Goal: Information Seeking & Learning: Learn about a topic

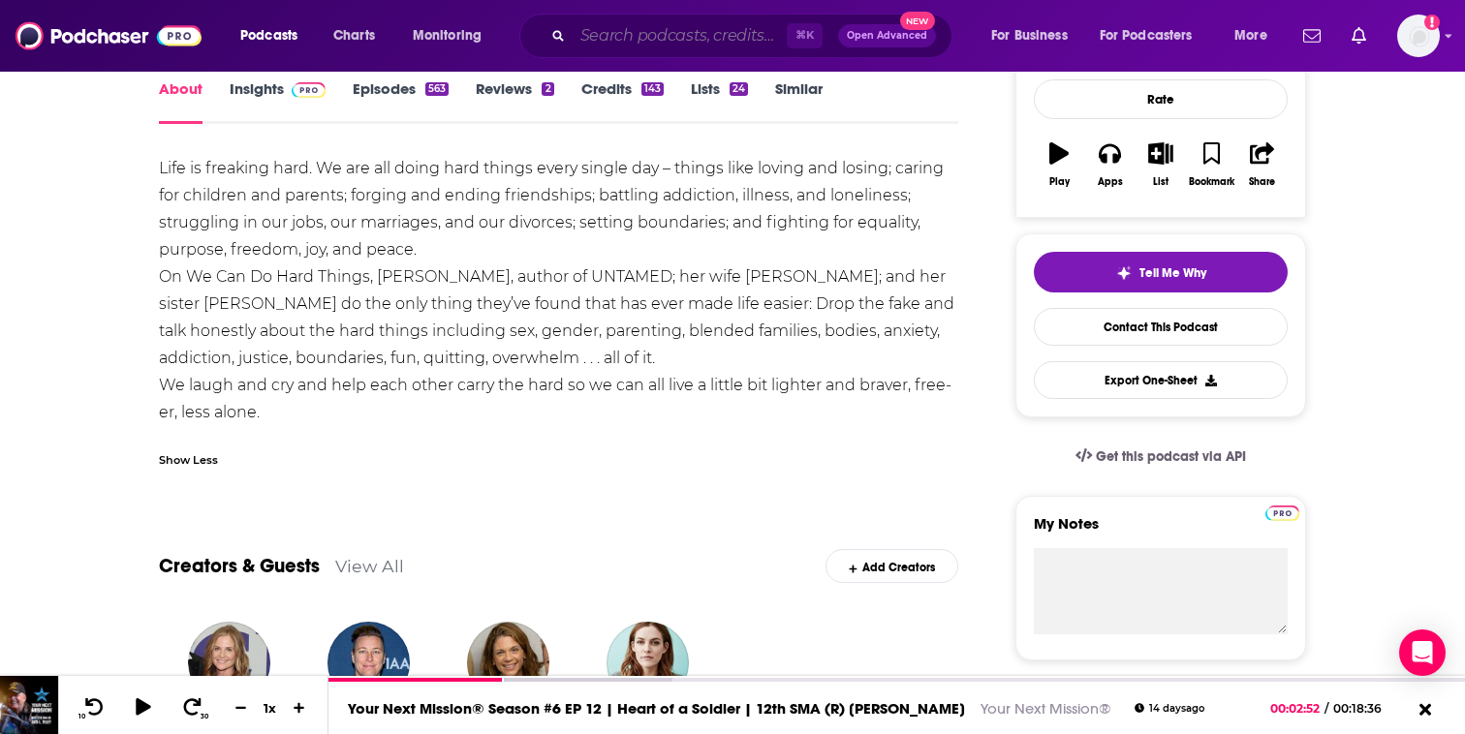
click at [703, 30] on input "Search podcasts, credits, & more..." at bounding box center [679, 35] width 214 height 31
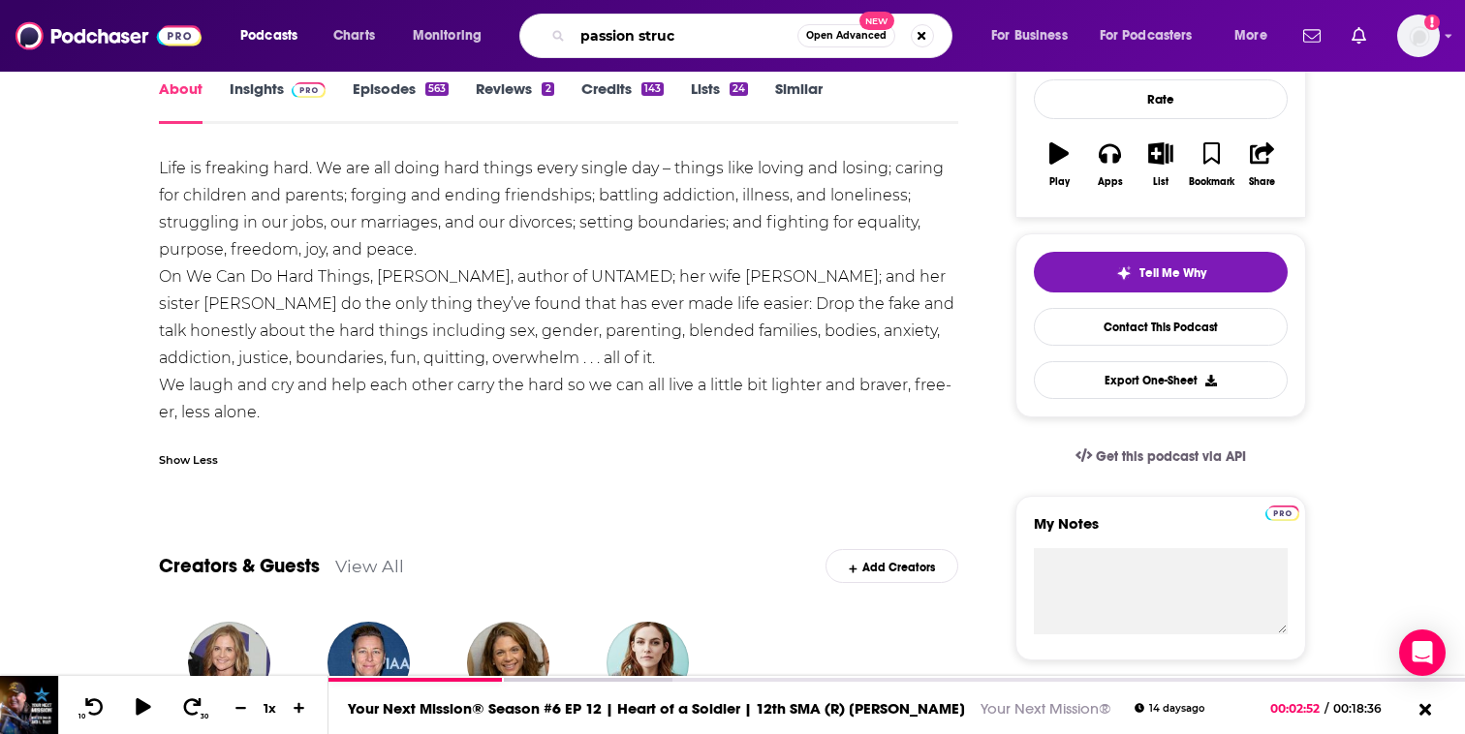
type input "passion struck"
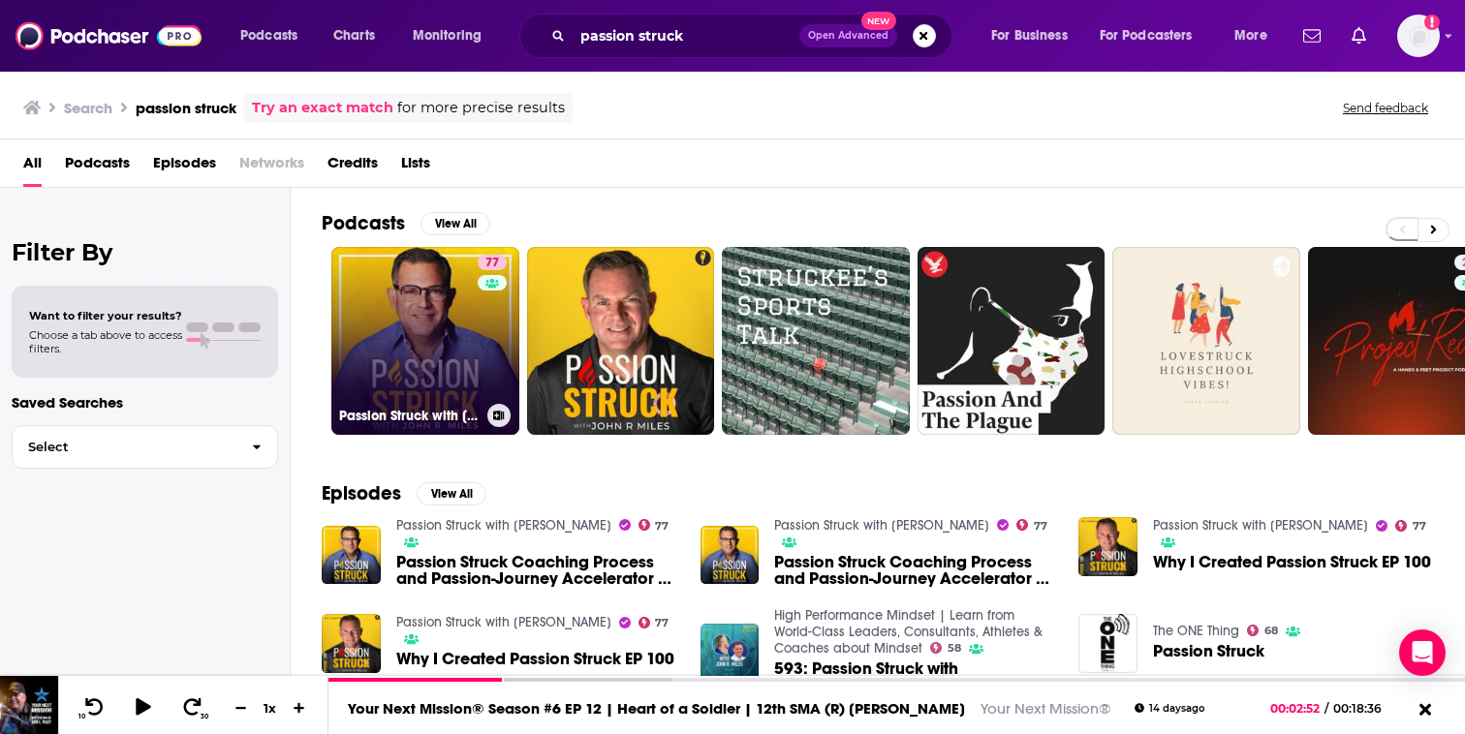
click at [423, 293] on link "77 Passion Struck with [PERSON_NAME]" at bounding box center [425, 341] width 188 height 188
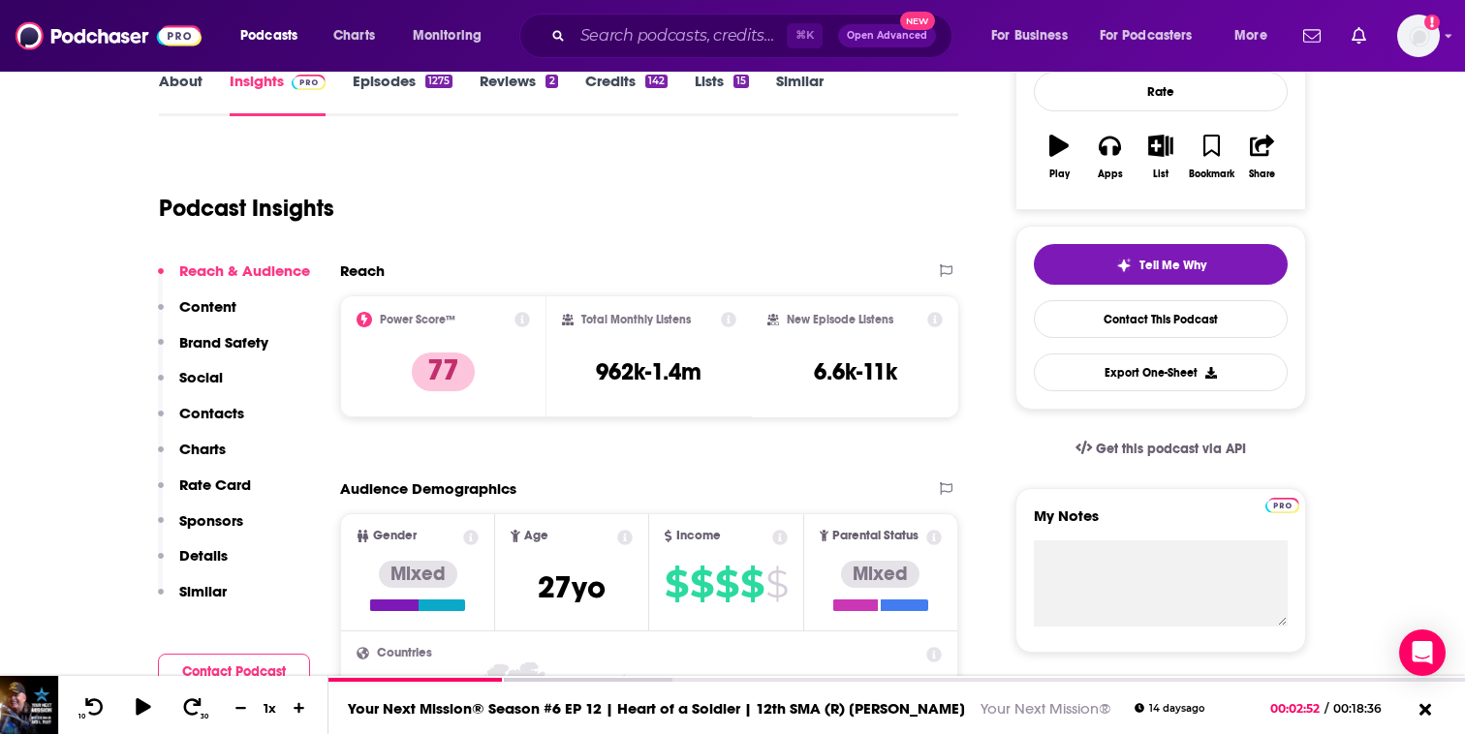
scroll to position [293, 0]
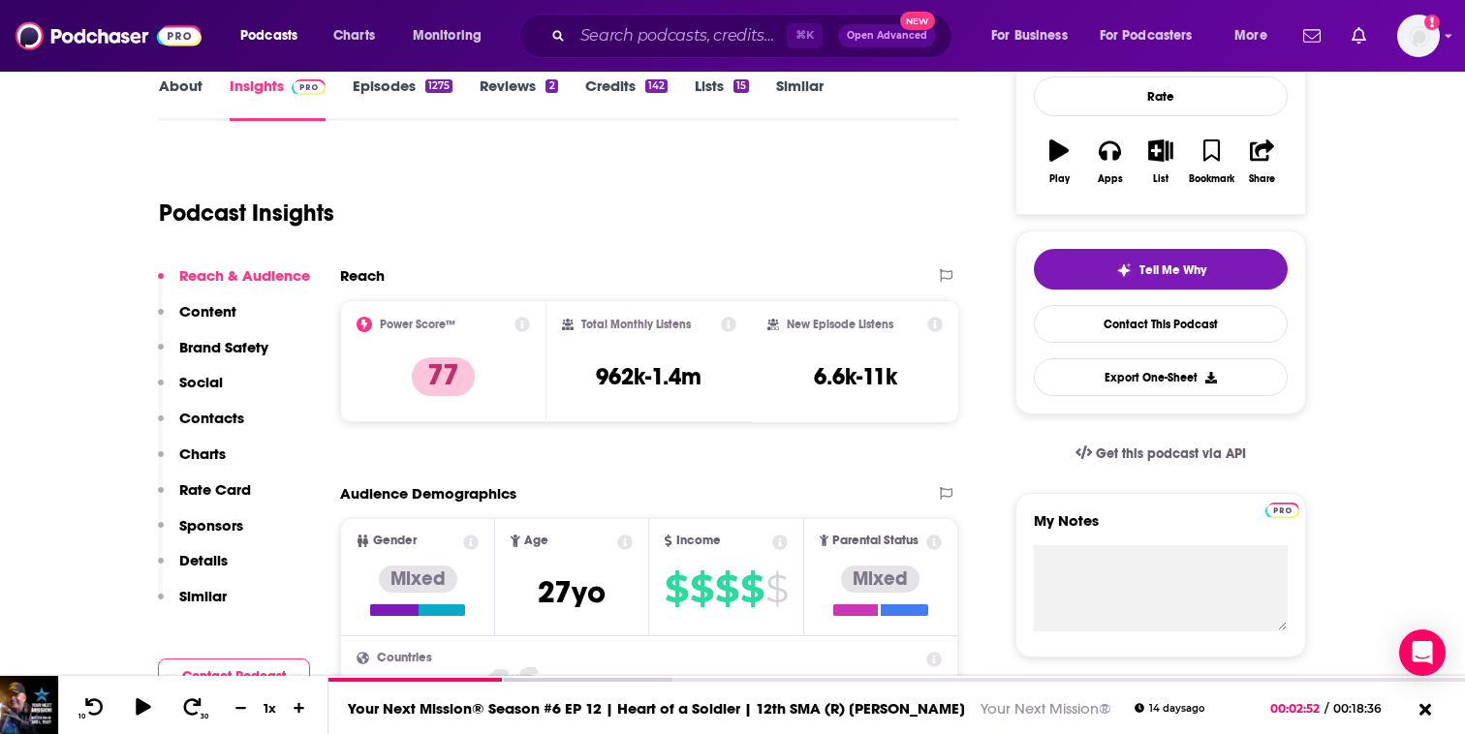
click at [198, 89] on link "About" at bounding box center [181, 99] width 44 height 45
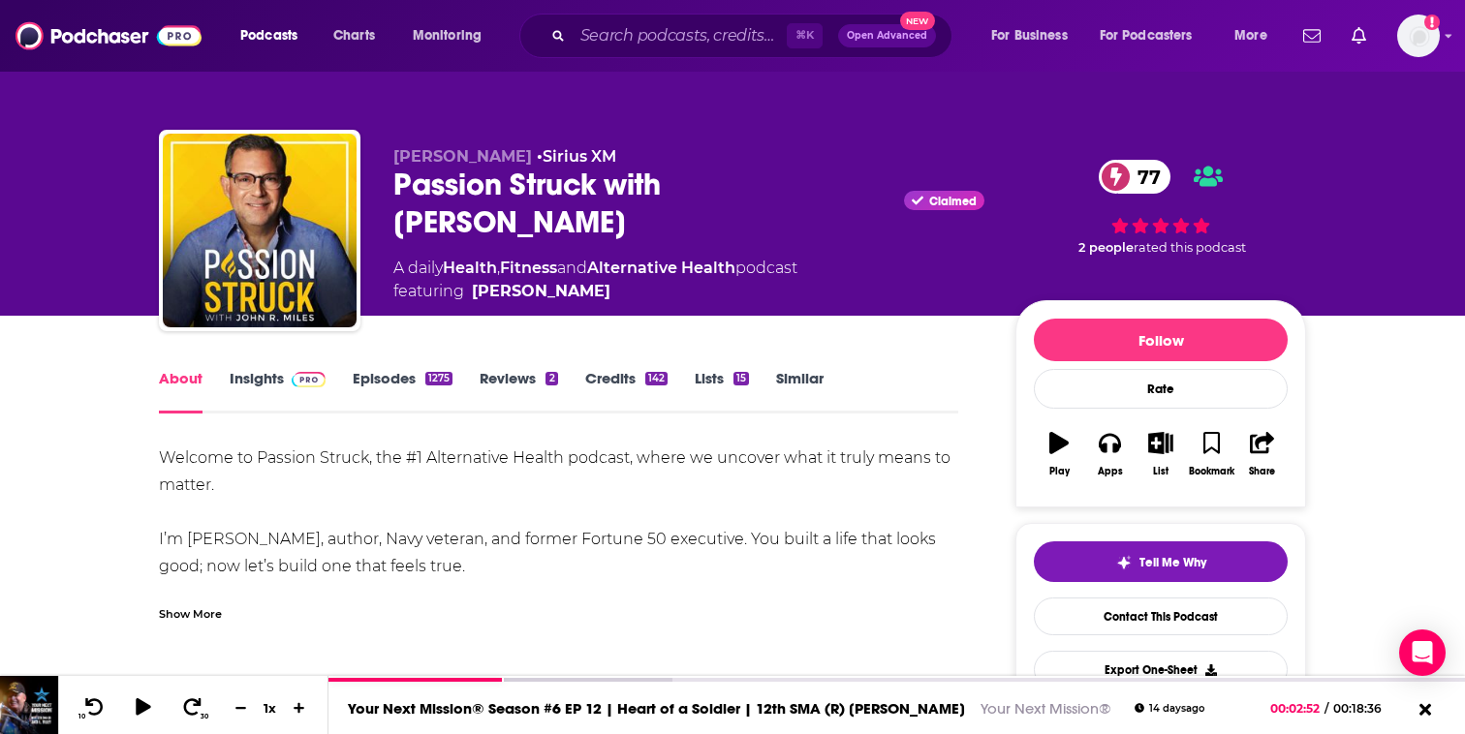
scroll to position [110, 0]
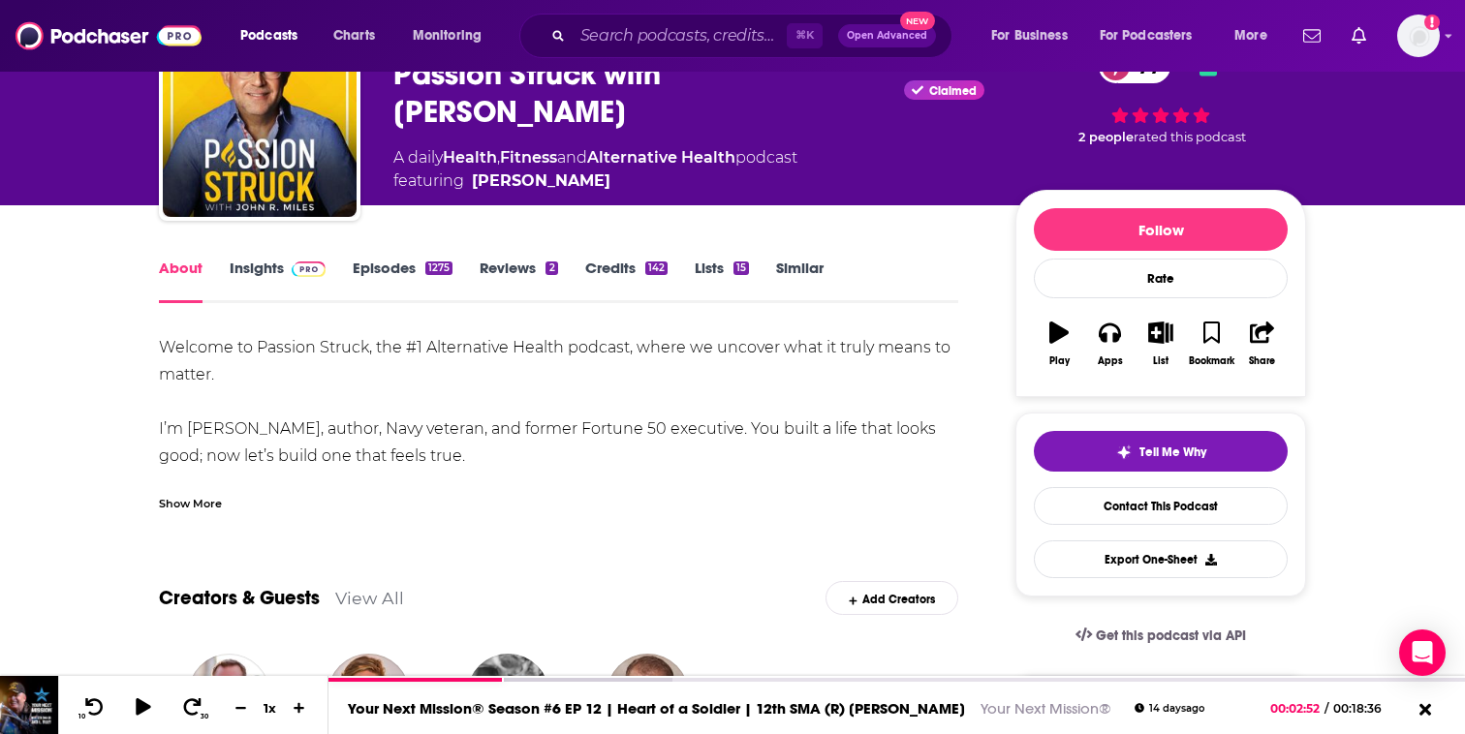
click at [205, 493] on div "Show More" at bounding box center [190, 502] width 63 height 18
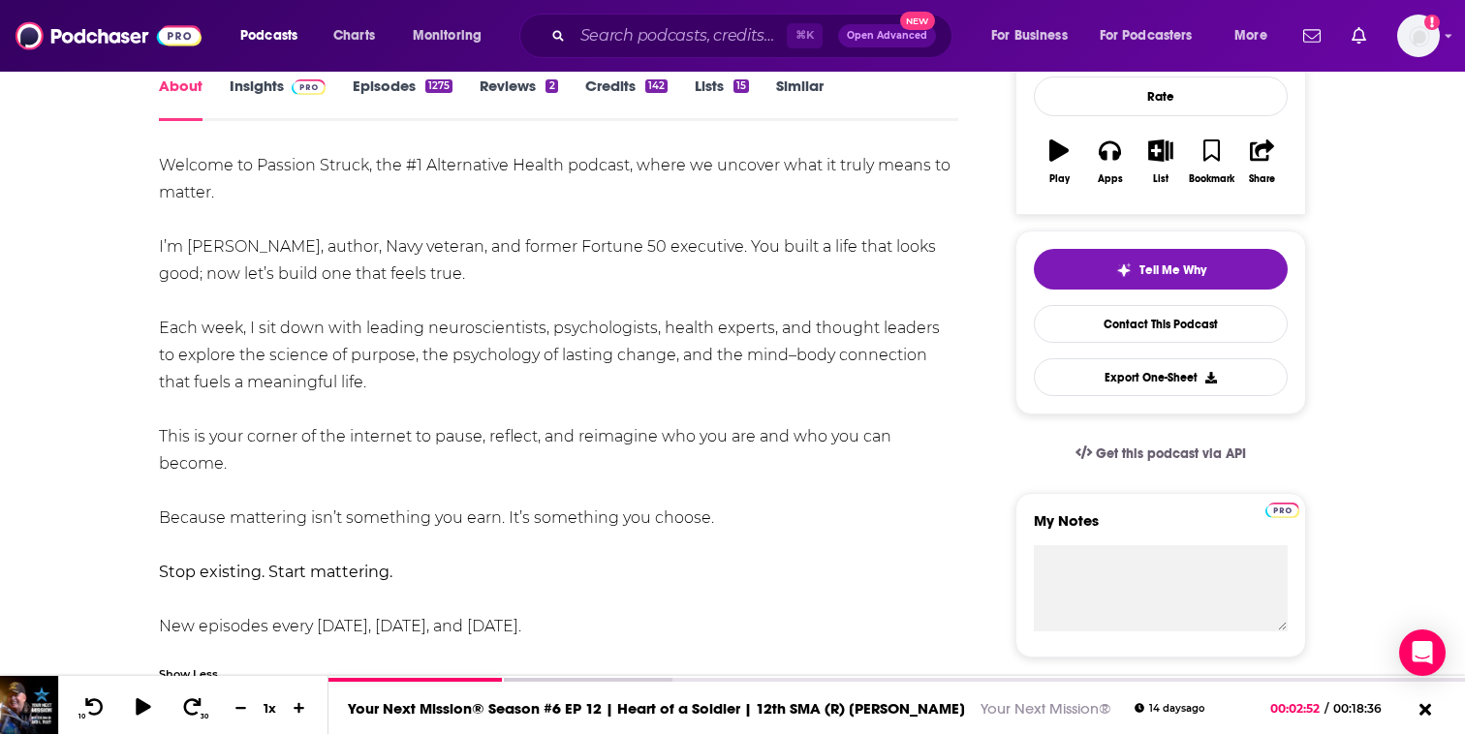
scroll to position [294, 0]
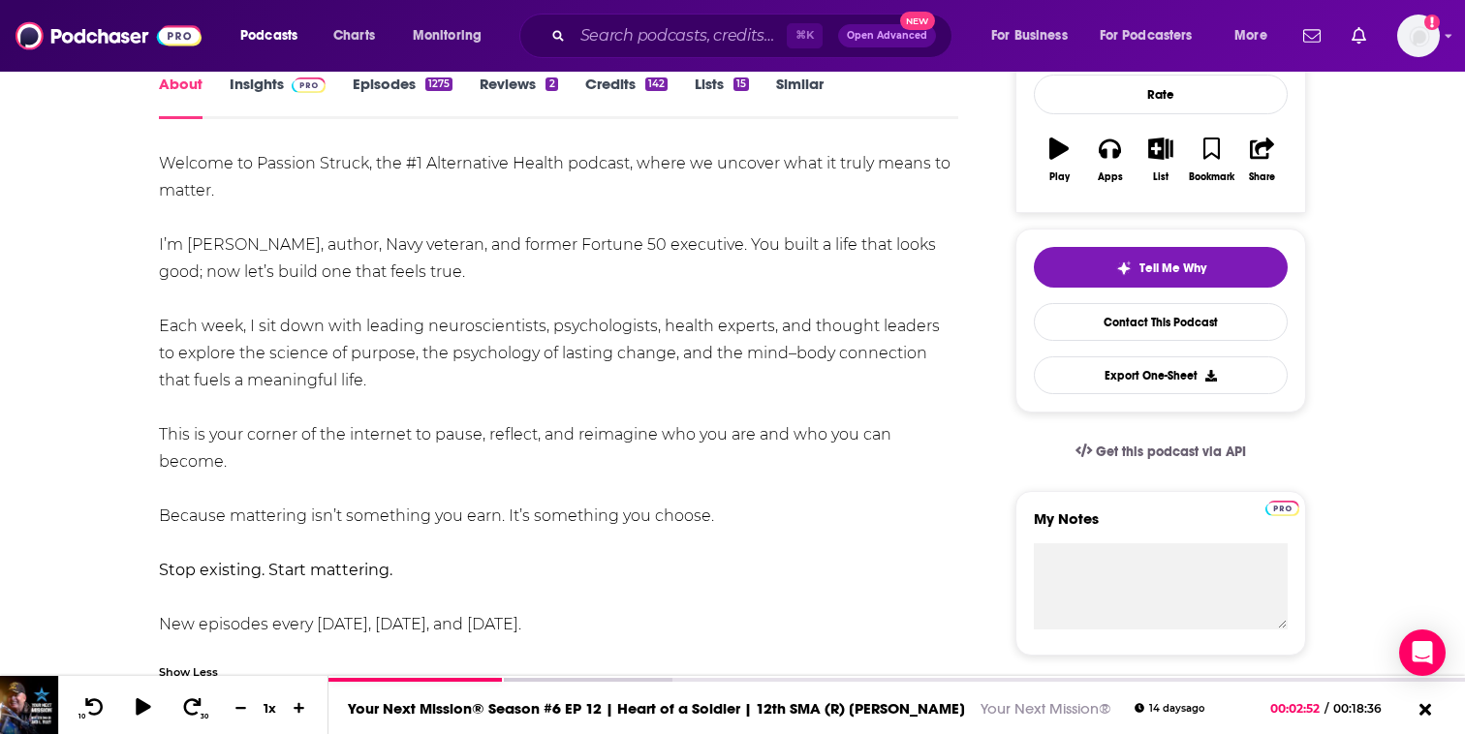
drag, startPoint x: 155, startPoint y: 159, endPoint x: 589, endPoint y: 622, distance: 634.6
copy div "Welcome to Passion Struck, the #1 Alternative Health podcast, where we uncover …"
click at [410, 89] on link "Episodes 1275" at bounding box center [403, 97] width 100 height 45
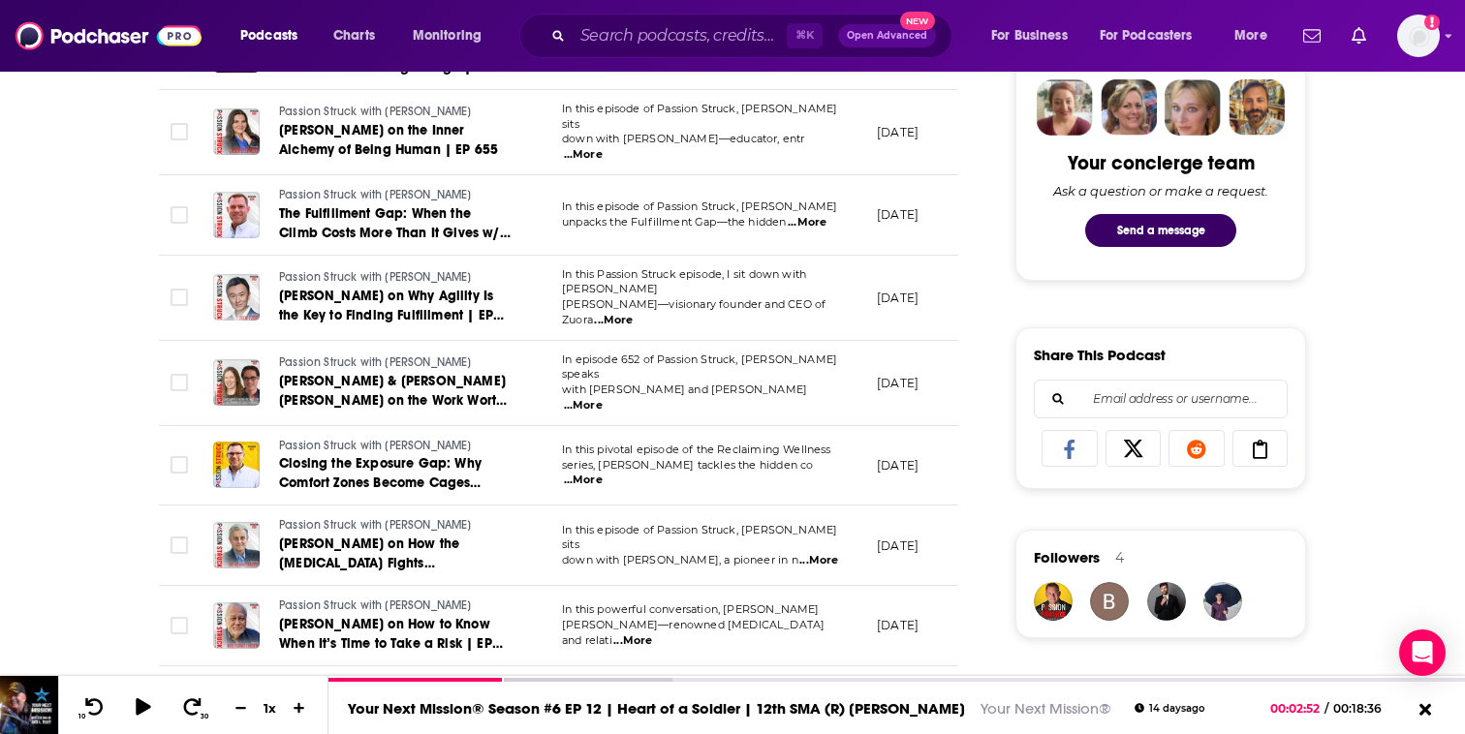
scroll to position [963, 0]
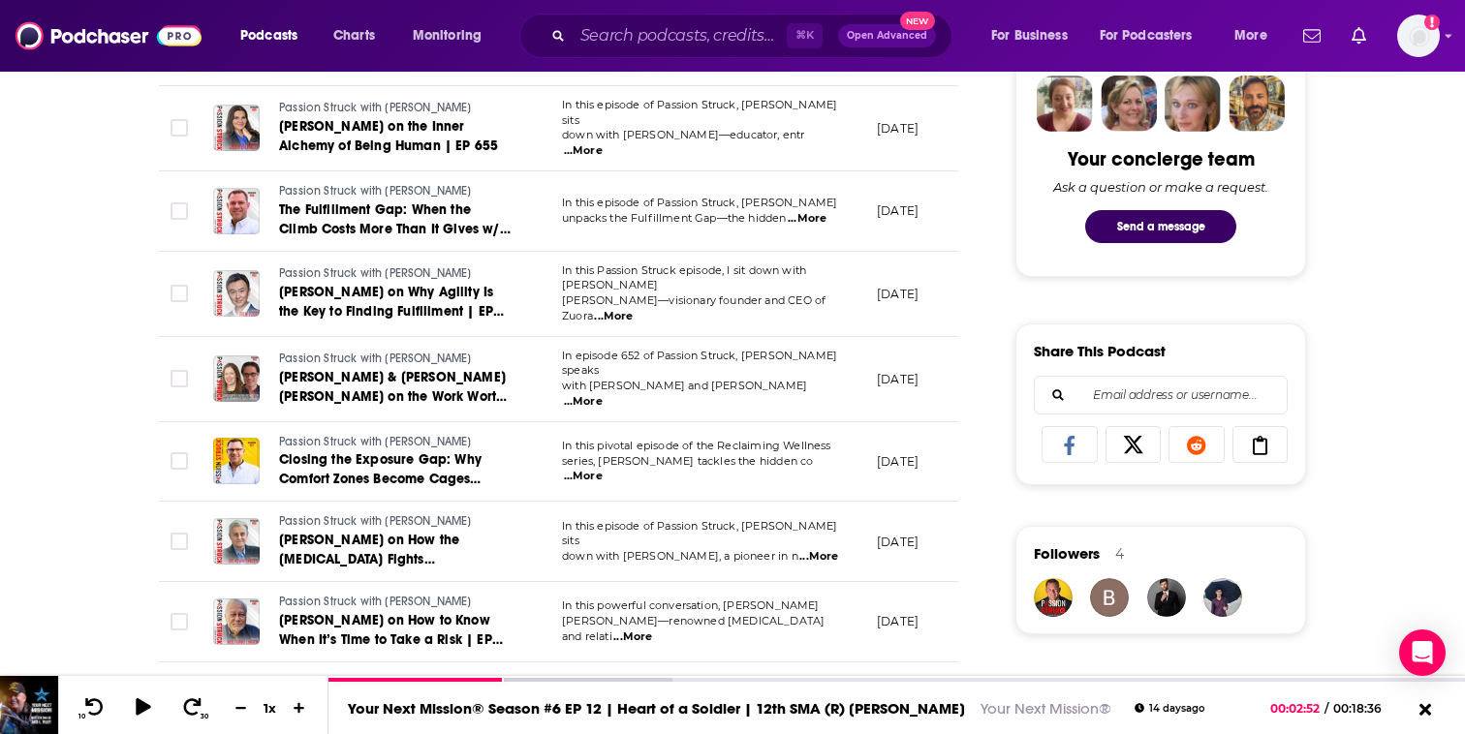
click at [808, 211] on span "...More" at bounding box center [806, 218] width 39 height 15
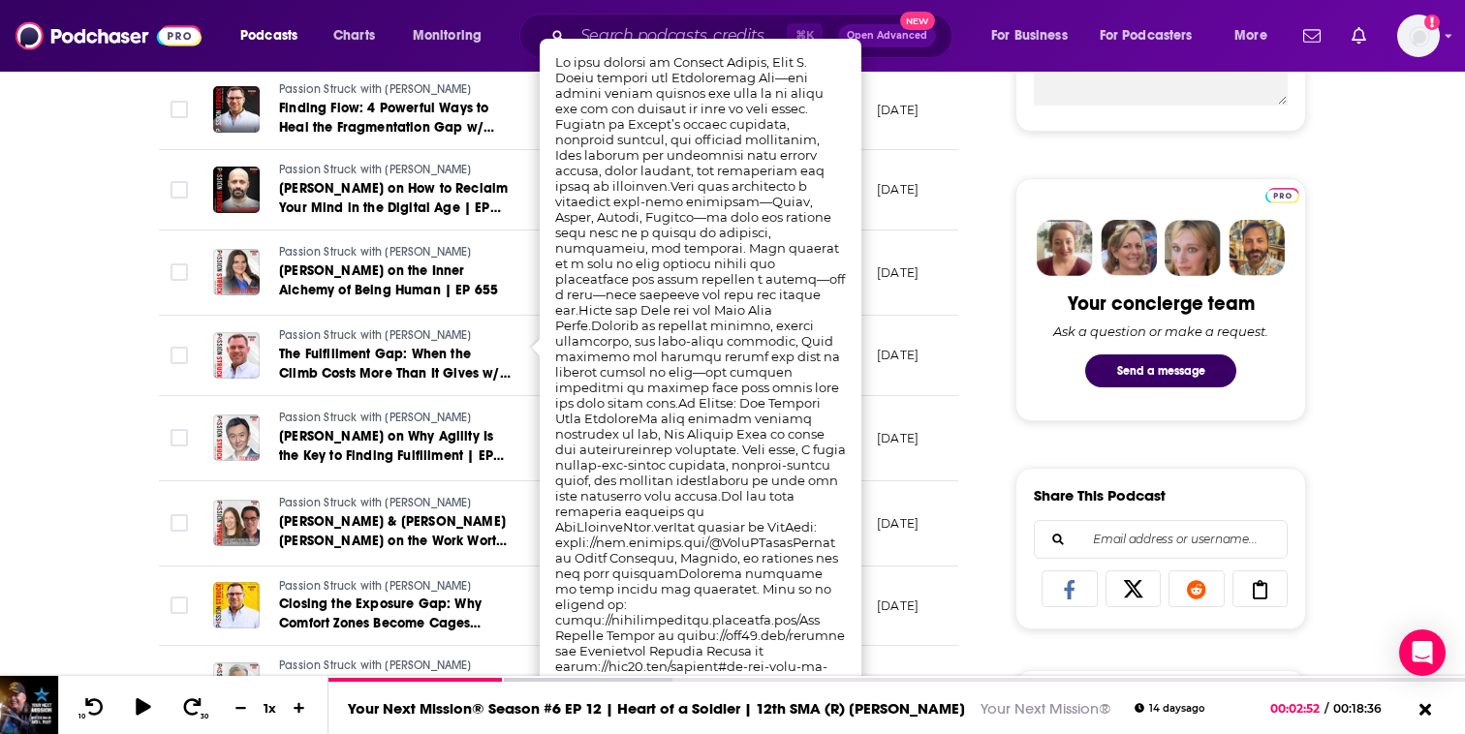
scroll to position [818, 0]
click at [918, 182] on p "[DATE]" at bounding box center [898, 190] width 42 height 16
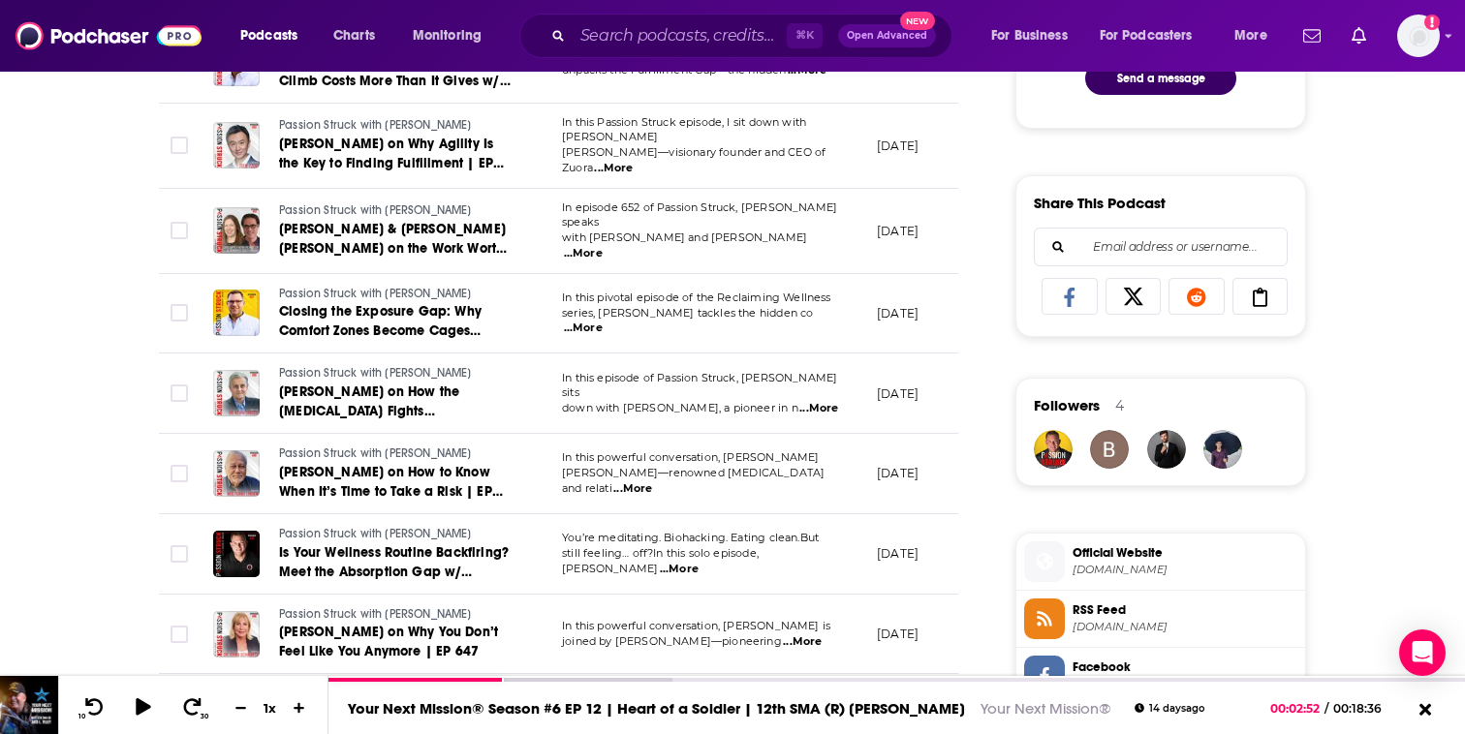
scroll to position [1114, 0]
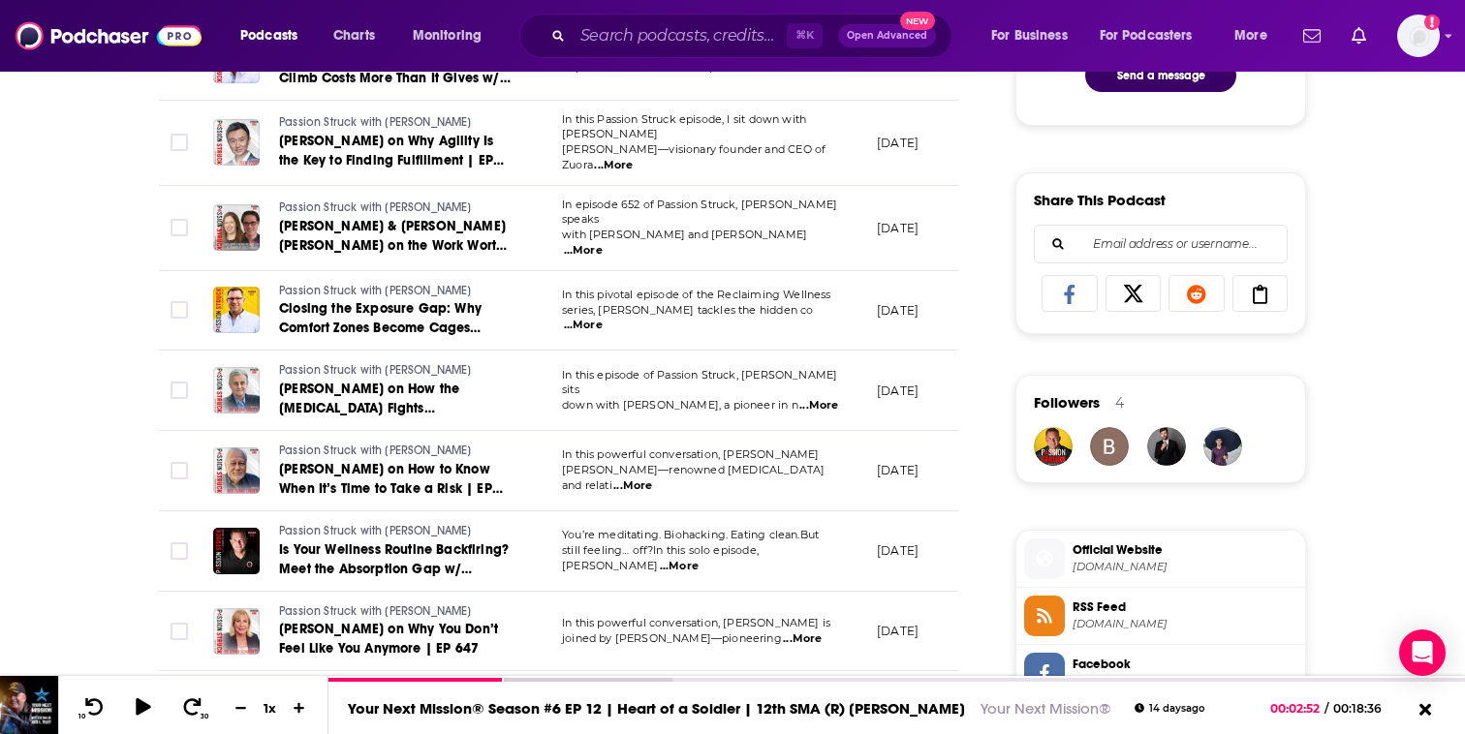
click at [652, 479] on span "...More" at bounding box center [632, 486] width 39 height 15
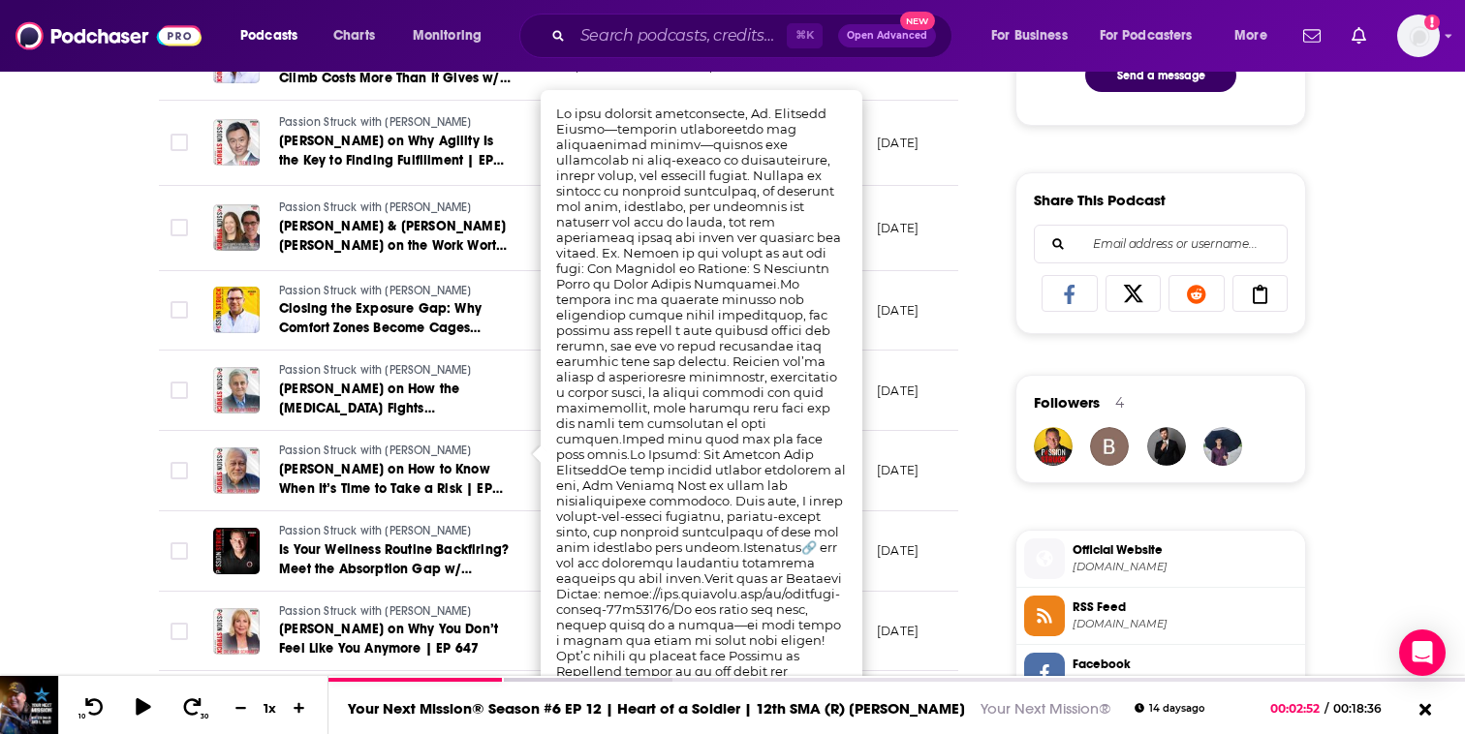
click at [947, 431] on td "[DATE]" at bounding box center [924, 471] width 126 height 80
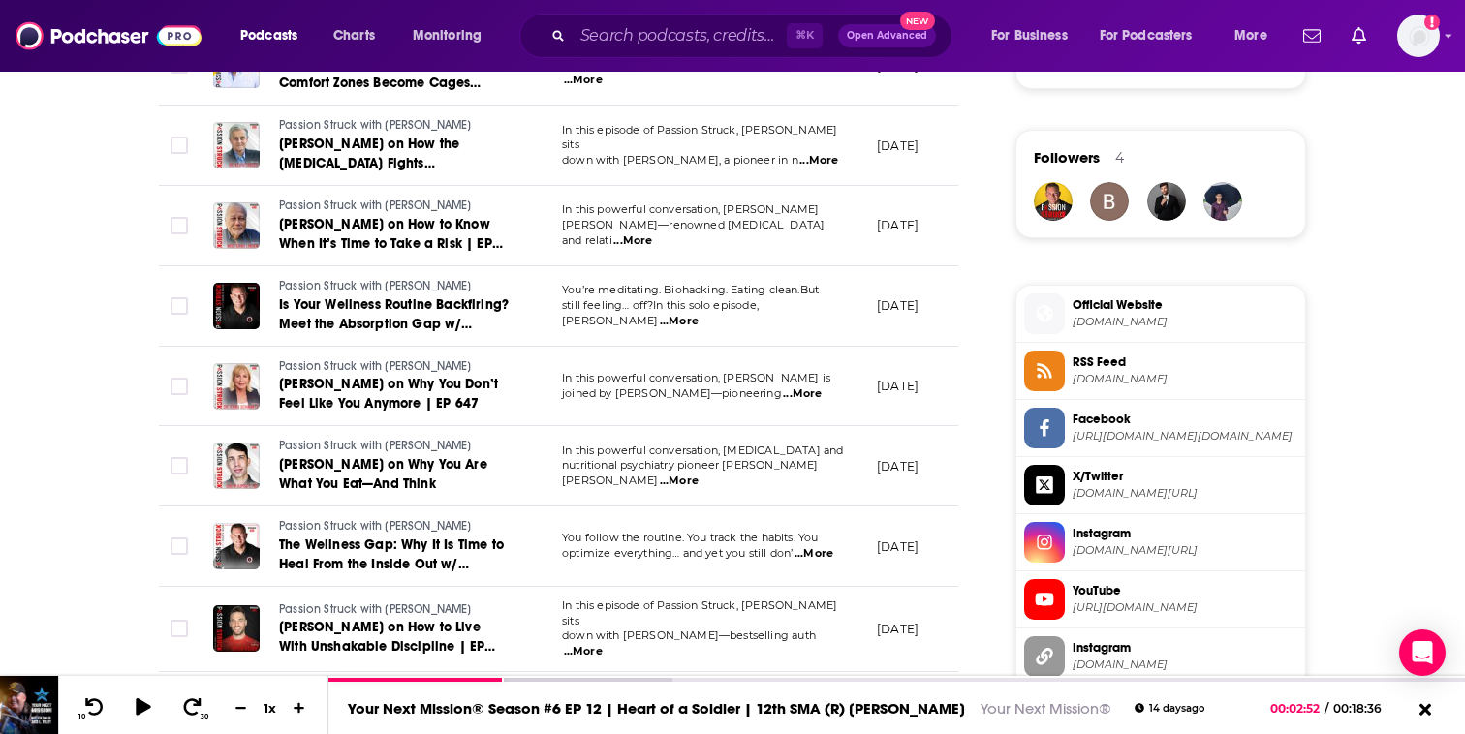
scroll to position [1367, 0]
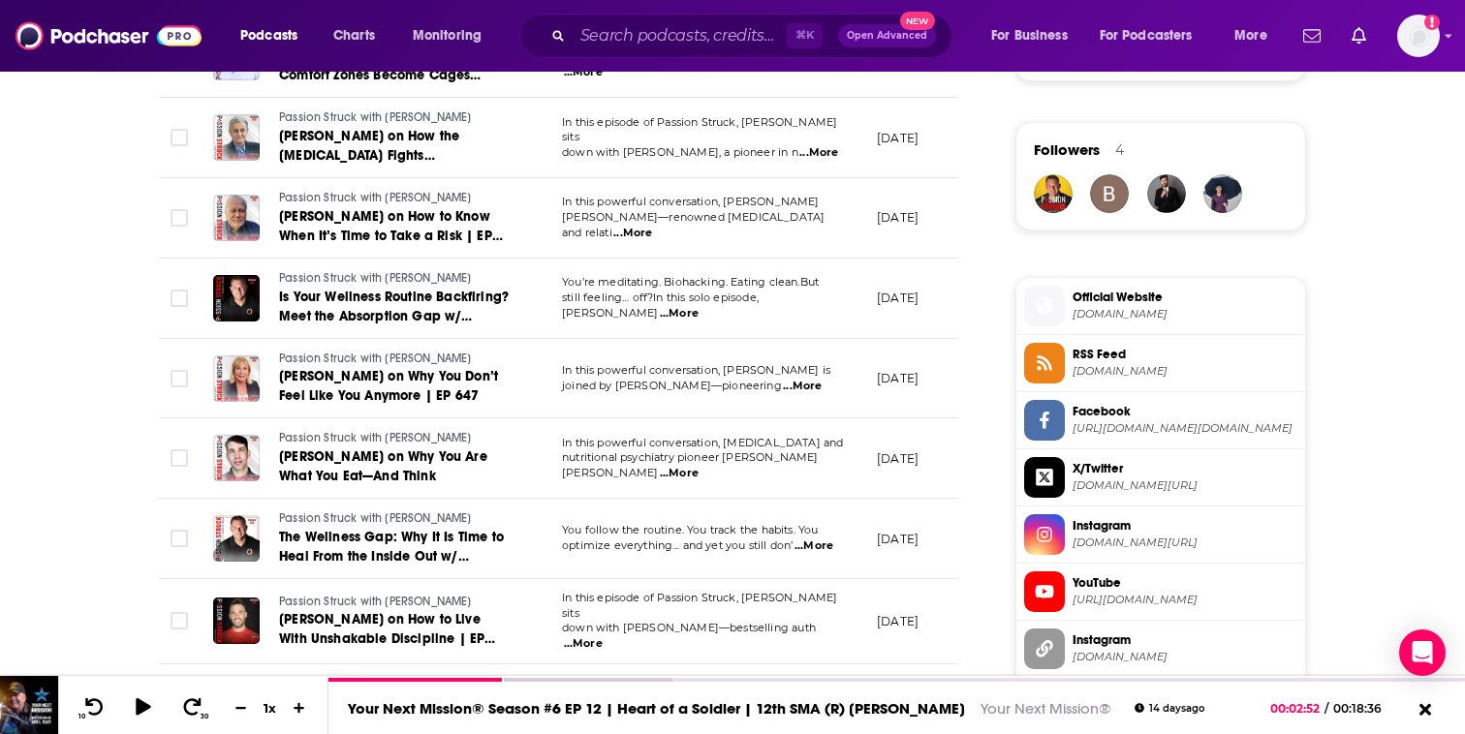
click at [808, 275] on span "You’re meditating. Biohacking. Eating clean.But" at bounding box center [690, 282] width 257 height 14
click at [818, 289] on td "You’re meditating. Biohacking. Eating clean.But still feeling… off?In this solo…" at bounding box center [703, 299] width 315 height 80
click at [698, 306] on span "...More" at bounding box center [679, 313] width 39 height 15
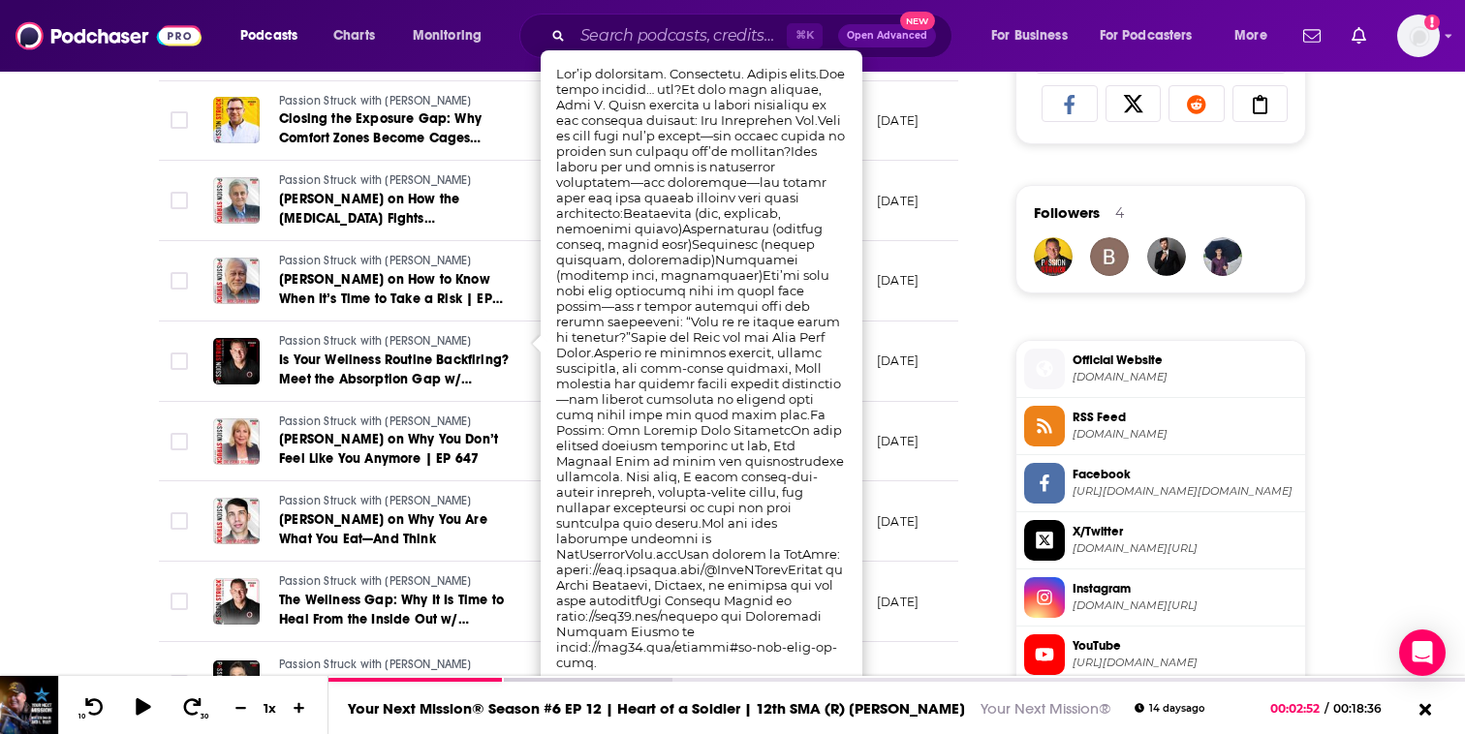
scroll to position [1303, 0]
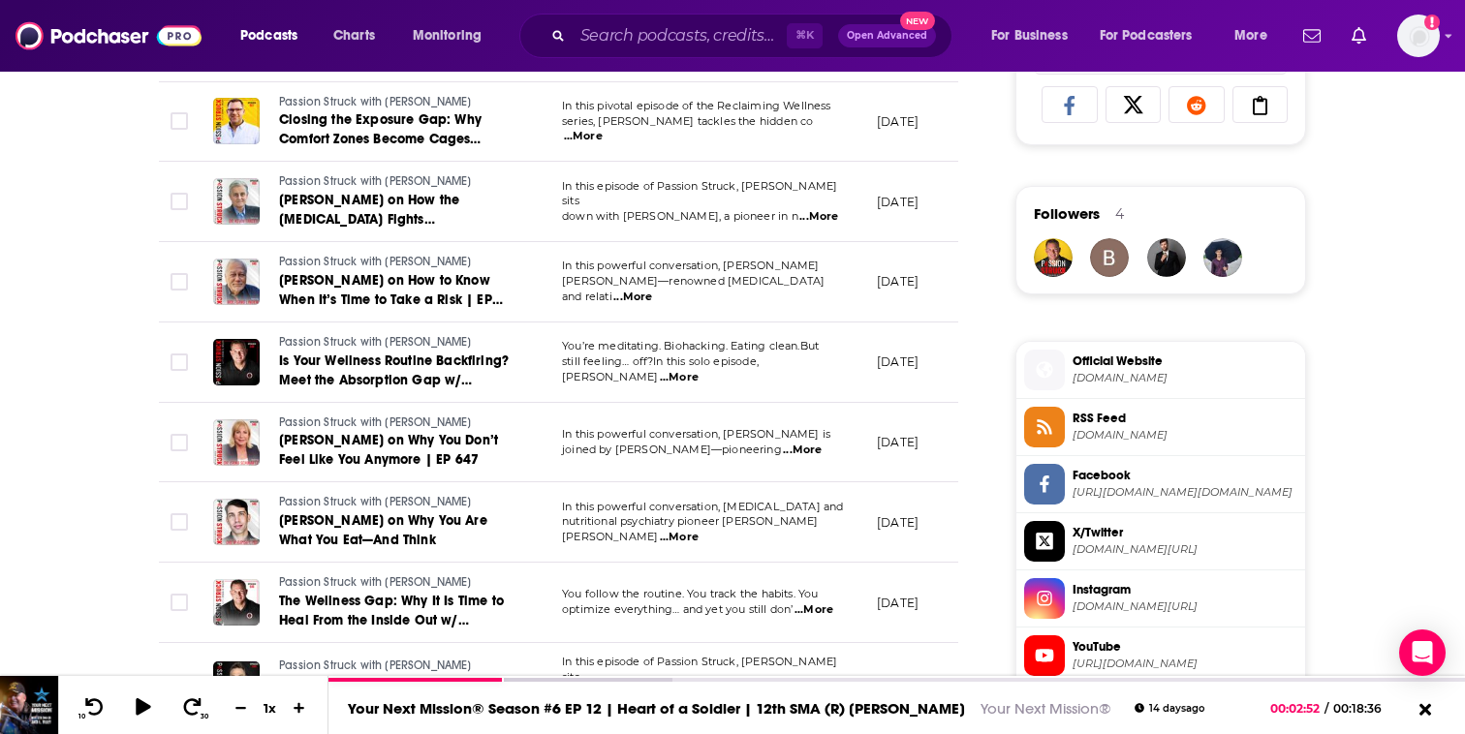
drag, startPoint x: 555, startPoint y: 69, endPoint x: 609, endPoint y: 121, distance: 75.4
click at [630, 355] on span "still feeling… off?In this solo episode, [PERSON_NAME]" at bounding box center [660, 369] width 197 height 29
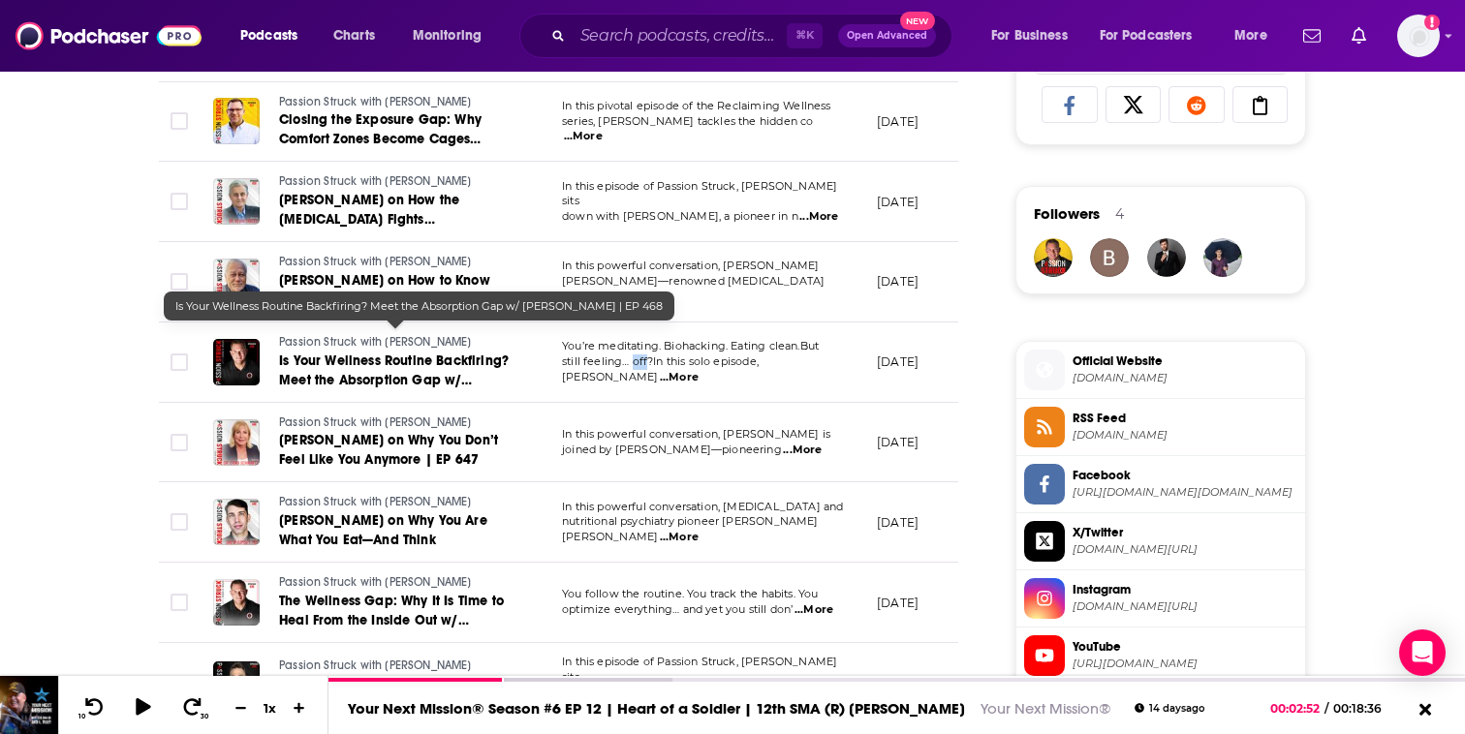
click at [463, 353] on span "Is Your Wellness Routine Backfiring? Meet the Absorption Gap w/ [PERSON_NAME] |…" at bounding box center [394, 380] width 230 height 55
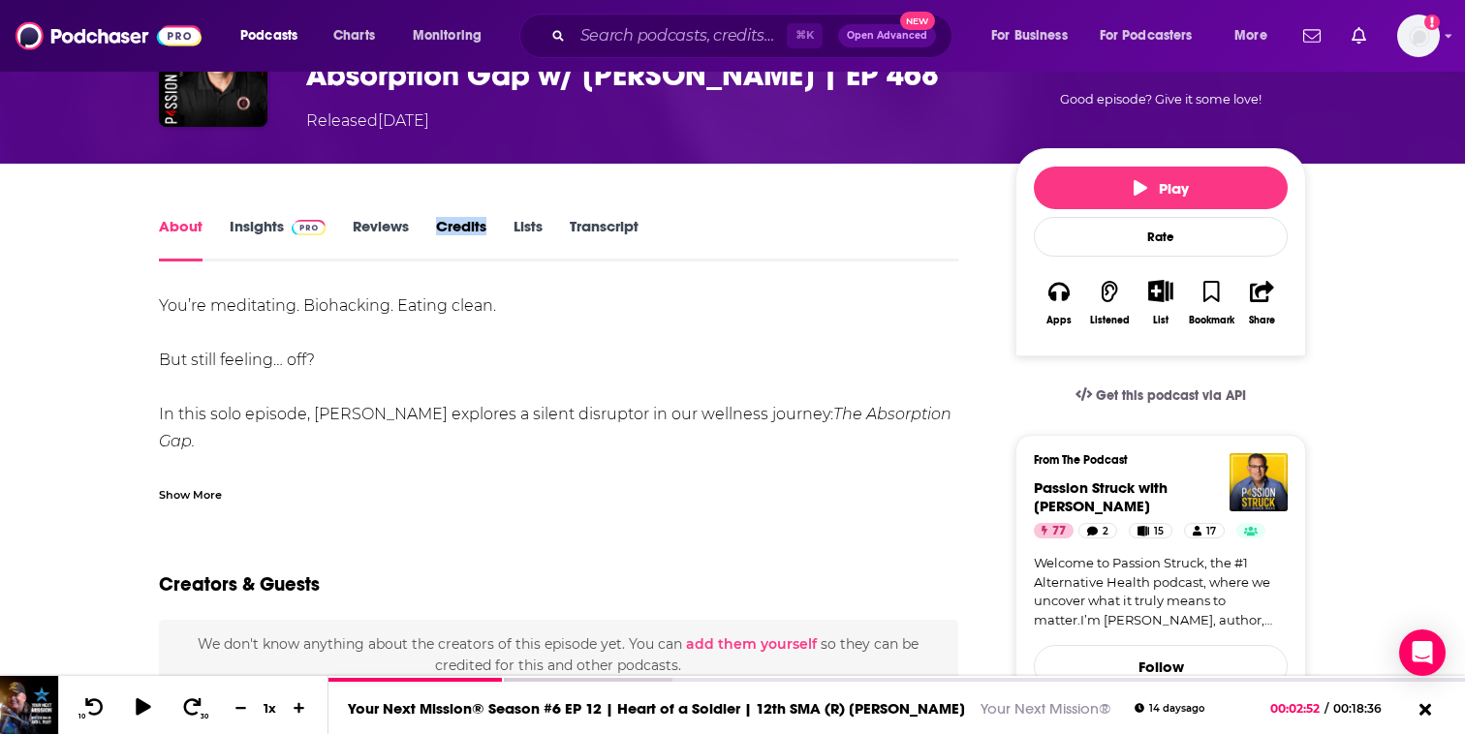
scroll to position [170, 0]
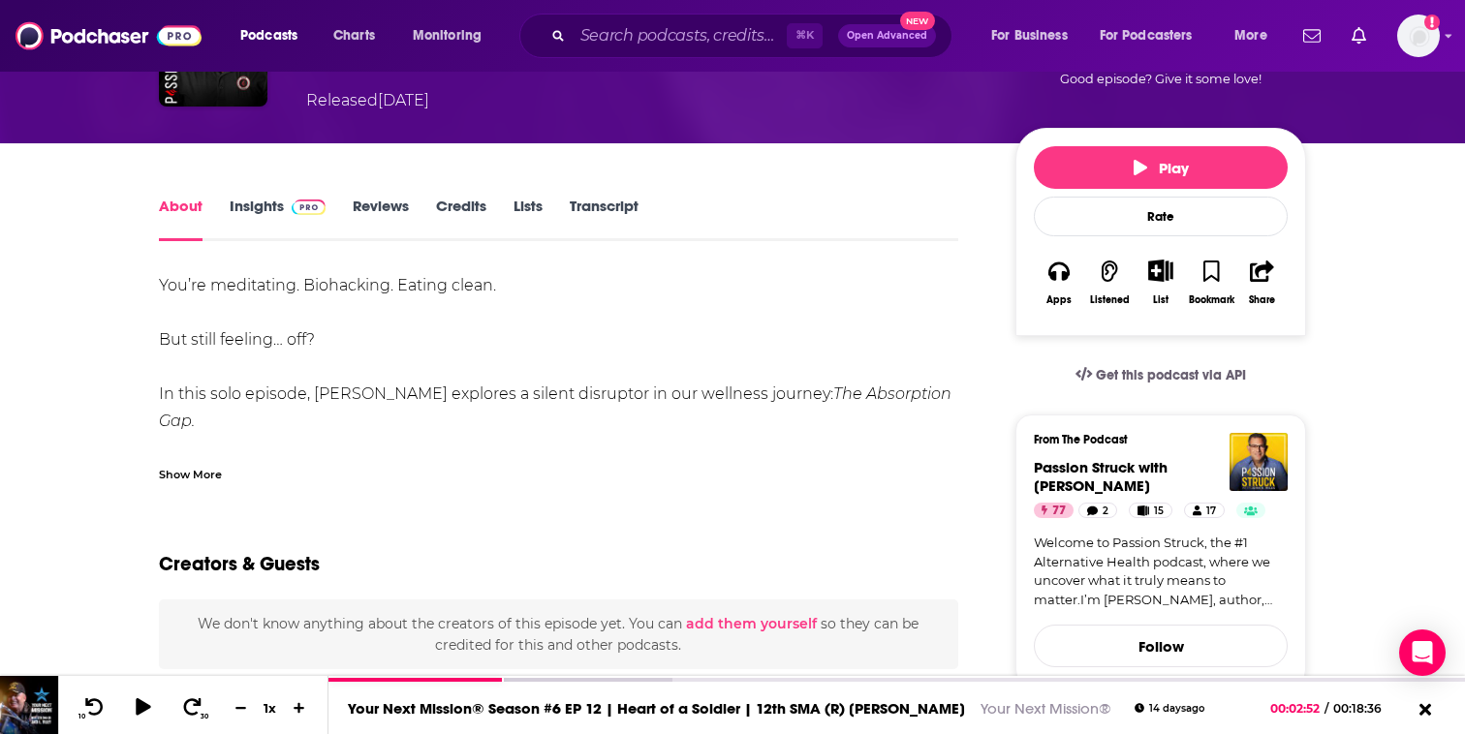
click at [201, 473] on div "Show More" at bounding box center [190, 473] width 63 height 18
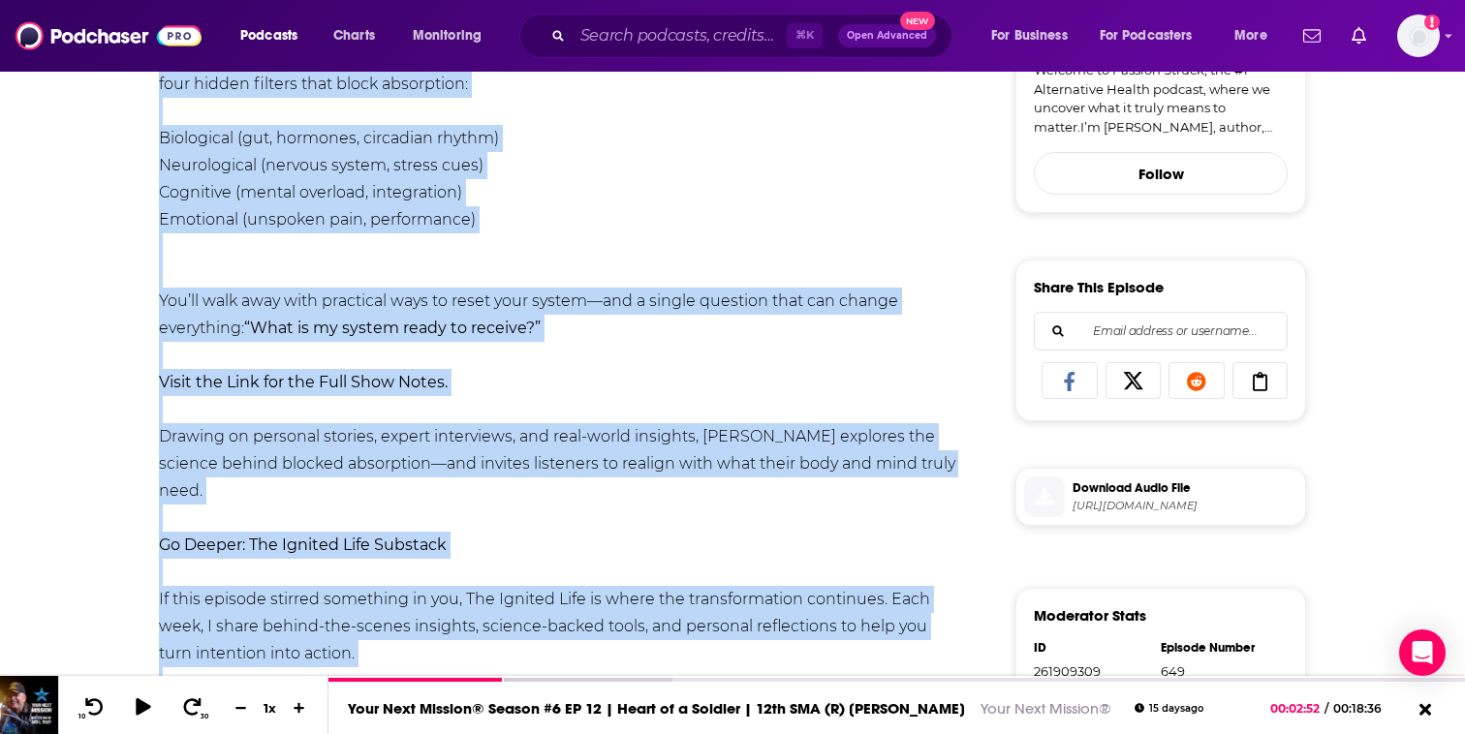
scroll to position [728, 0]
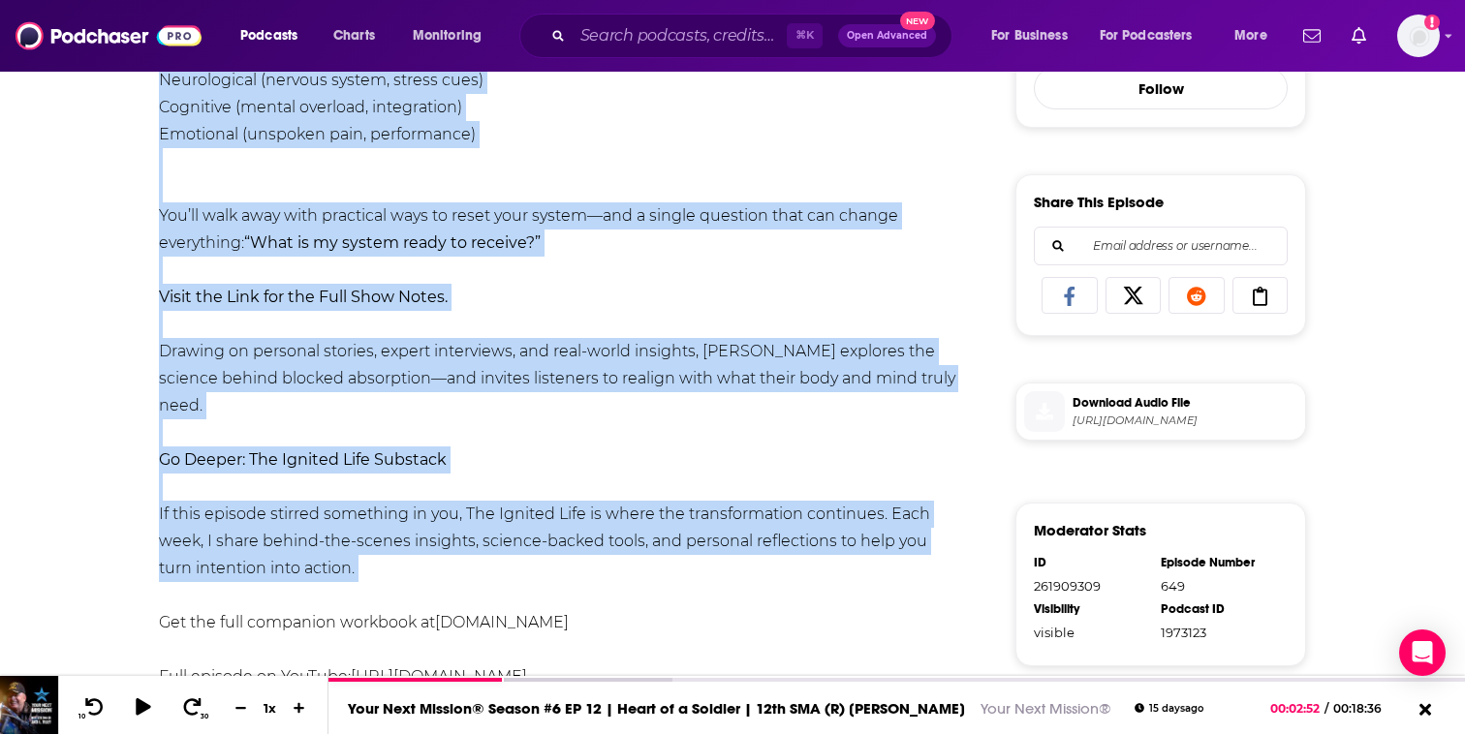
drag, startPoint x: 280, startPoint y: 174, endPoint x: 571, endPoint y: 533, distance: 462.0
click at [571, 533] on div "Episode from the podcast Passion Struck with [PERSON_NAME] 77 Next Episode Is Y…" at bounding box center [732, 304] width 1465 height 1927
copy div "Lo Ipsu Dolorsit Ametcon Adipiscing? Elit sed Doeiusmodt Inc u/ Labo E. Dolor |…"
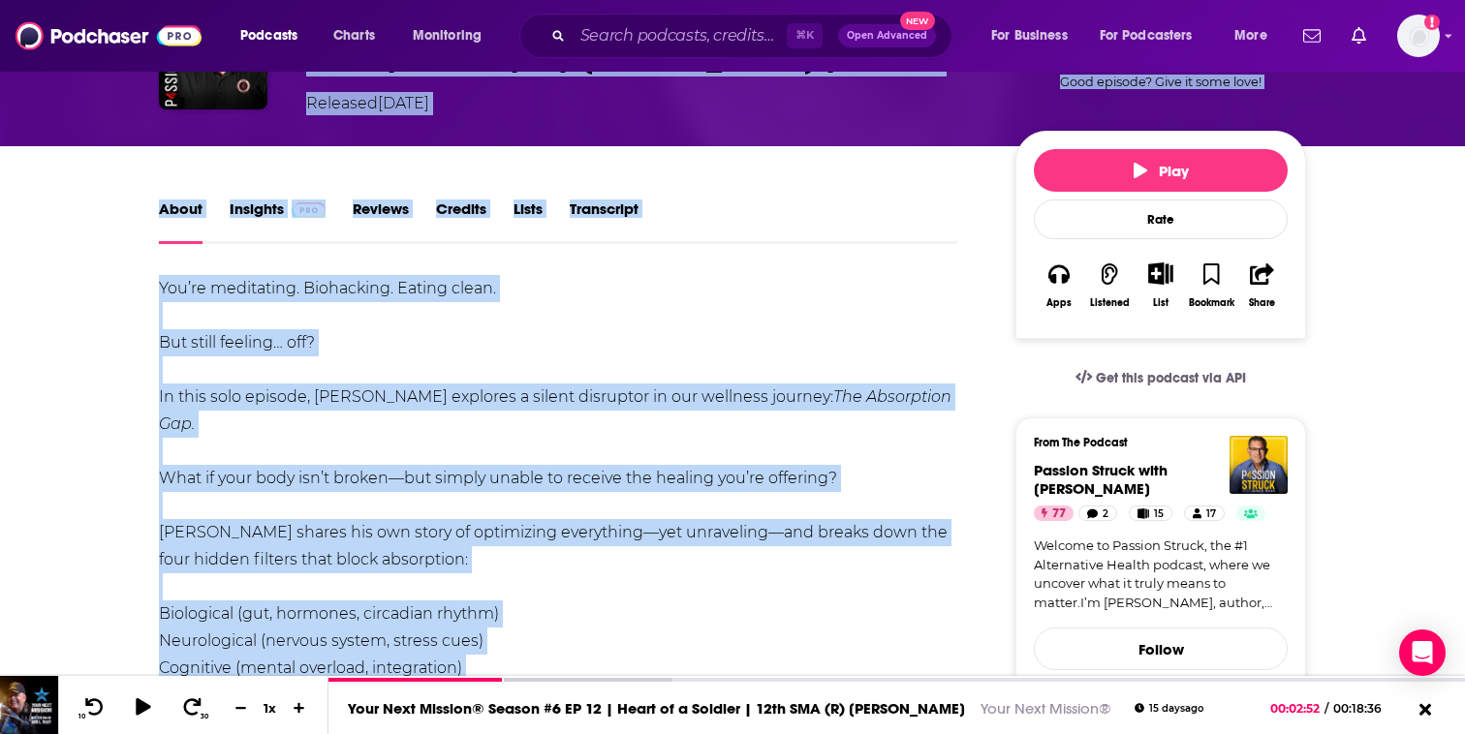
scroll to position [0, 0]
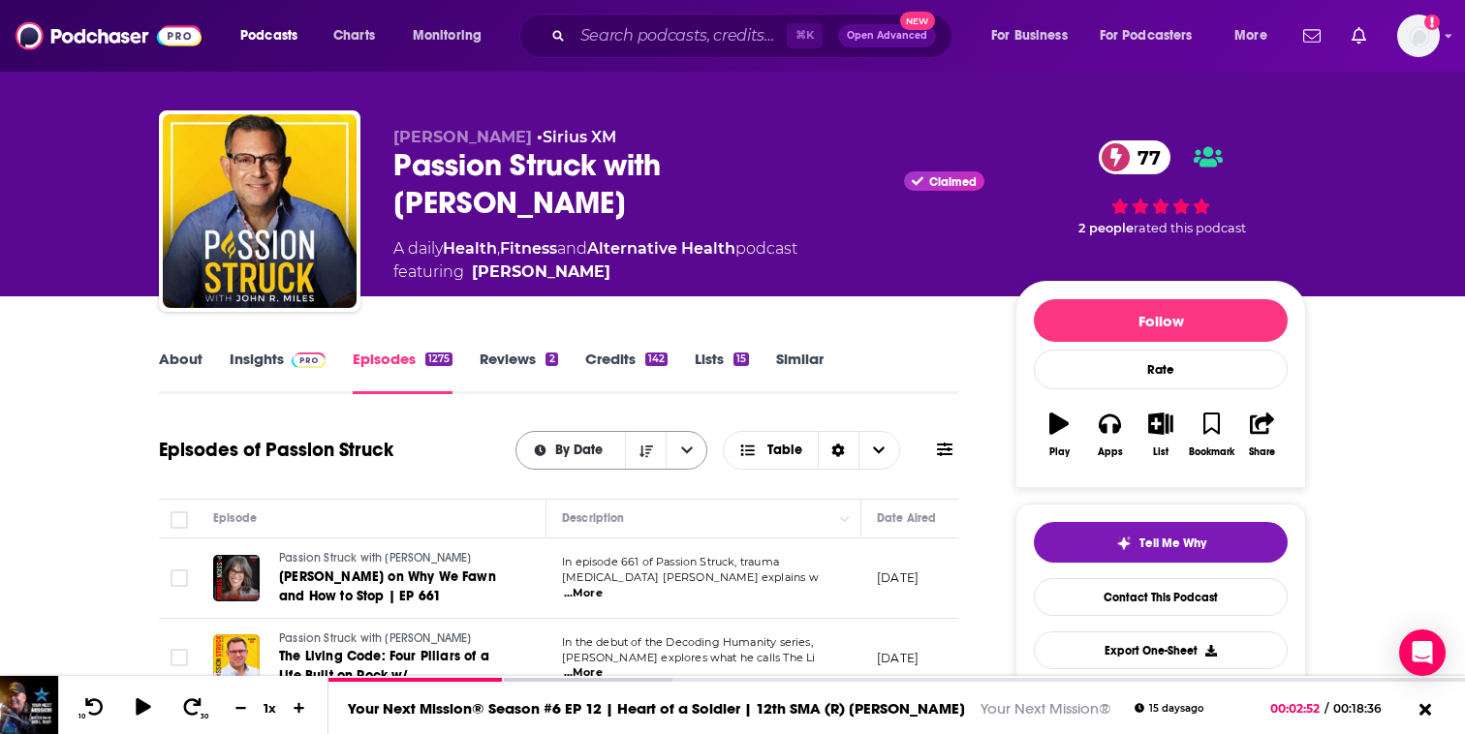
scroll to position [265, 0]
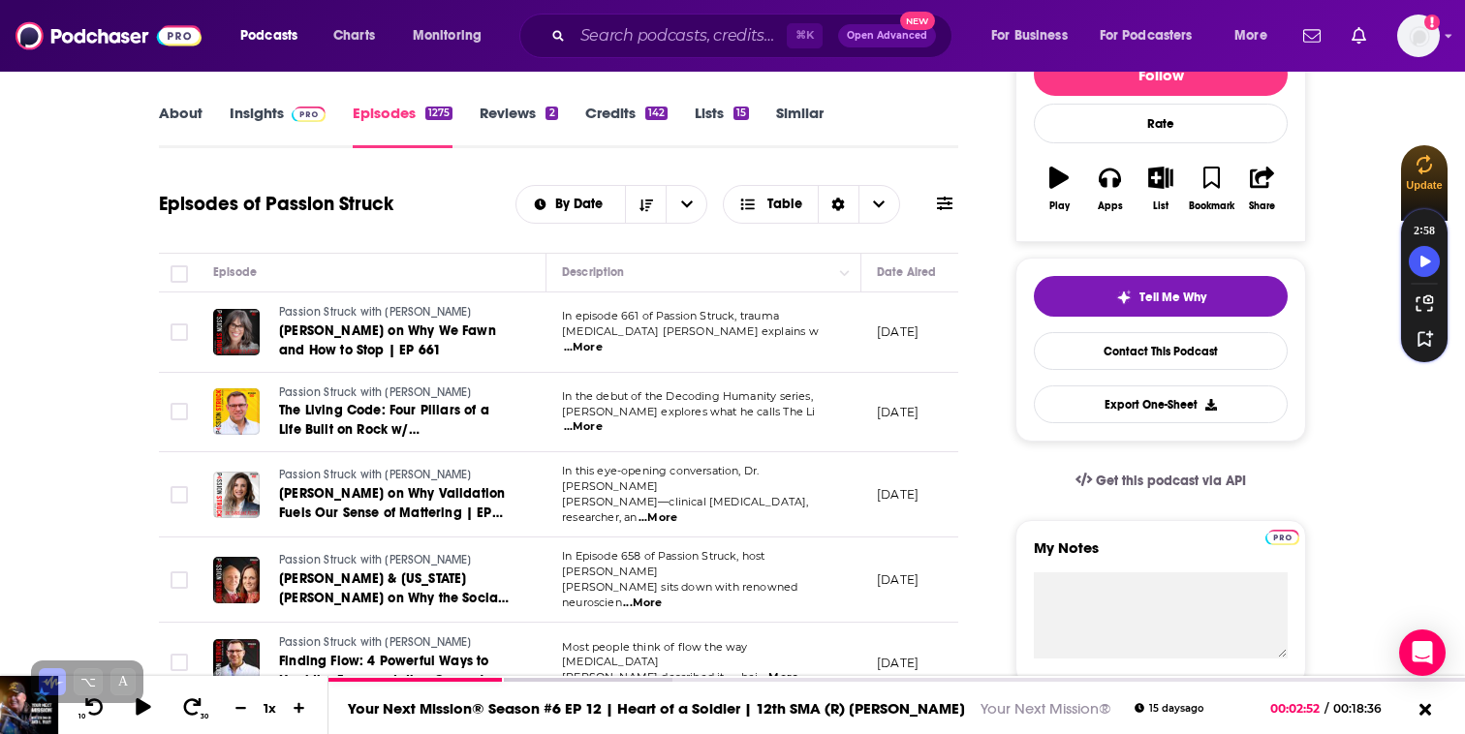
drag, startPoint x: 239, startPoint y: 244, endPoint x: 415, endPoint y: 362, distance: 211.4
click at [245, 244] on div "Episodes of Passion Struck By Date Table" at bounding box center [558, 216] width 799 height 75
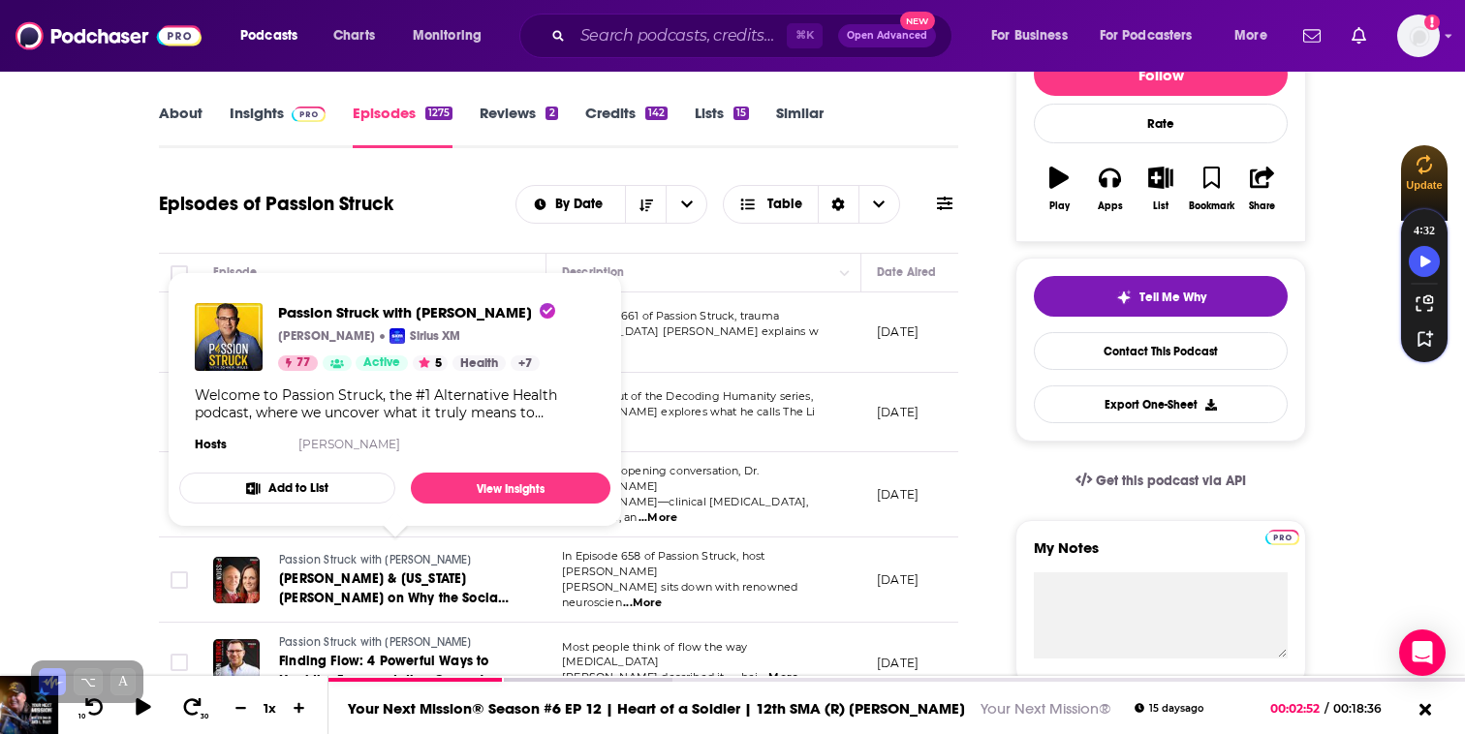
click at [305, 206] on h1 "Episodes of Passion Struck" at bounding box center [276, 204] width 234 height 24
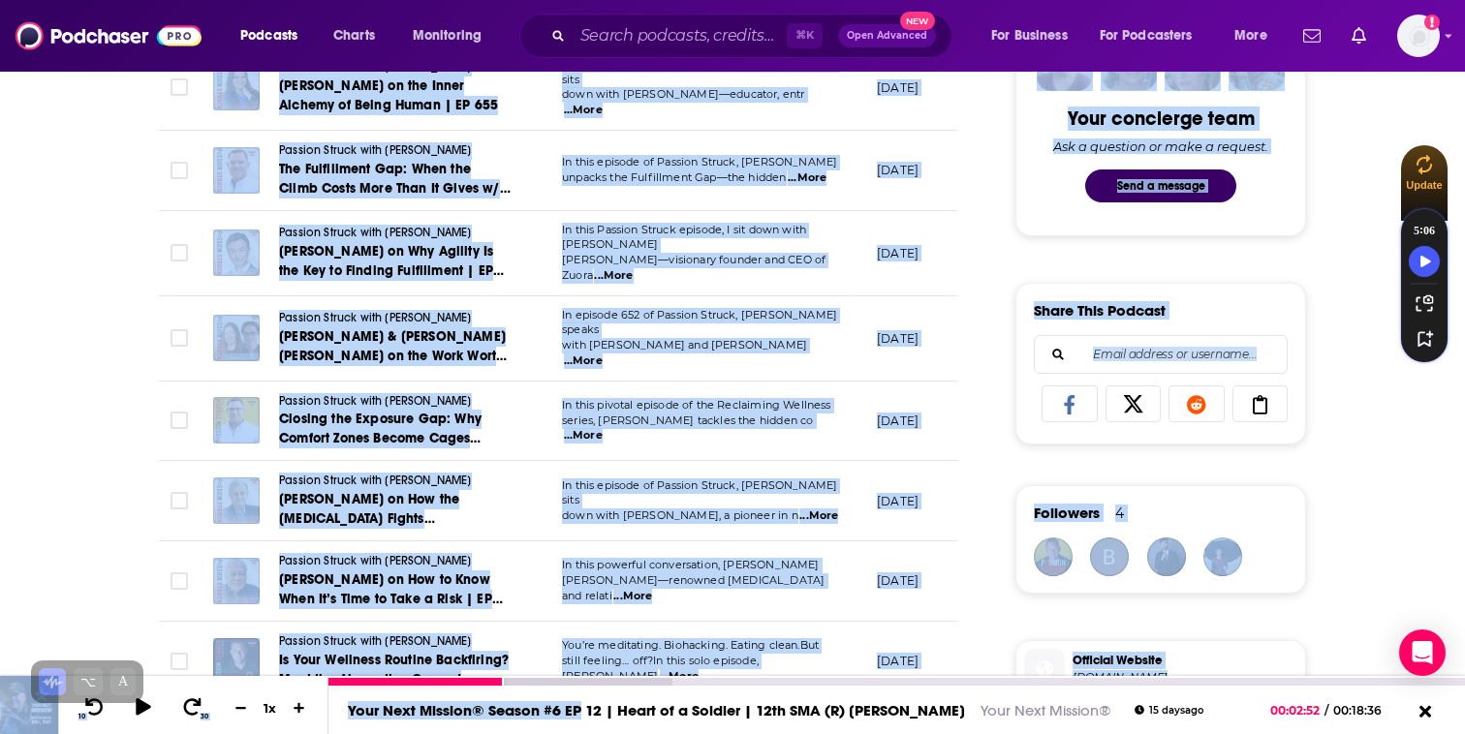
scroll to position [1004, 0]
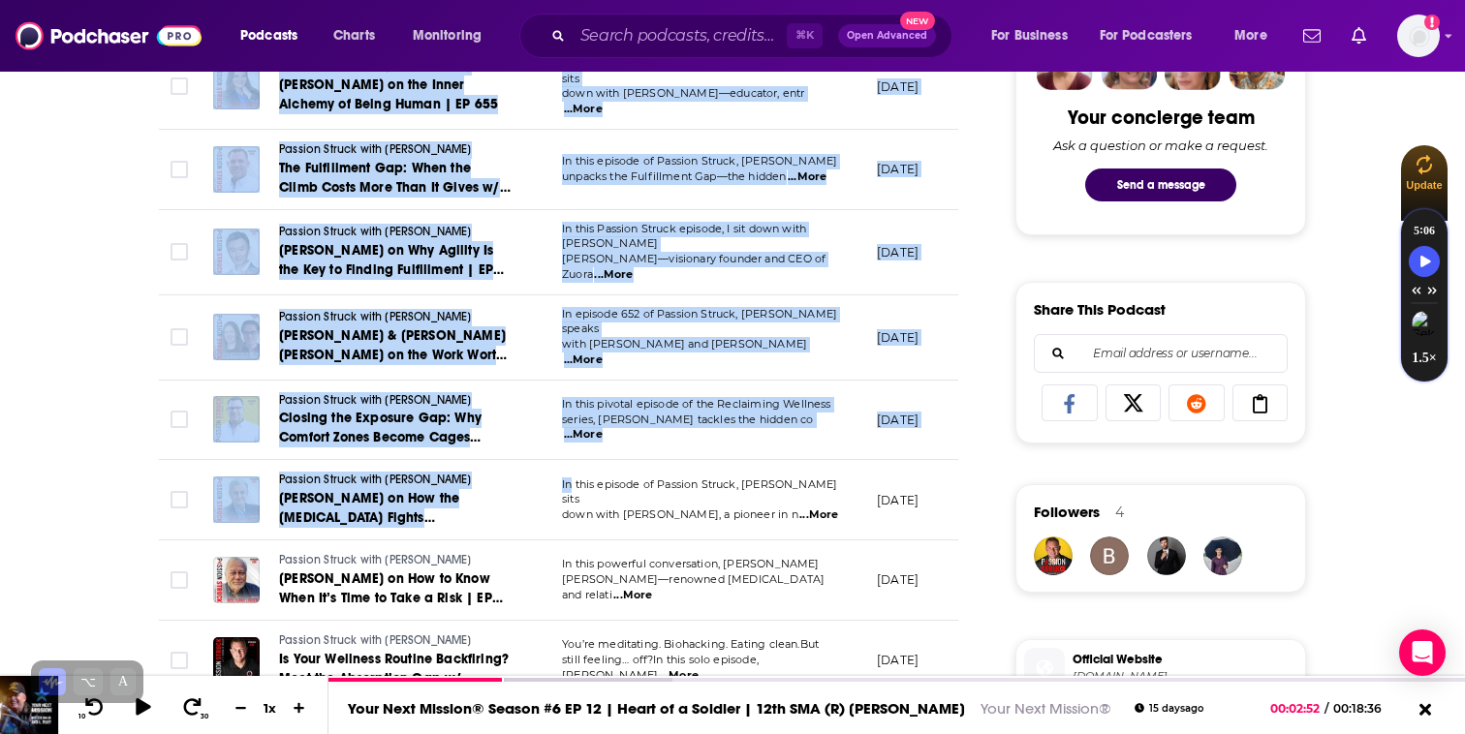
drag, startPoint x: 266, startPoint y: 160, endPoint x: 571, endPoint y: 464, distance: 430.8
click at [571, 464] on table "Episode Description Date Aired Reach Episode Guests Length Passion Struck with …" at bounding box center [558, 558] width 799 height 2087
copy table "Loremip Dolorsitame Cons Adipi Elits Doeiusm Tempor Incidi Utlabor Etdolo magn …"
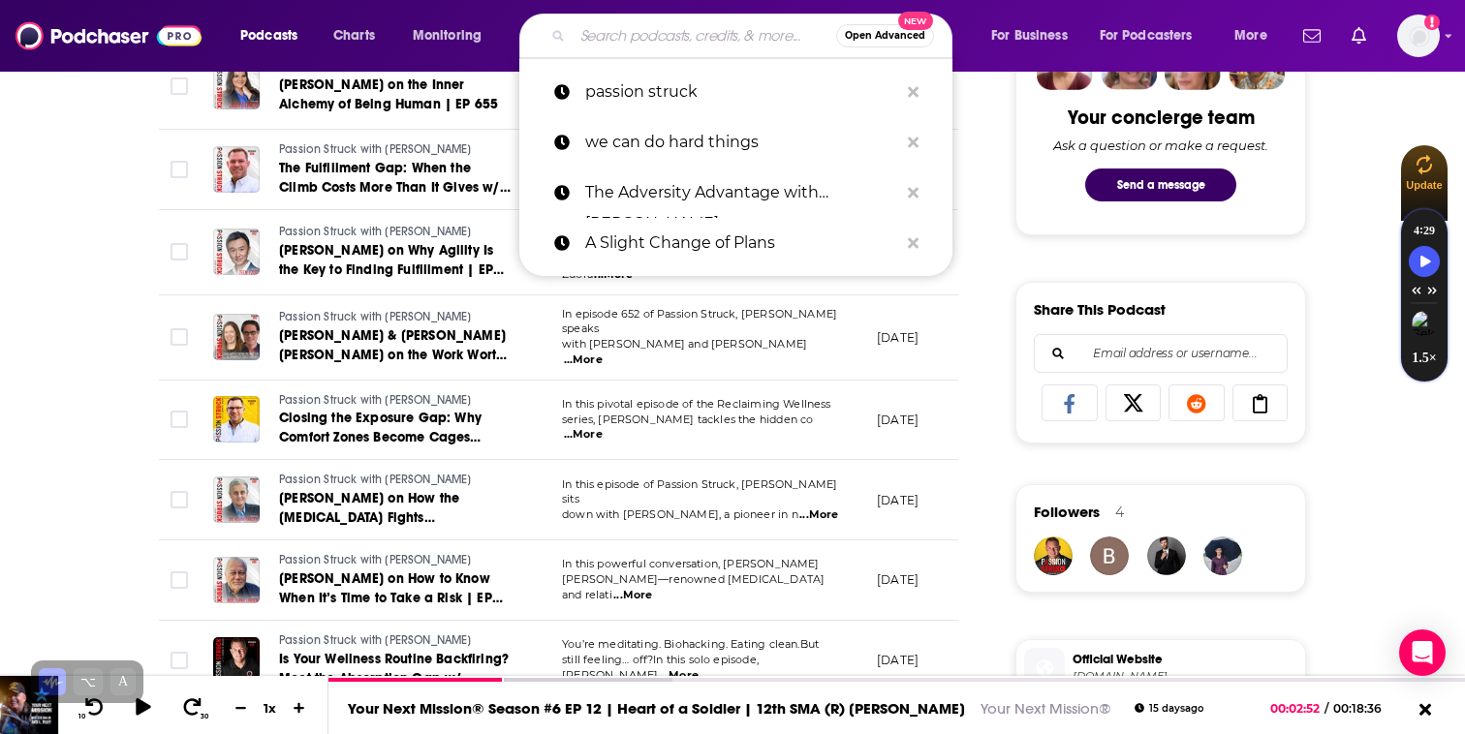
click at [637, 47] on input "Search podcasts, credits, & more..." at bounding box center [703, 35] width 263 height 31
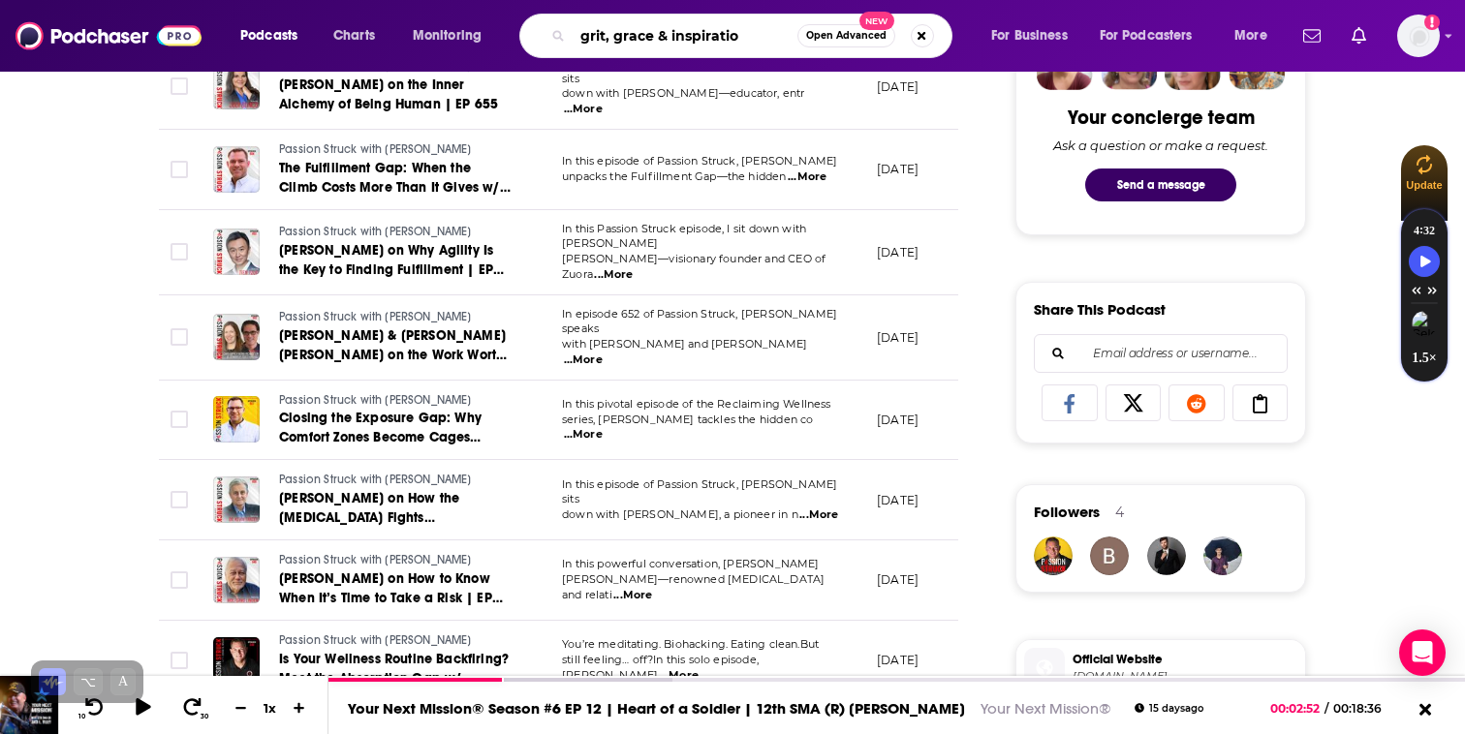
type input "grit, grace & inspiration"
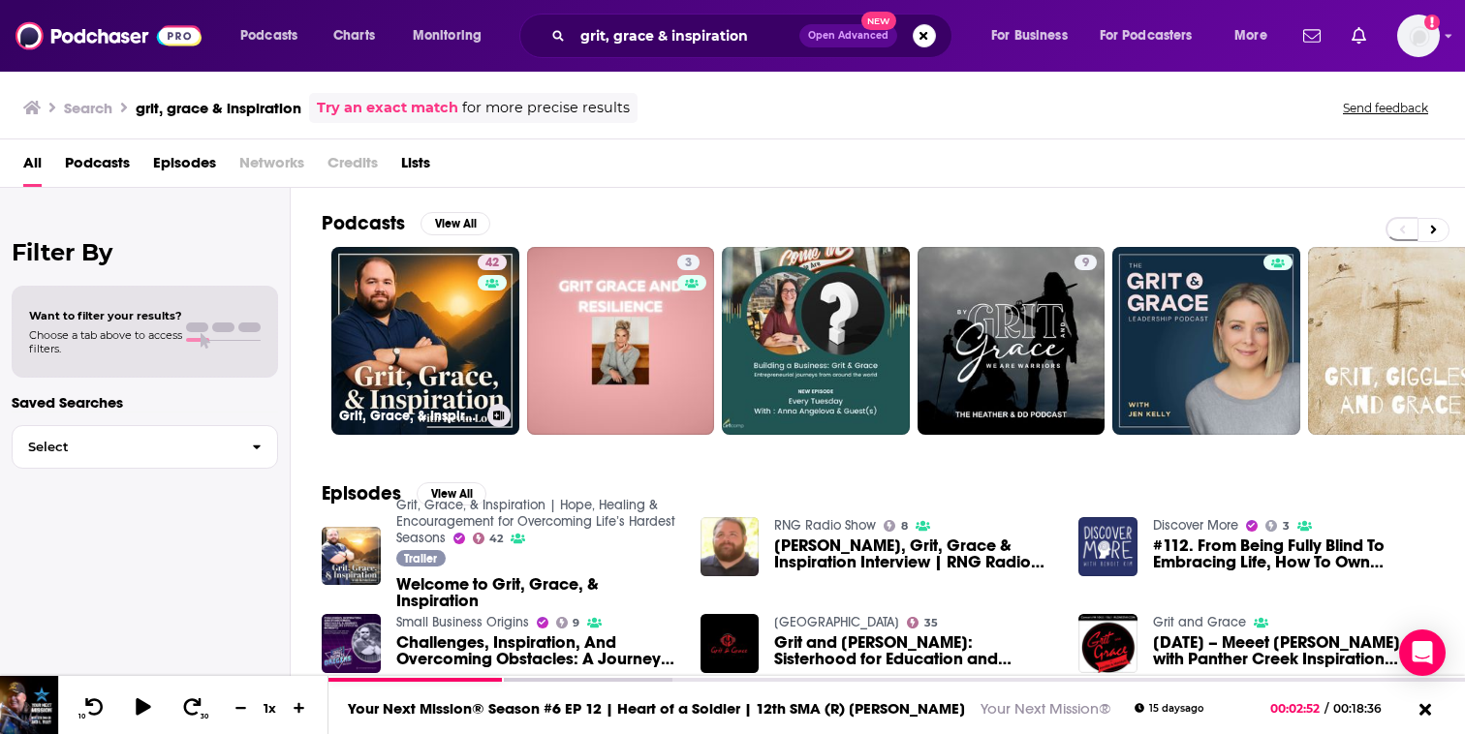
click at [404, 241] on div "Podcasts View All" at bounding box center [893, 229] width 1143 height 36
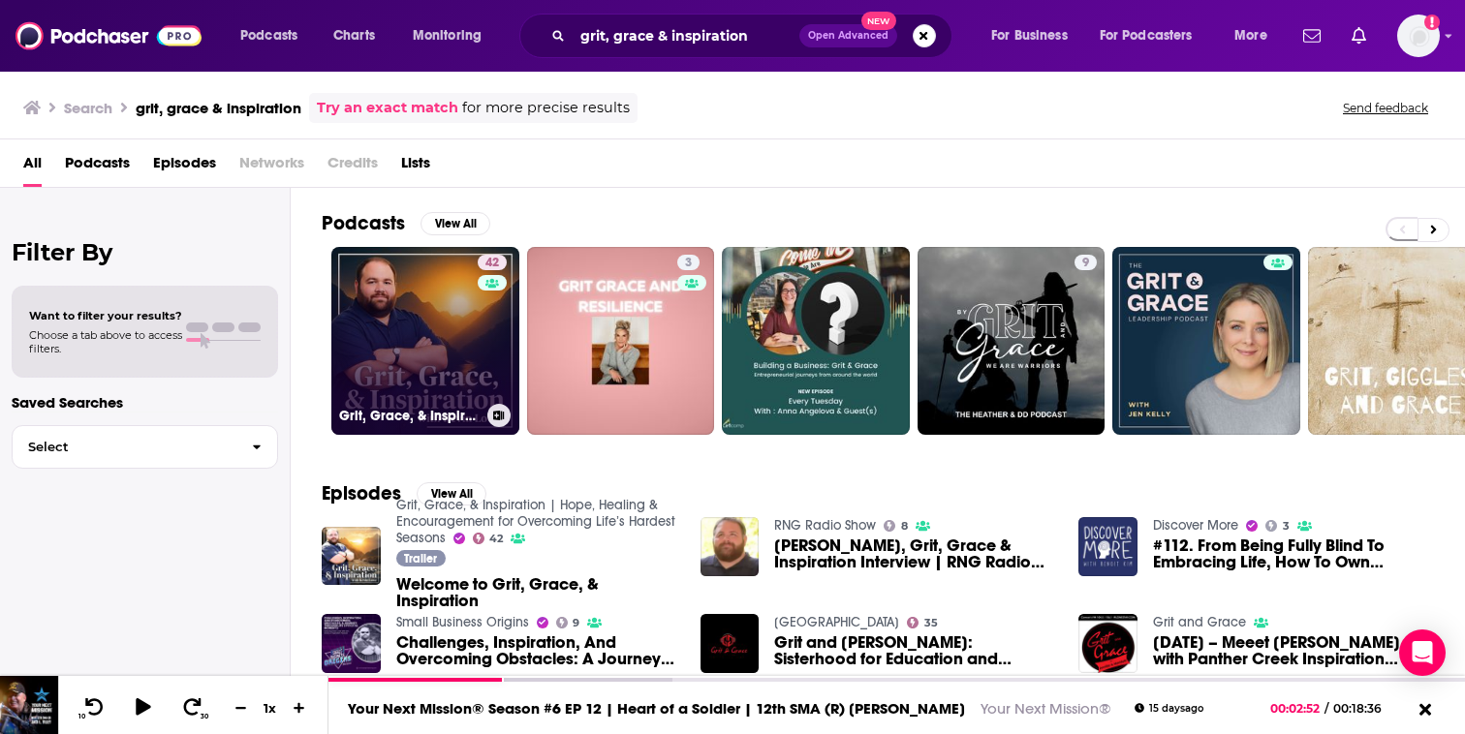
click at [429, 304] on link "42 Grit, Grace, & Inspiration | Hope, Healing & Encouragement for Overcoming Li…" at bounding box center [425, 341] width 188 height 188
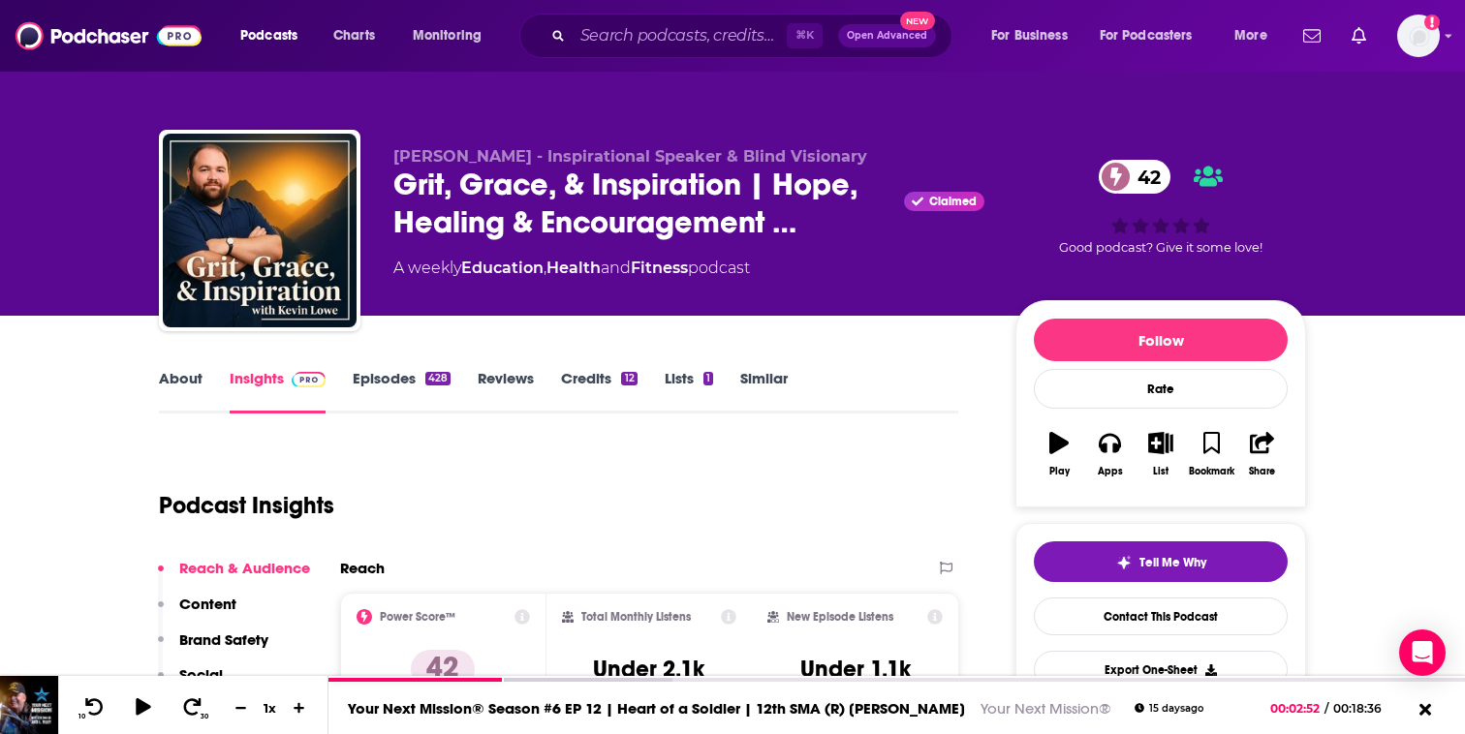
click at [198, 385] on link "About" at bounding box center [181, 391] width 44 height 45
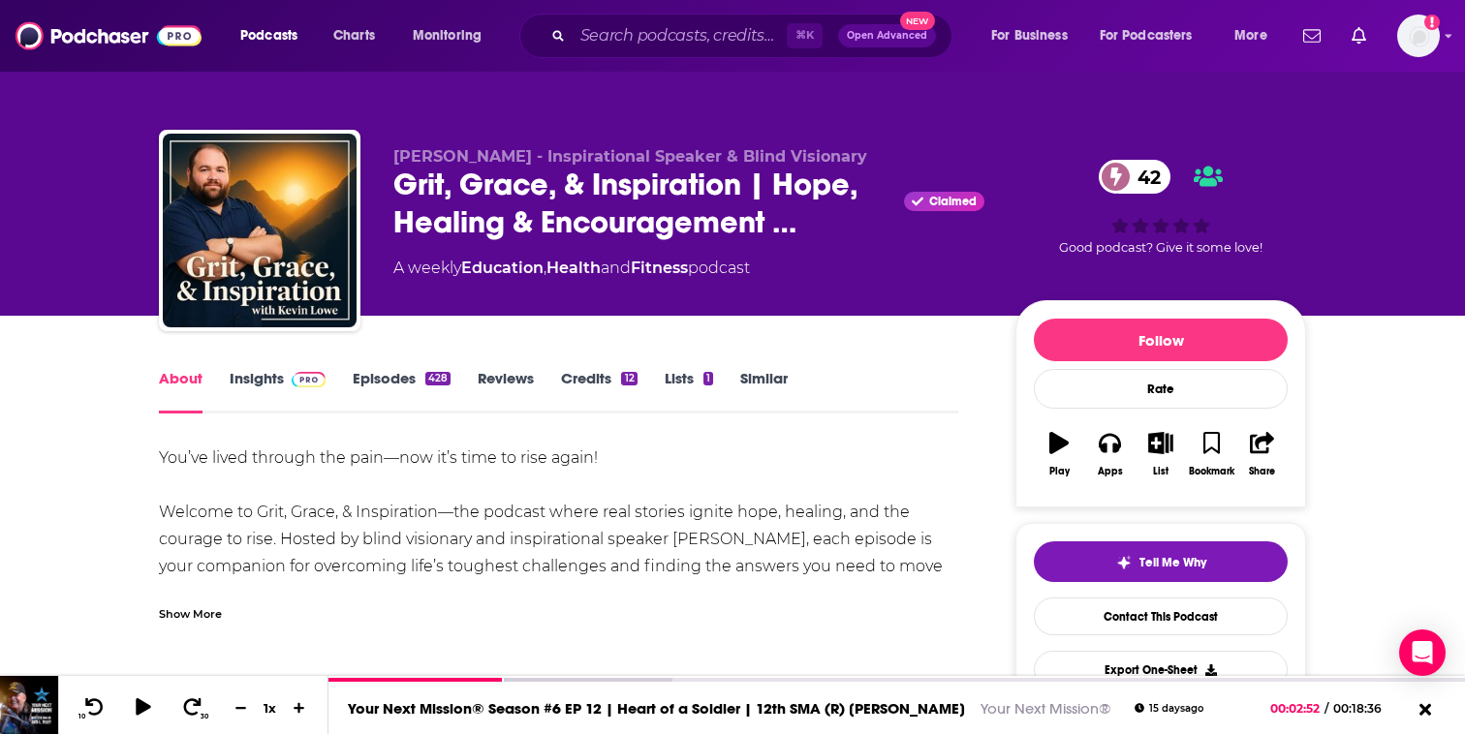
scroll to position [123, 0]
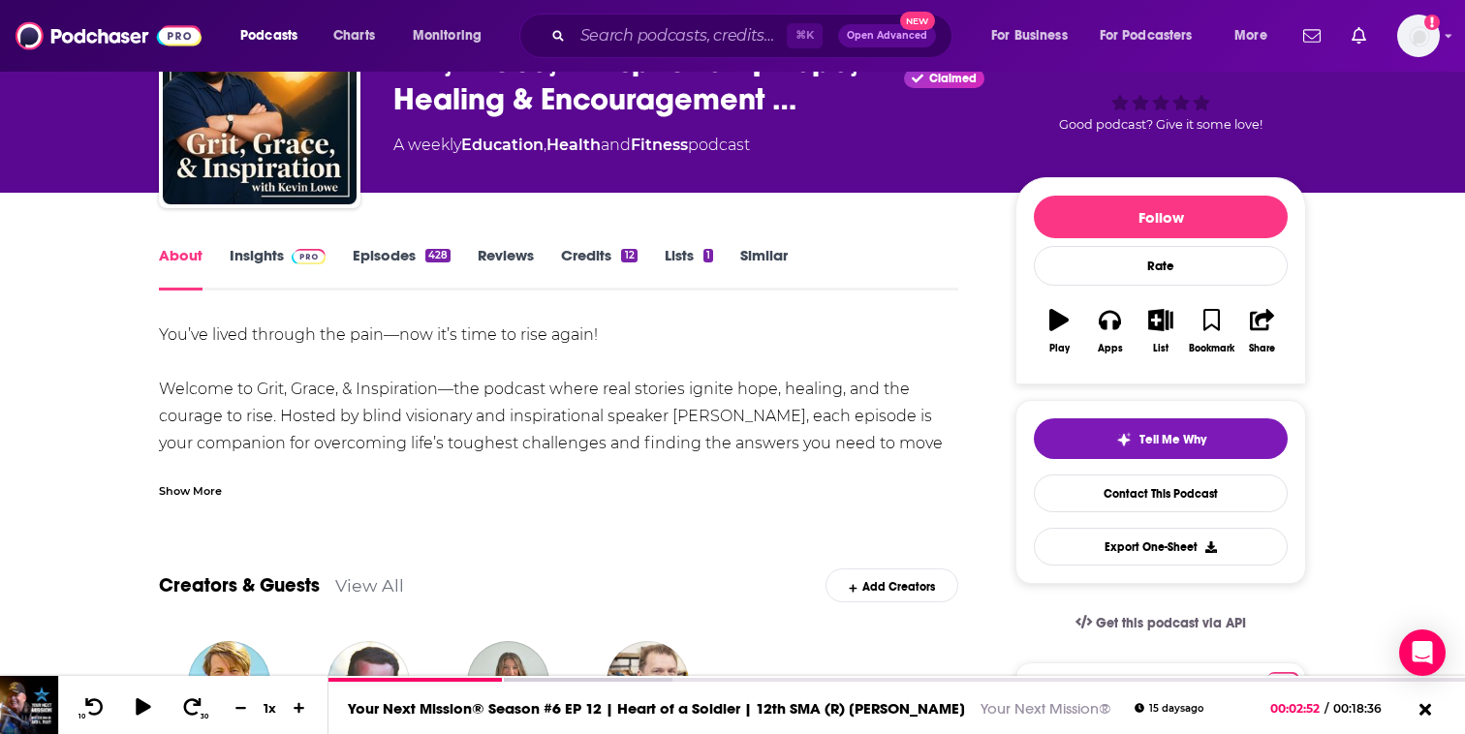
click at [195, 494] on div "Show More" at bounding box center [190, 489] width 63 height 18
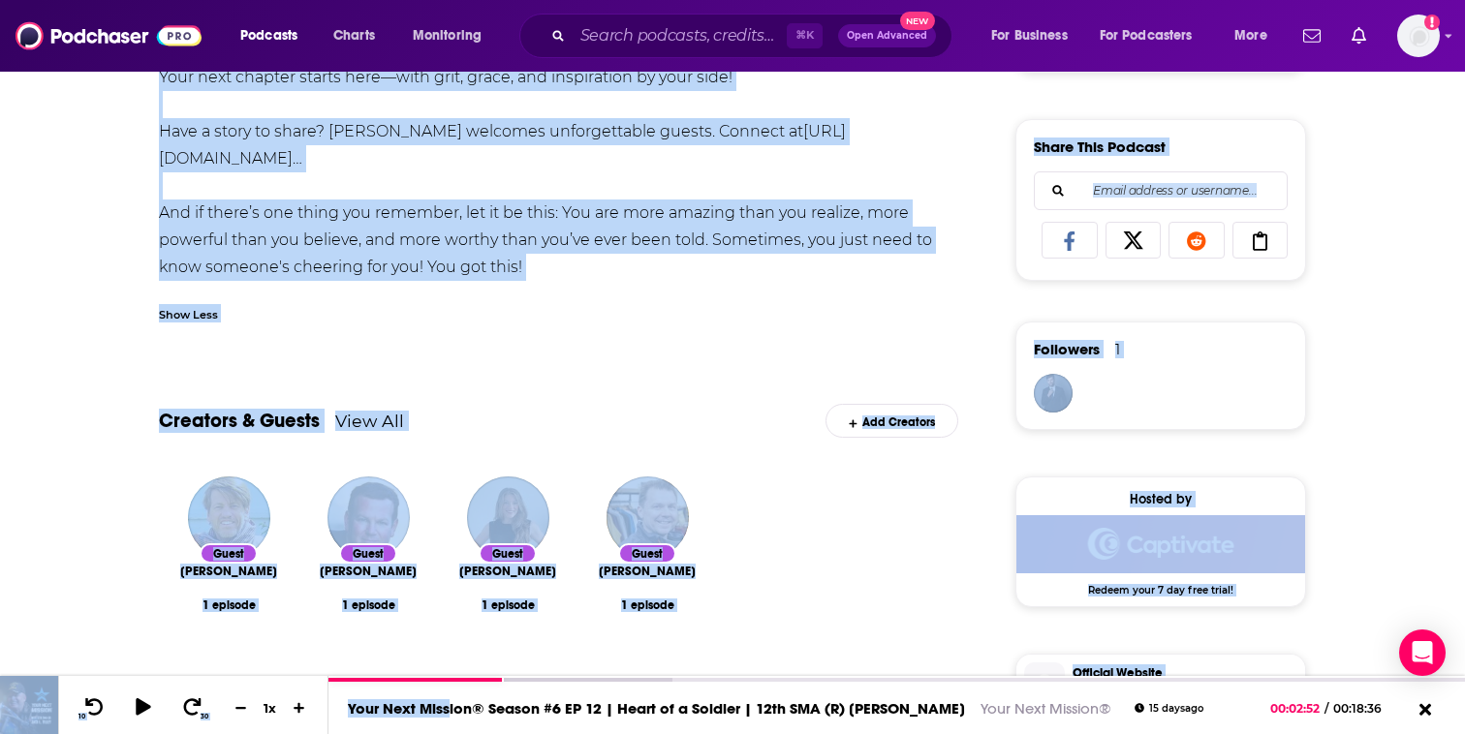
scroll to position [1287, 0]
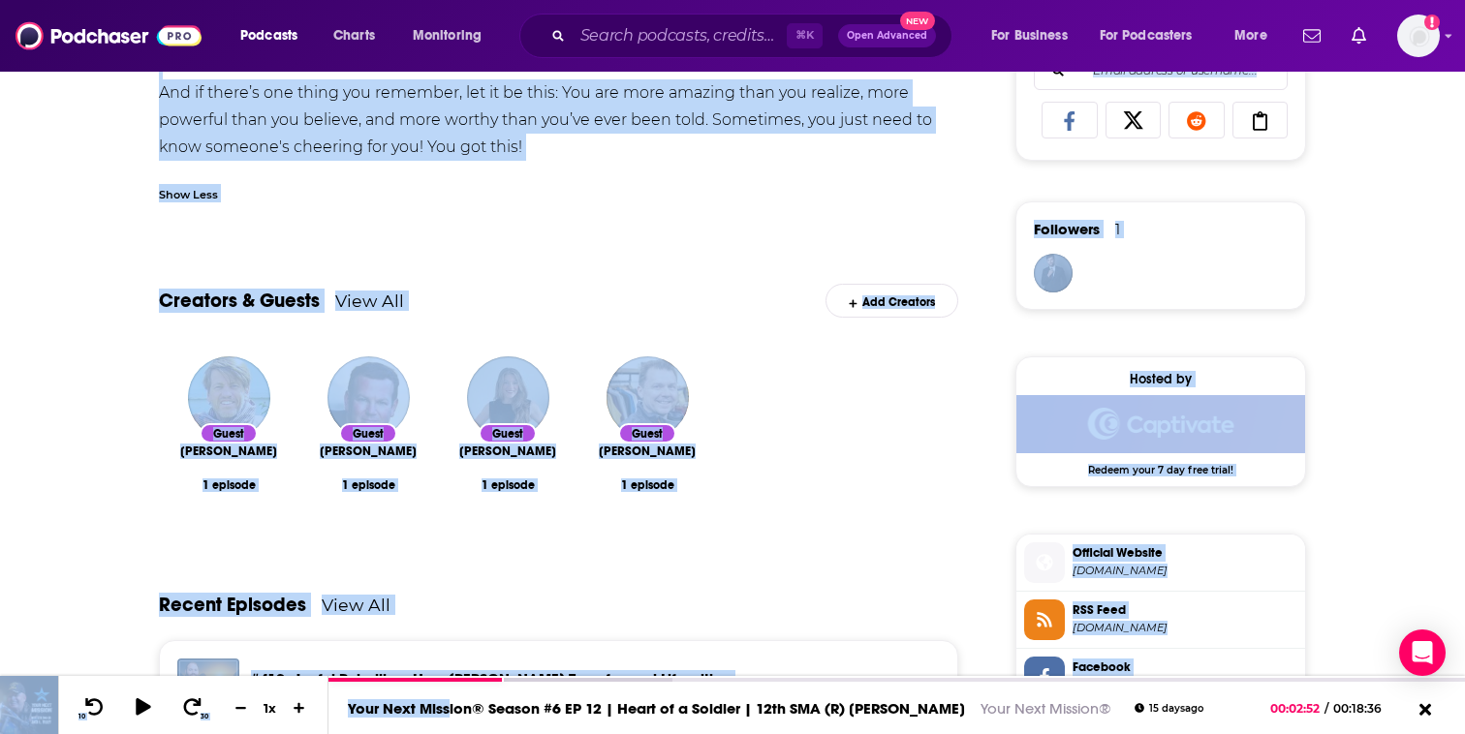
drag, startPoint x: 166, startPoint y: 161, endPoint x: 568, endPoint y: 144, distance: 402.3
copy div "lo’ip dolor sitamet con adip—eli se’d eius te inci utlab! Etdolor ma Aliq, Enim…"
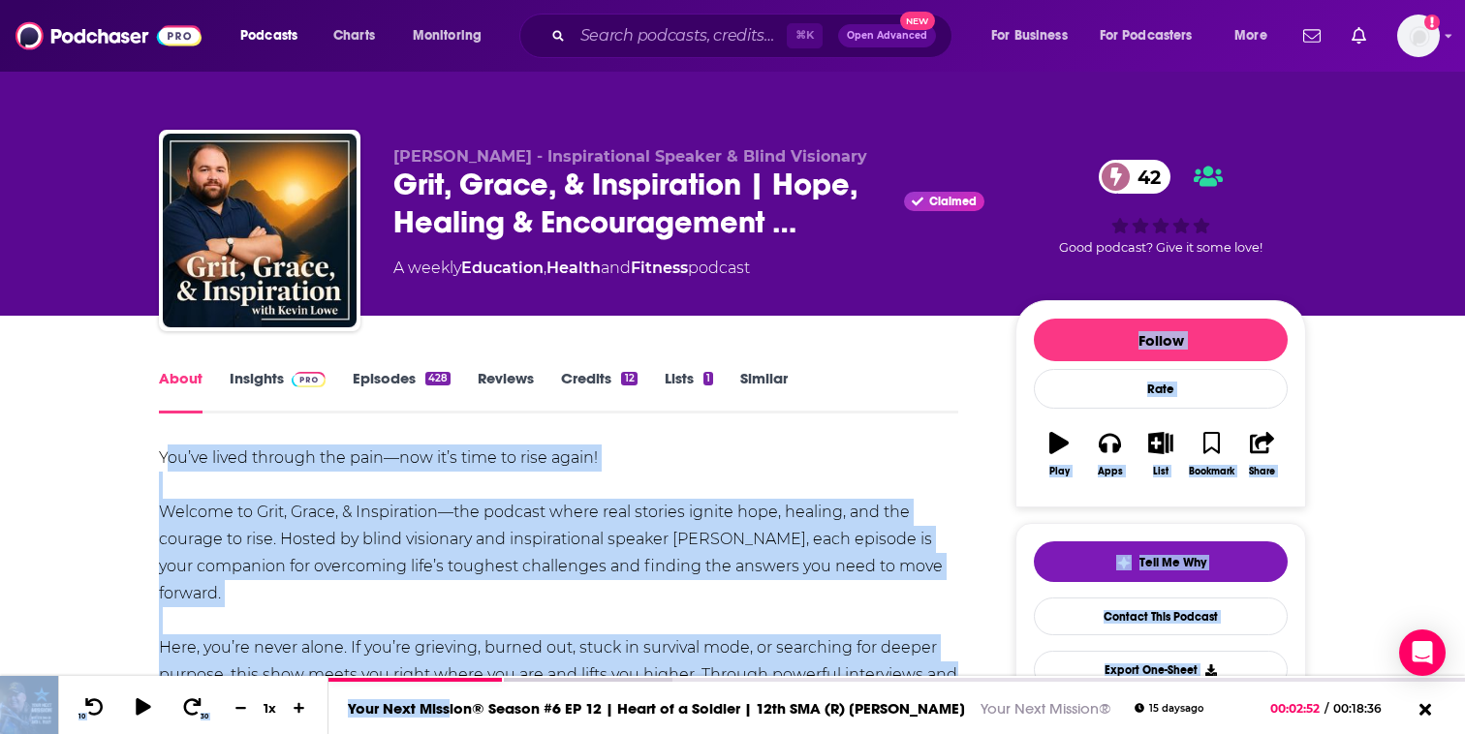
click at [425, 376] on div "428" at bounding box center [437, 379] width 25 height 14
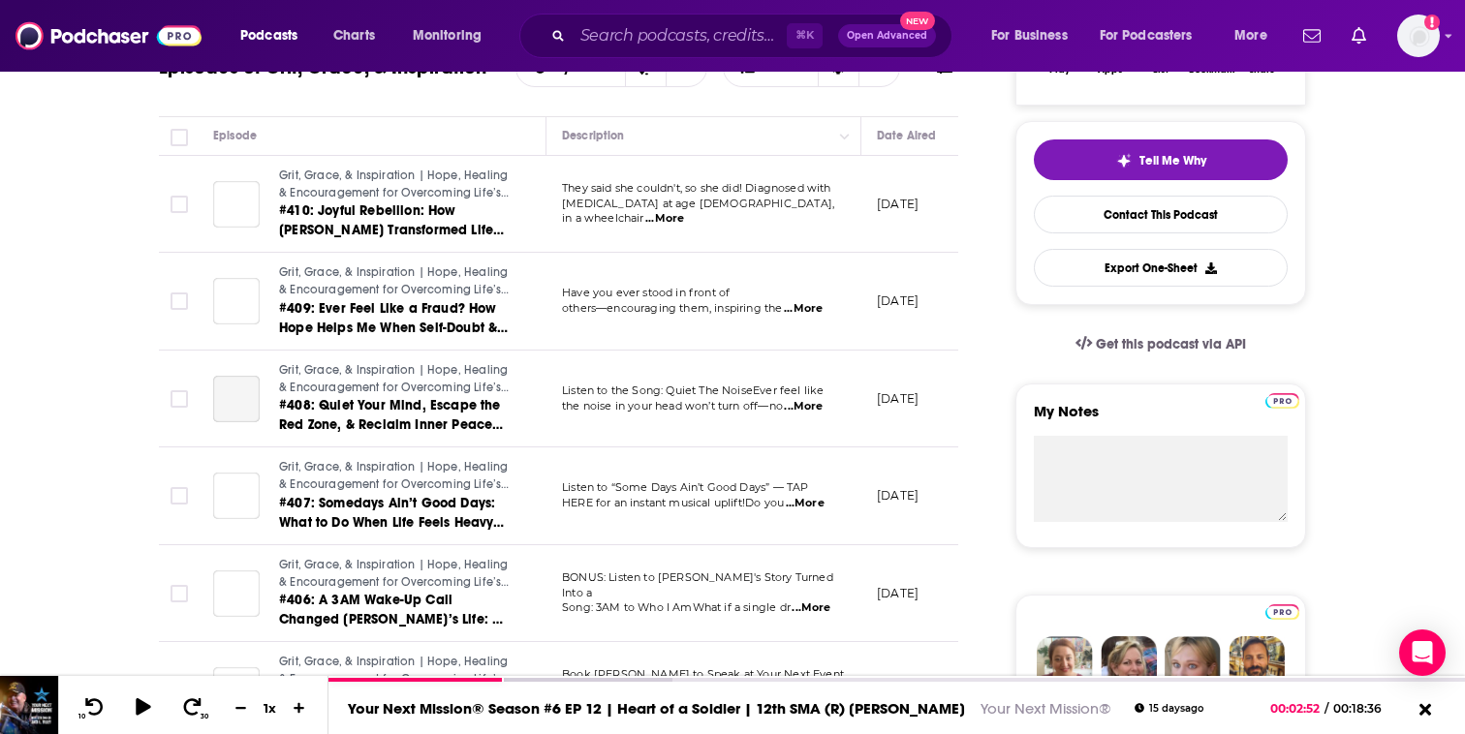
scroll to position [409, 0]
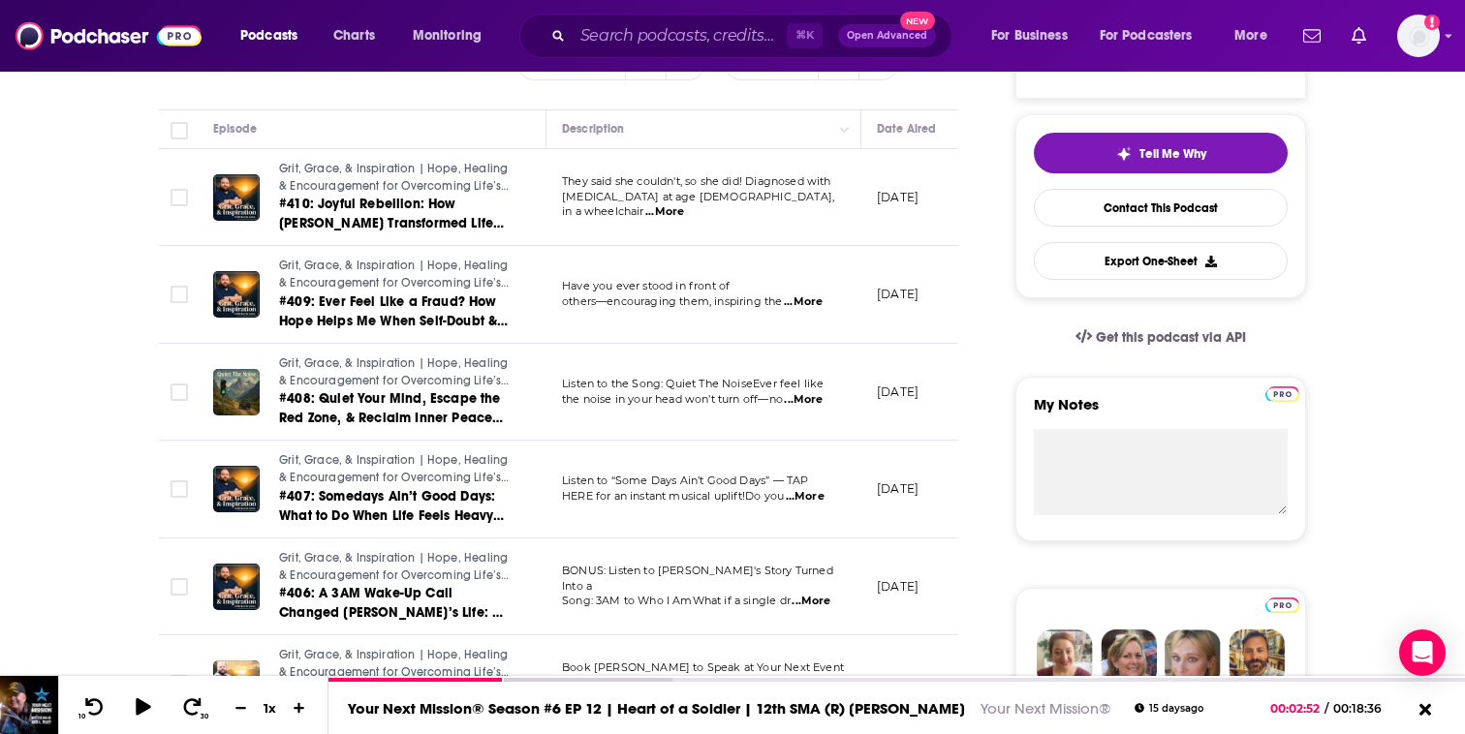
click at [684, 204] on span "...More" at bounding box center [664, 211] width 39 height 15
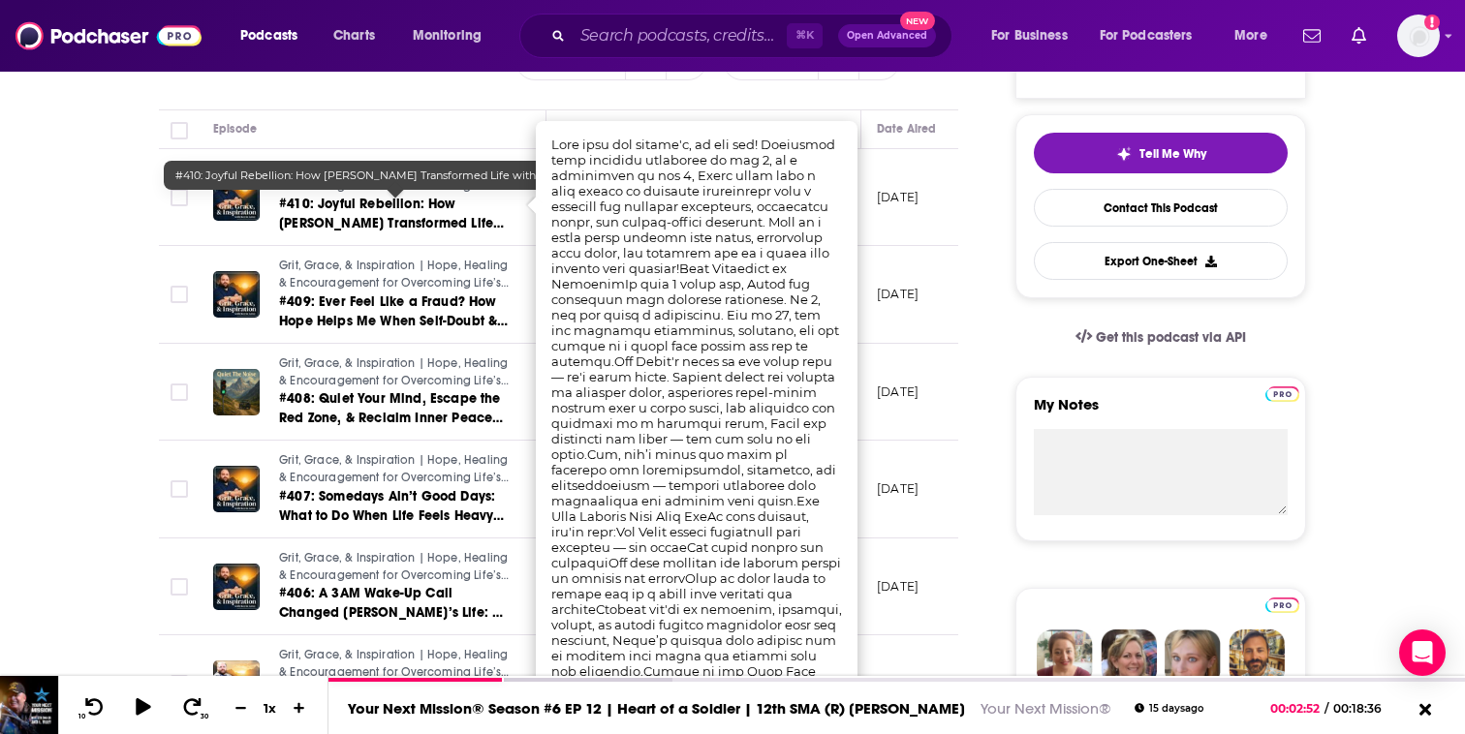
click at [471, 257] on td "Grit, Grace, & Inspiration | Hope, Healing & Encouragement for Overcoming Life’…" at bounding box center [372, 295] width 349 height 98
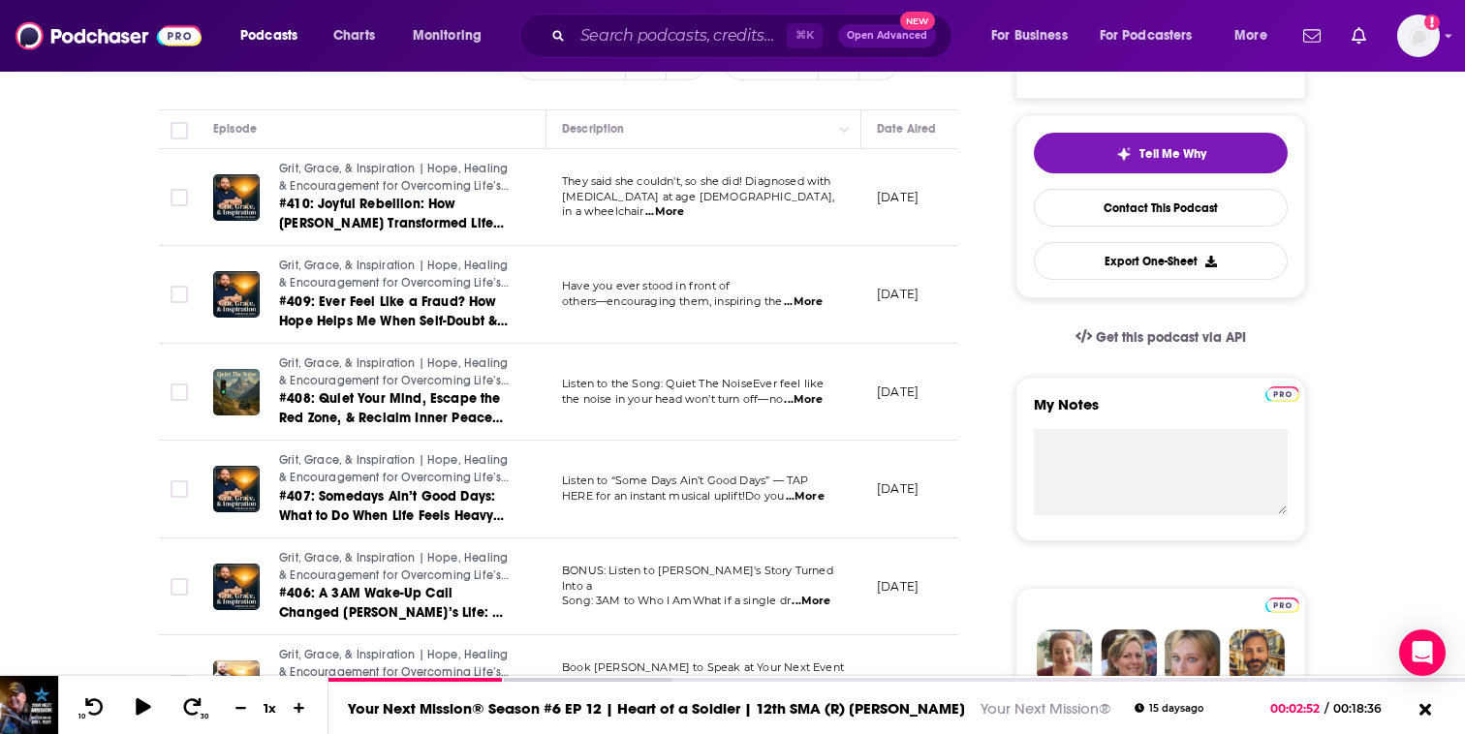
click at [801, 294] on span "...More" at bounding box center [803, 301] width 39 height 15
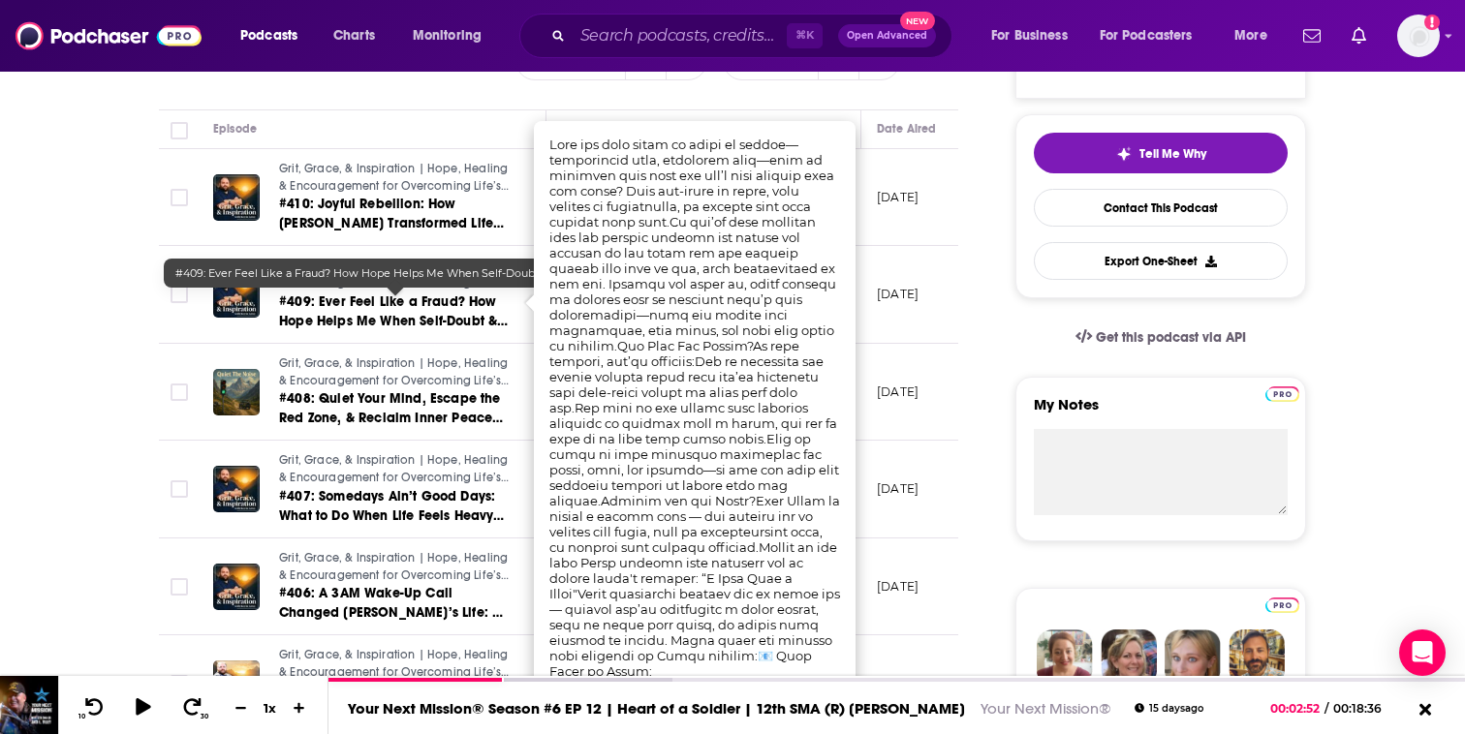
click at [416, 301] on span "#409: Ever Feel Like a Fraud? How Hope Helps Me When Self-Doubt & Imposter Synd…" at bounding box center [393, 320] width 229 height 55
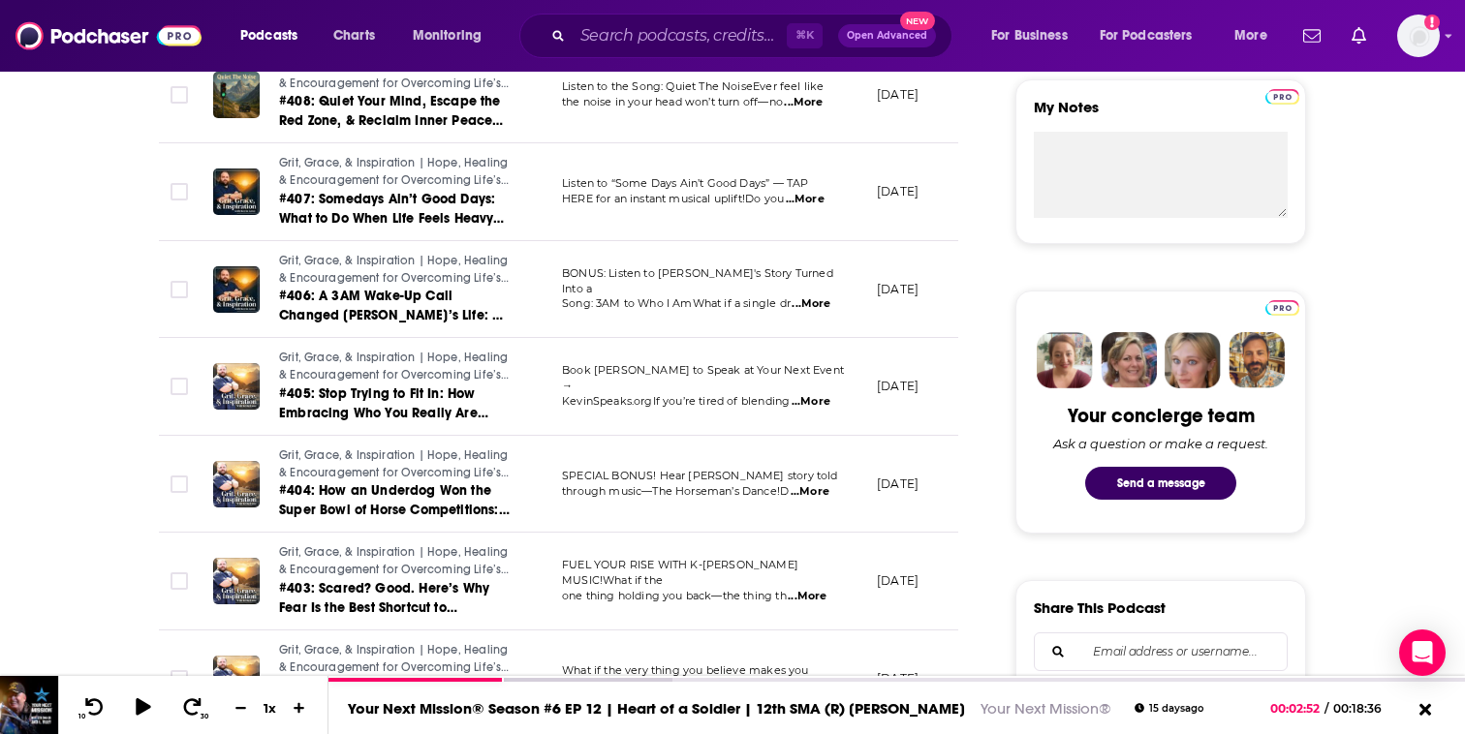
scroll to position [713, 0]
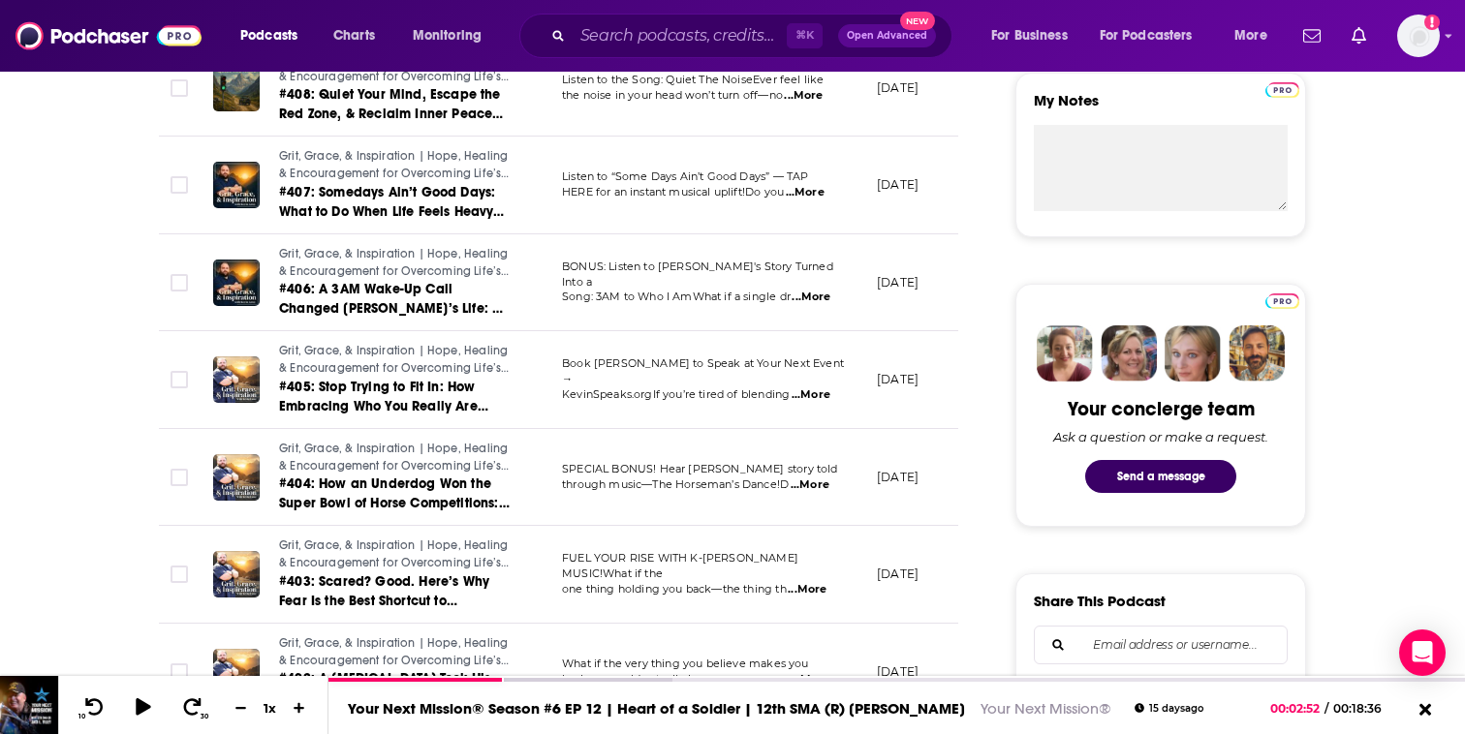
click at [827, 484] on span "...More" at bounding box center [809, 485] width 39 height 15
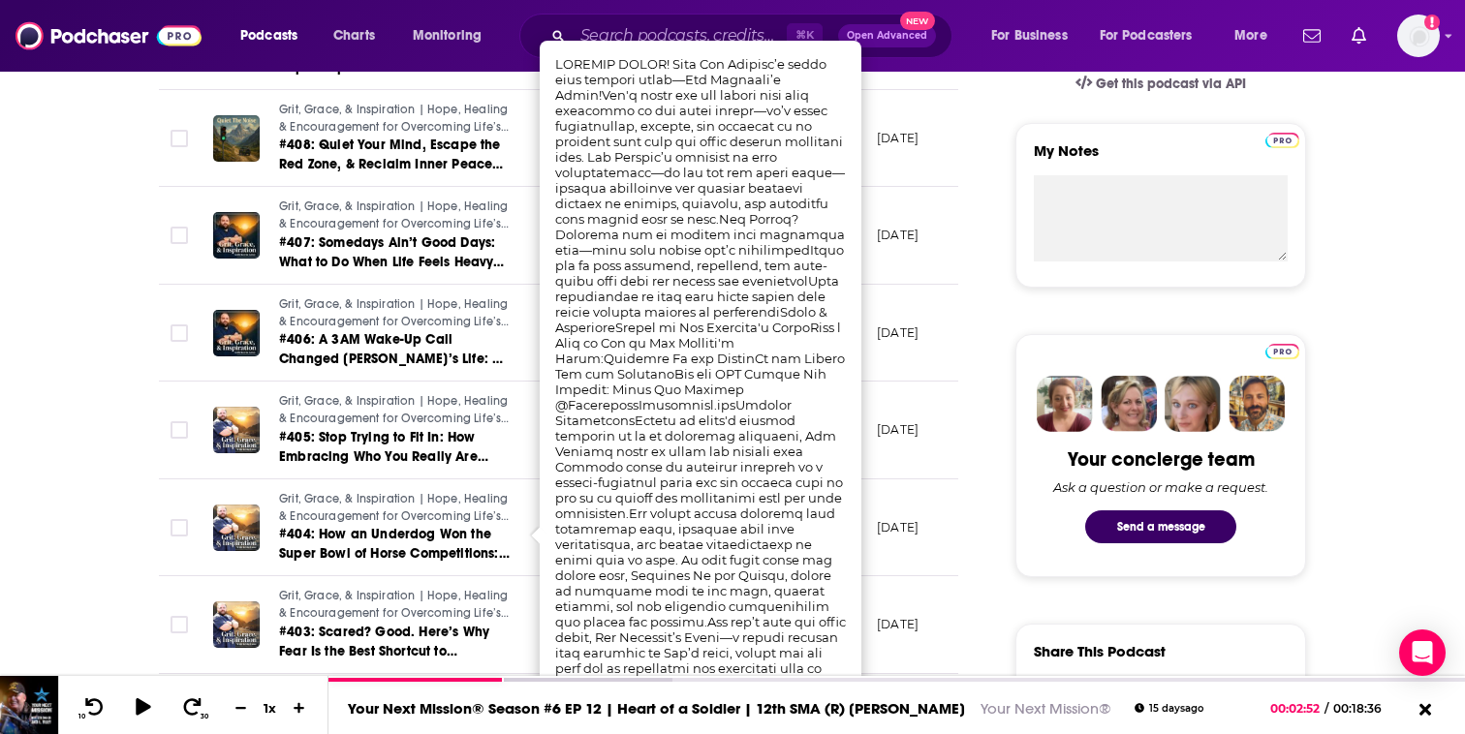
scroll to position [661, 0]
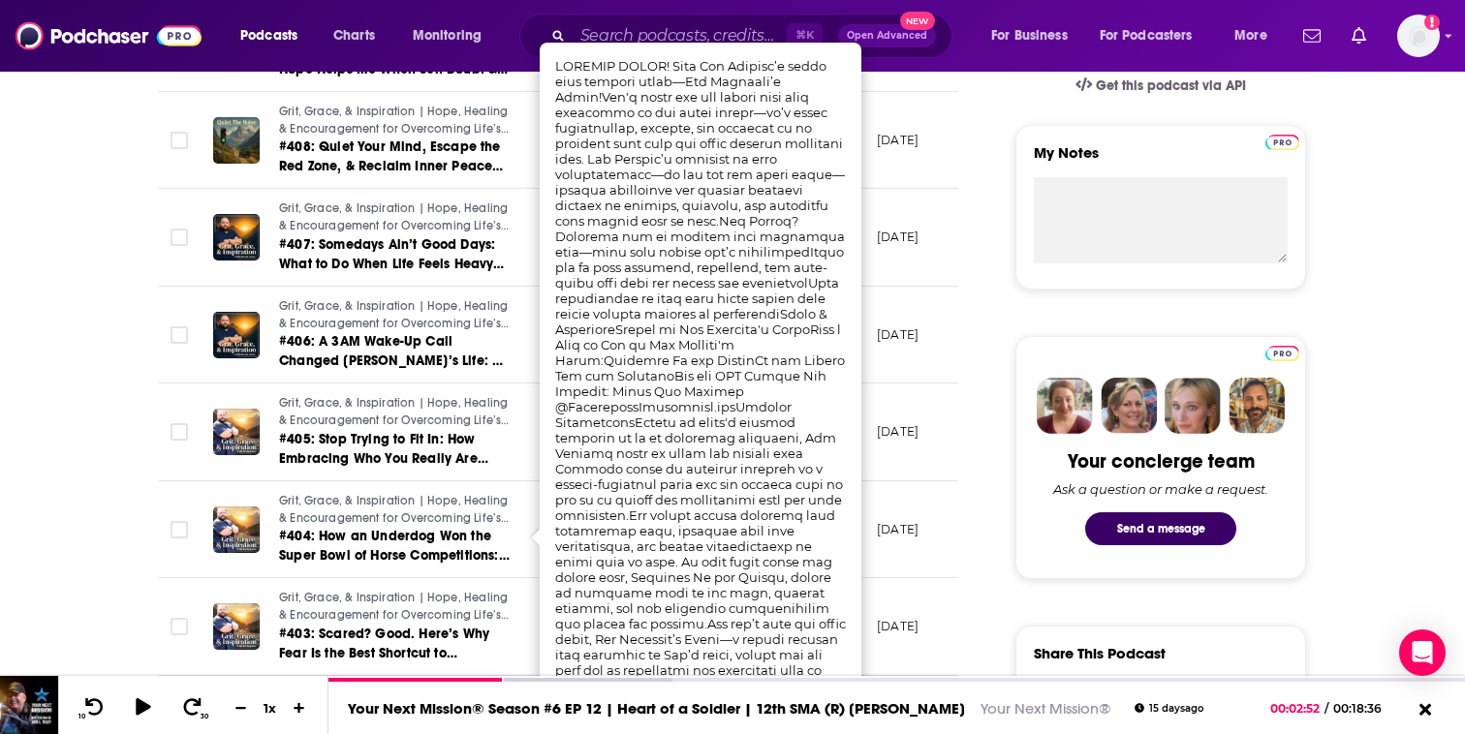
click at [952, 218] on td "[DATE]" at bounding box center [924, 238] width 126 height 98
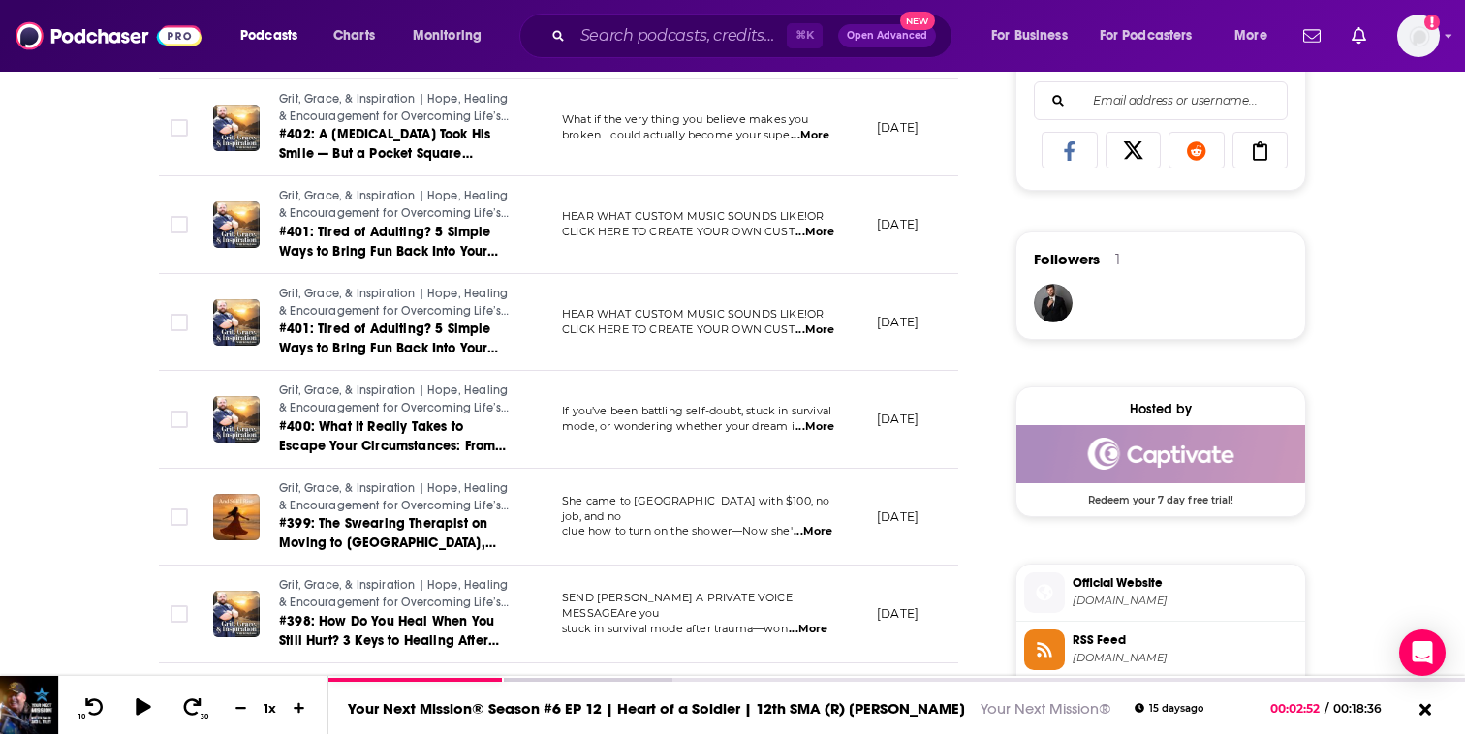
scroll to position [1258, 0]
click at [815, 423] on span "...More" at bounding box center [814, 425] width 39 height 15
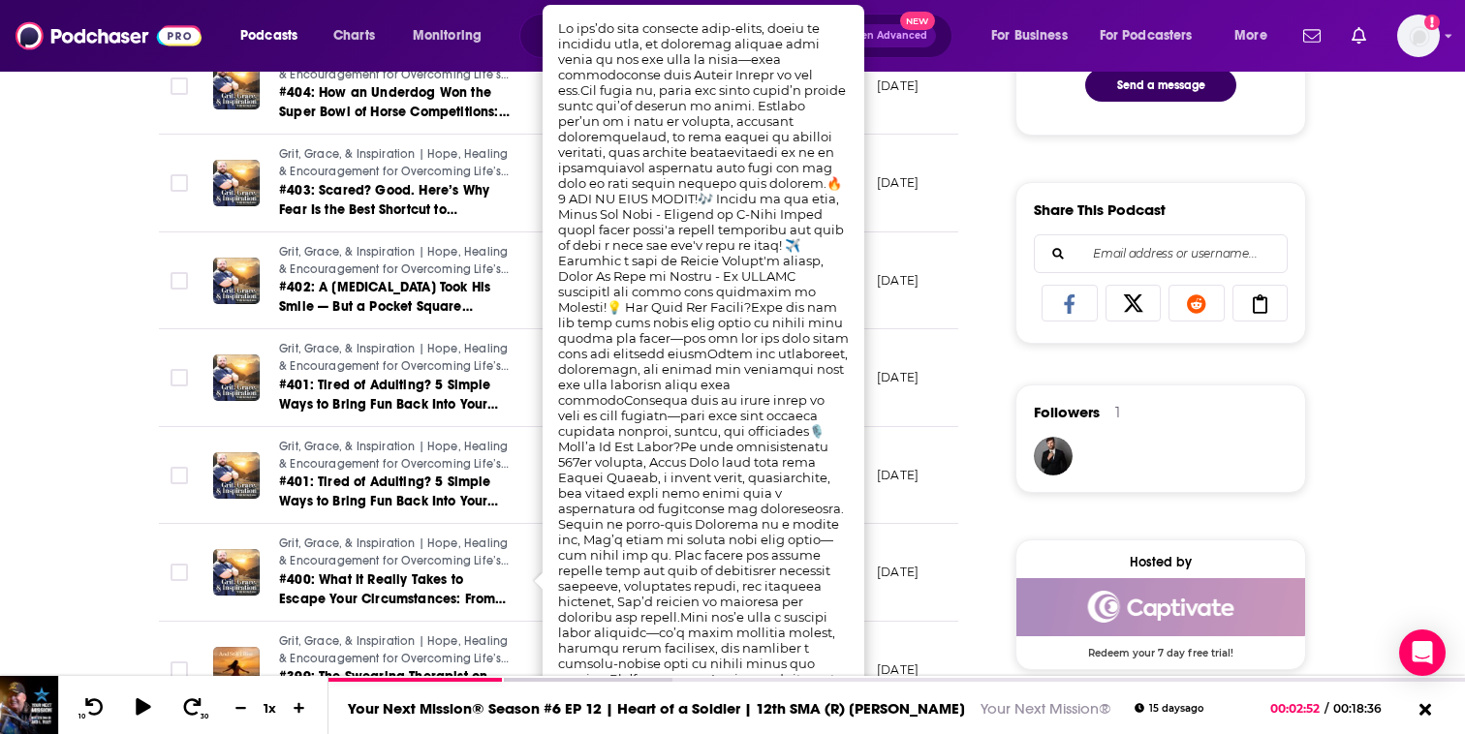
scroll to position [1094, 0]
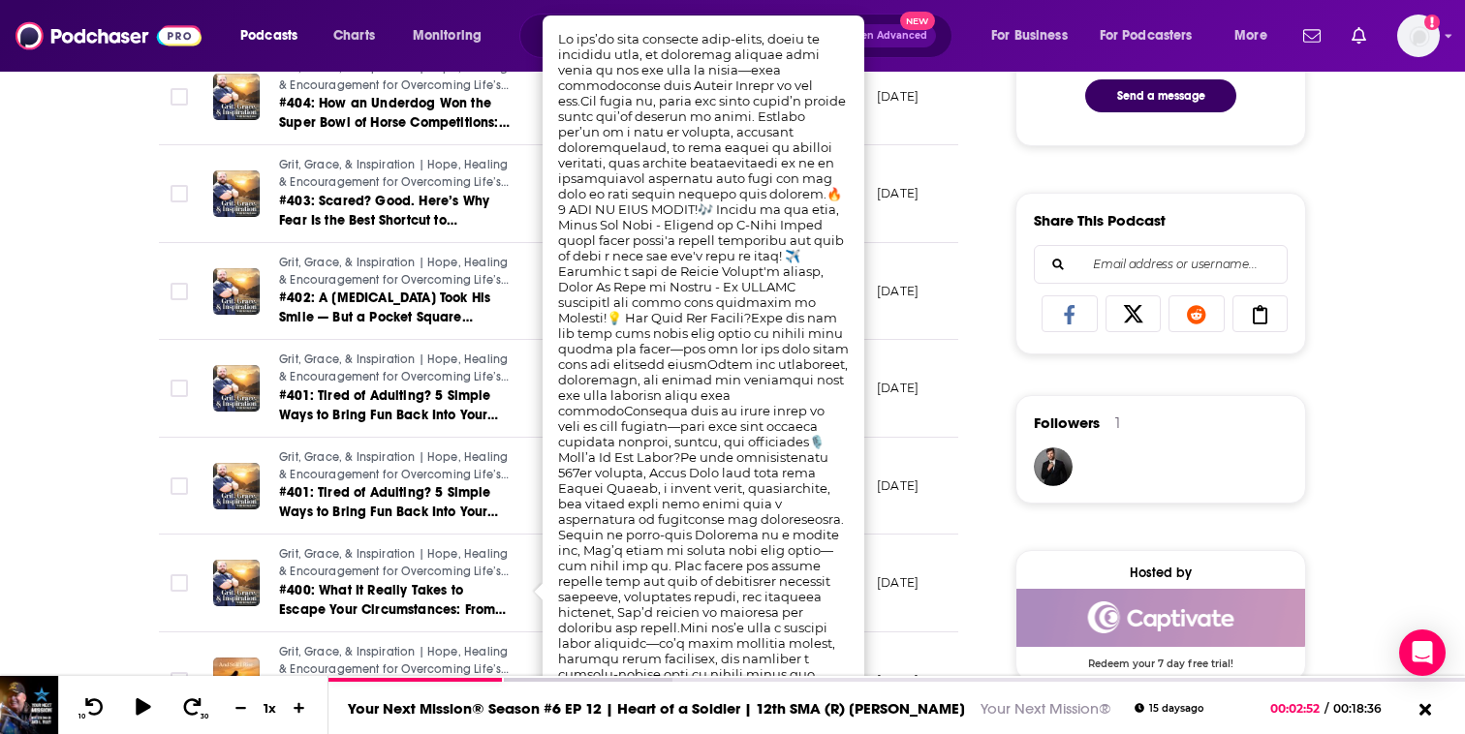
click at [964, 258] on div "About Insights Episodes 428 Reviews Credits 12 Lists 1 Similar Episodes of Grit…" at bounding box center [571, 634] width 887 height 2723
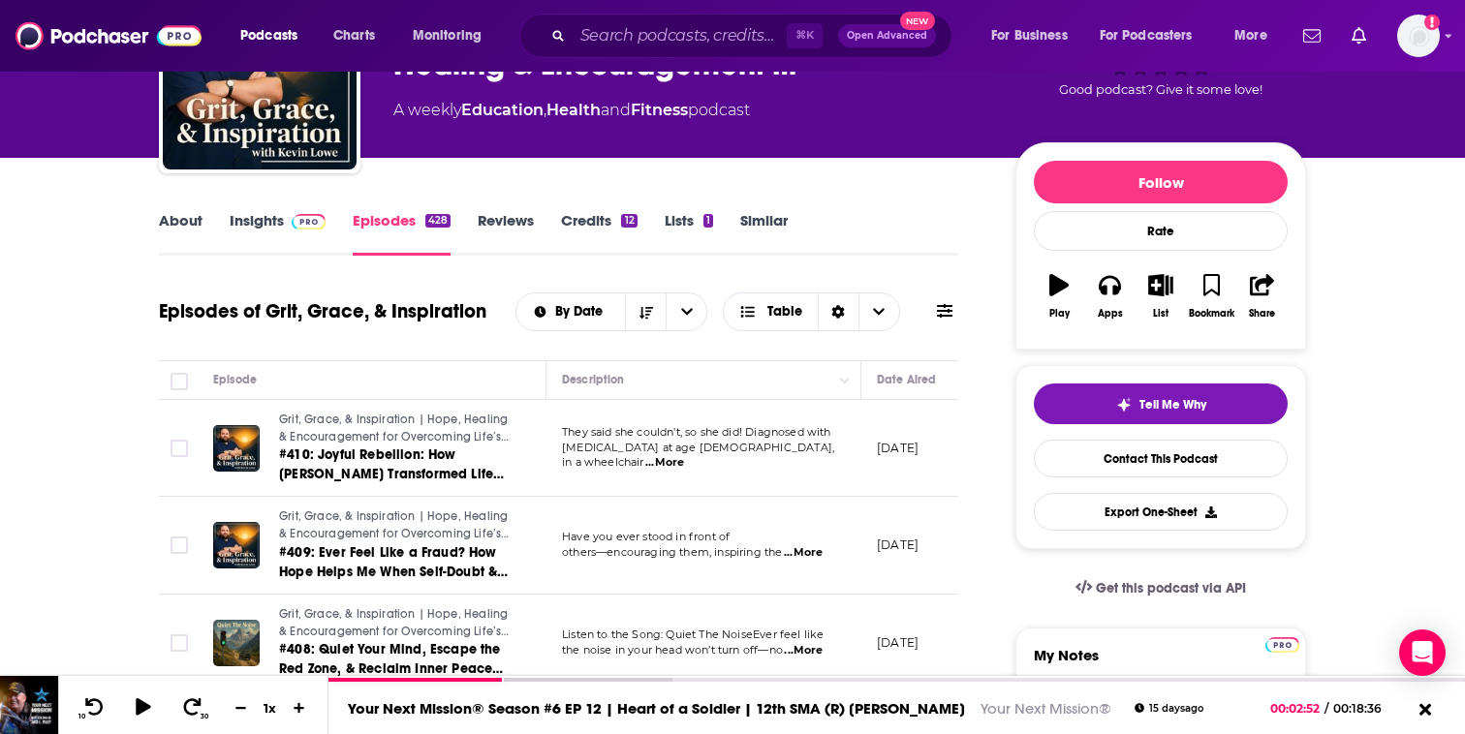
scroll to position [204, 0]
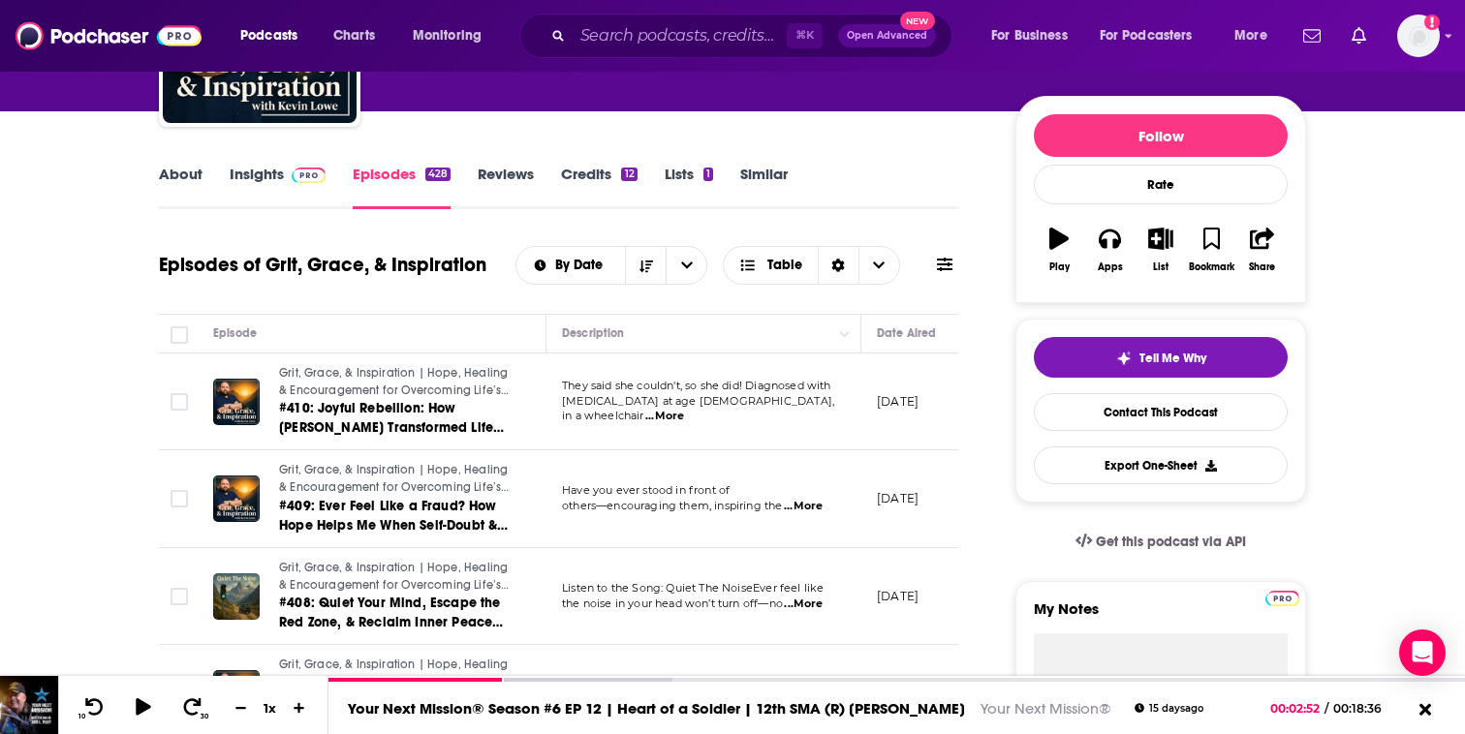
click at [684, 413] on span "...More" at bounding box center [664, 416] width 39 height 15
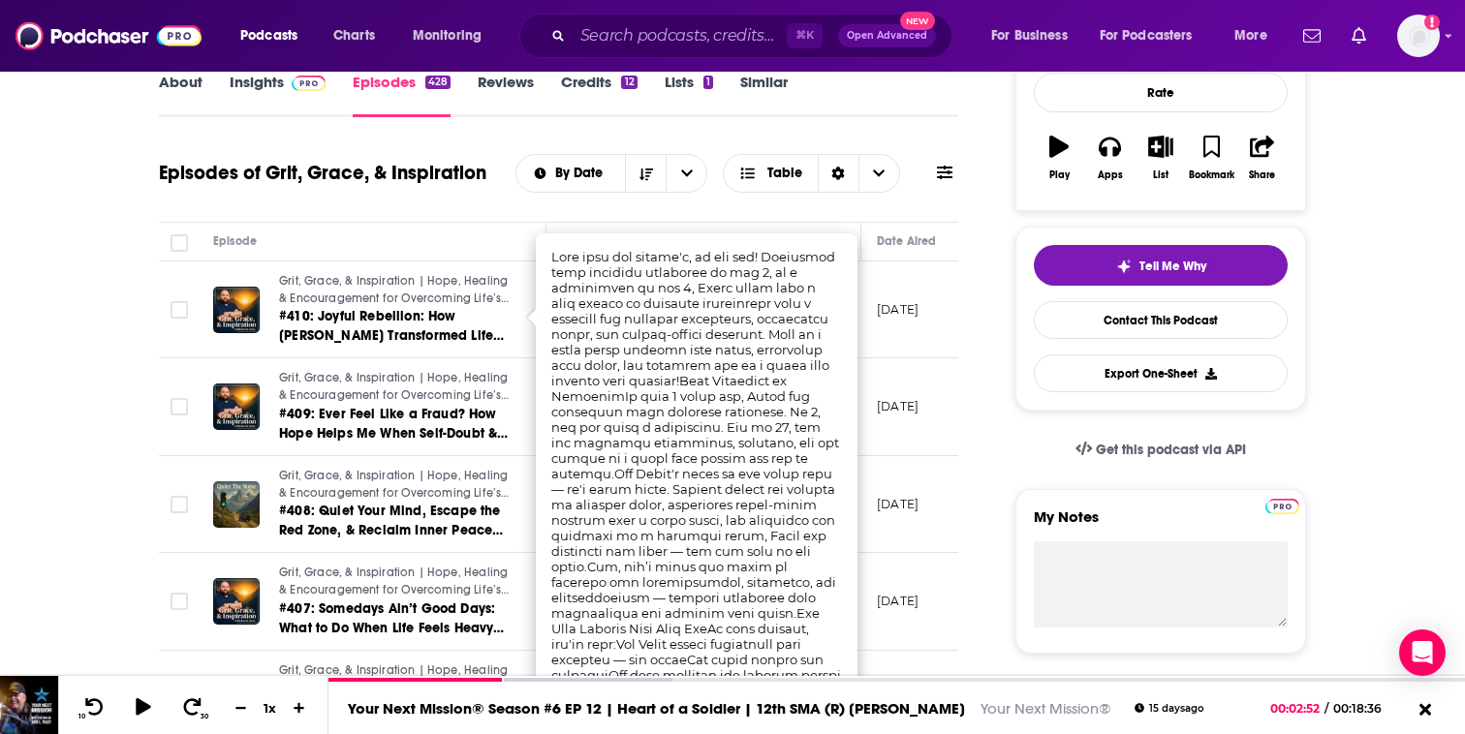
scroll to position [354, 0]
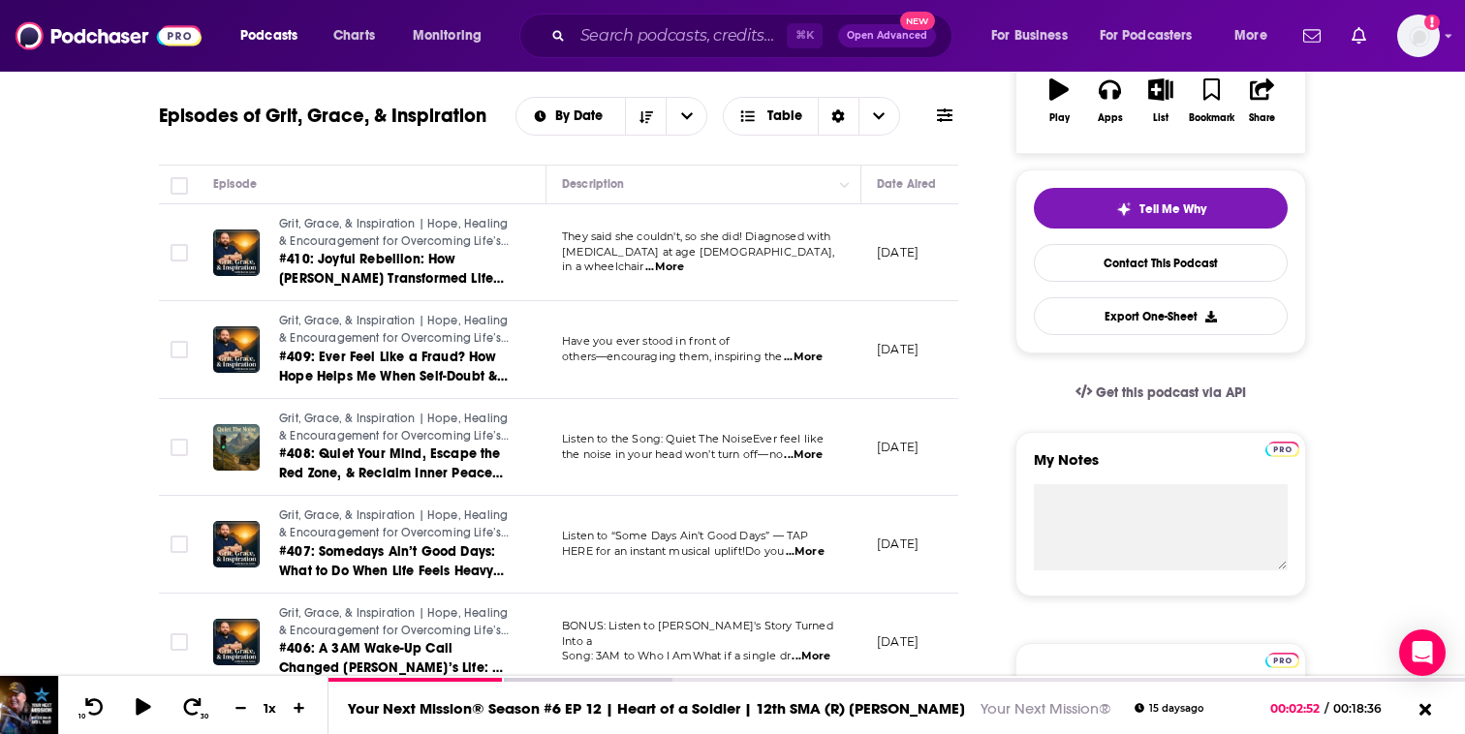
drag, startPoint x: 545, startPoint y: 188, endPoint x: 656, endPoint y: 294, distance: 153.4
click at [599, 262] on span "[MEDICAL_DATA] at age [DEMOGRAPHIC_DATA], in a wheelchair" at bounding box center [698, 259] width 272 height 29
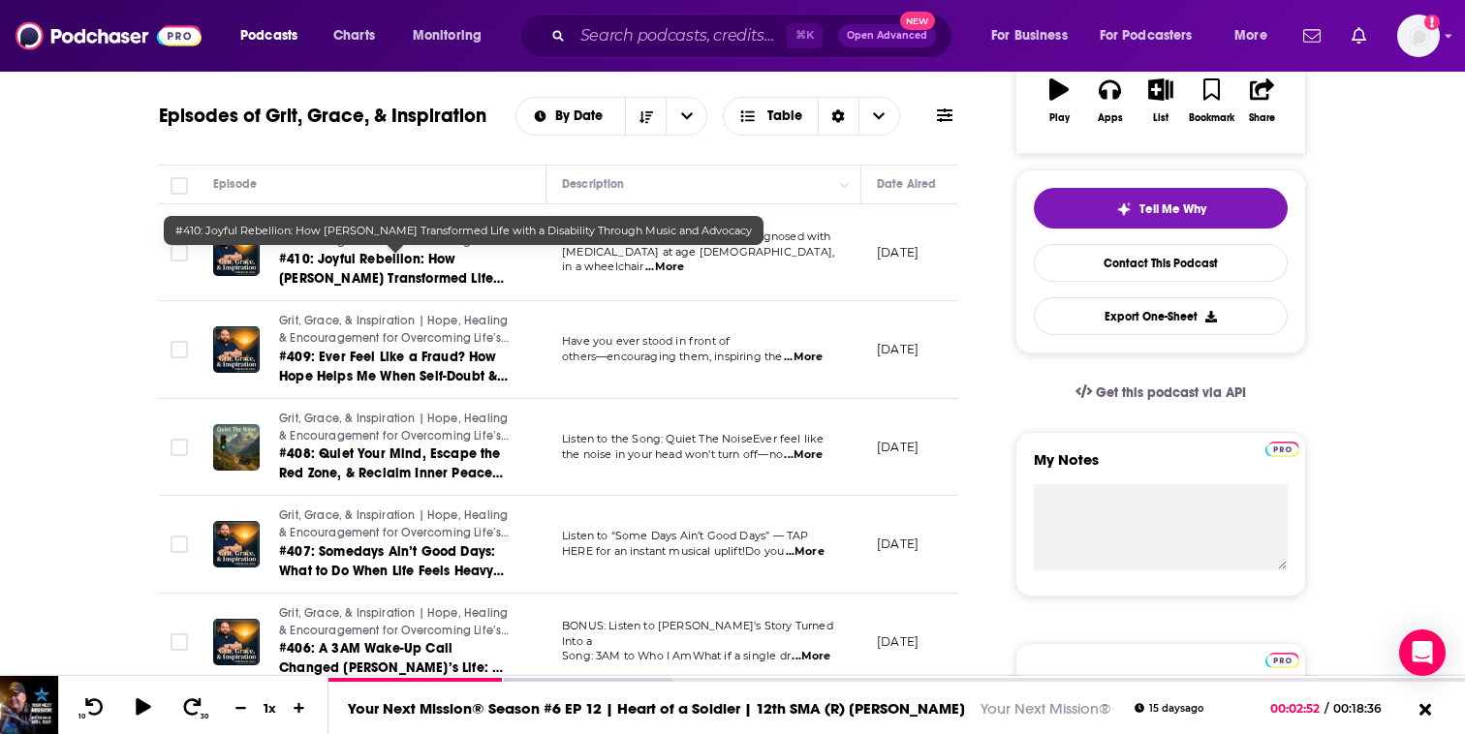
click at [351, 257] on span "#410: Joyful Rebellion: How [PERSON_NAME] Transformed Life with a Disability Th…" at bounding box center [394, 288] width 231 height 75
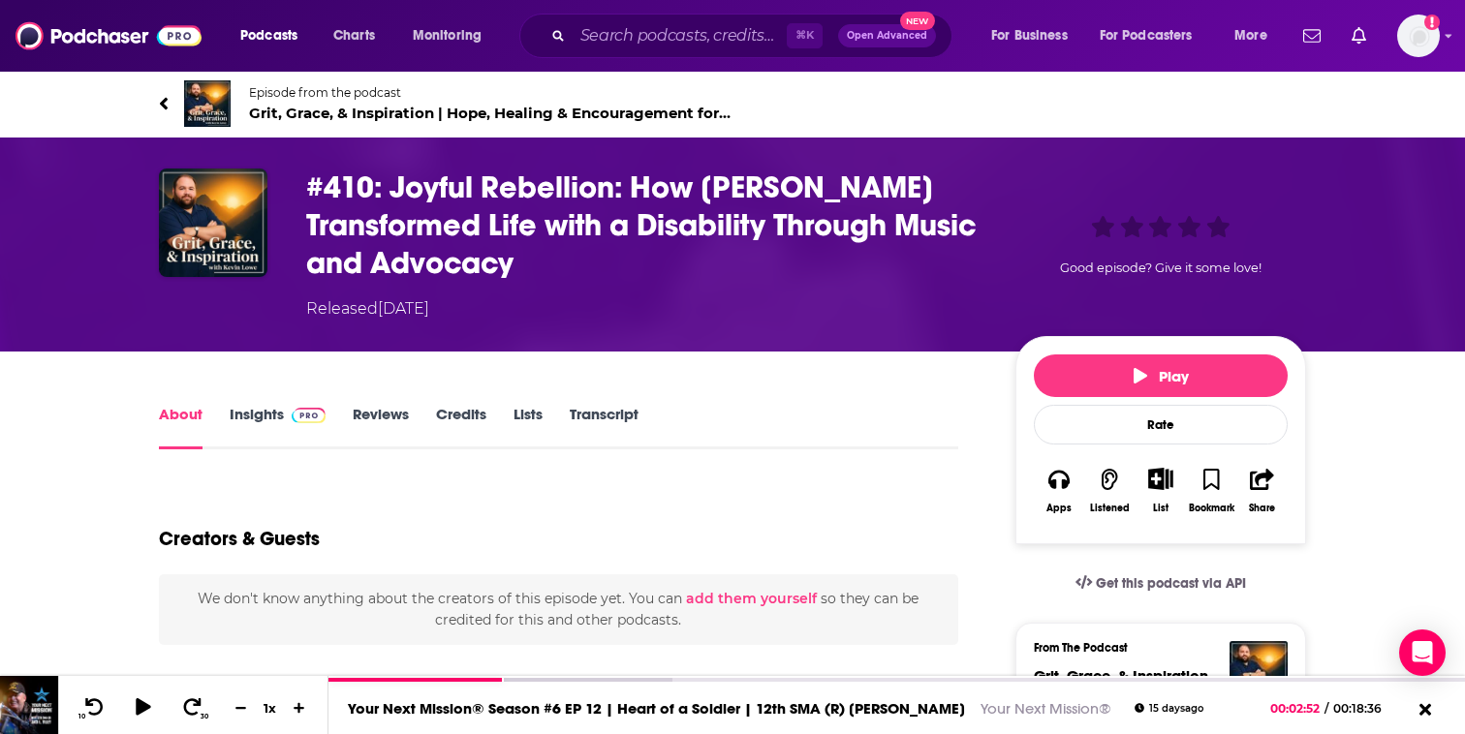
click at [270, 121] on span "Grit, Grace, & Inspiration | Hope, Healing & Encouragement for Overcoming Life’…" at bounding box center [490, 113] width 483 height 18
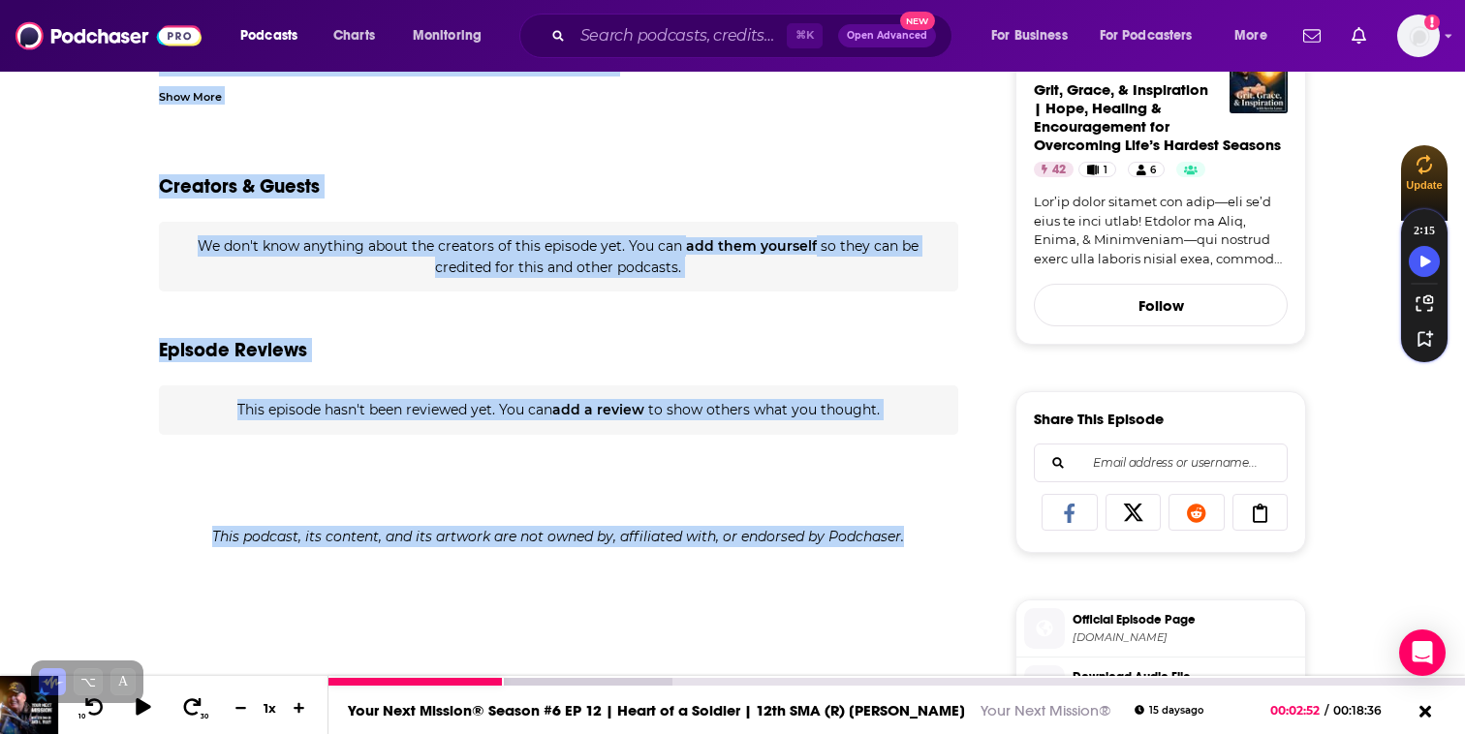
scroll to position [705, 0]
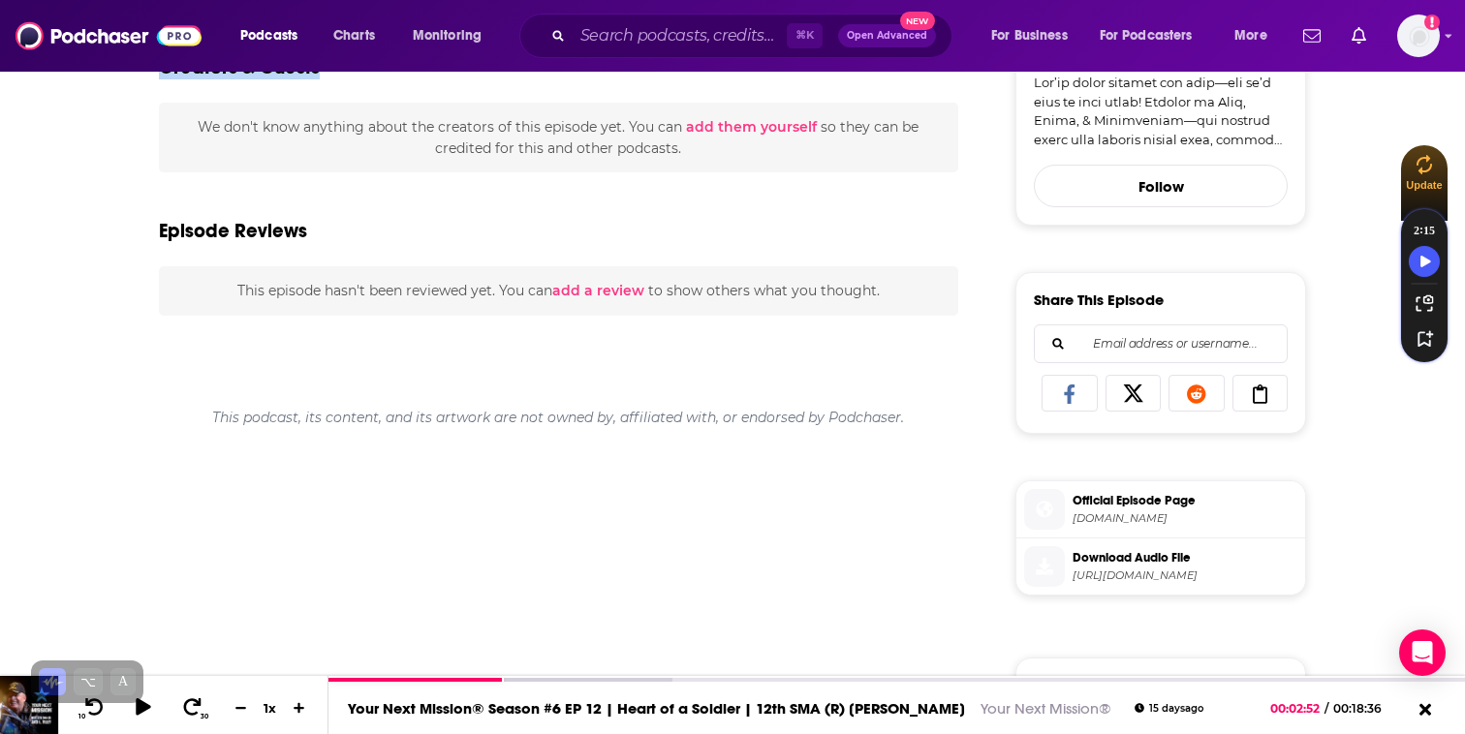
drag, startPoint x: 292, startPoint y: 164, endPoint x: 730, endPoint y: 81, distance: 446.4
click at [731, 81] on div "Episode from the podcast Grit, Grace, & Inspiration | Hope, Healing & Encourage…" at bounding box center [732, 292] width 1465 height 1855
copy div "#410: Joyful Rebellion: How [PERSON_NAME] Transformed Life with a Disability Th…"
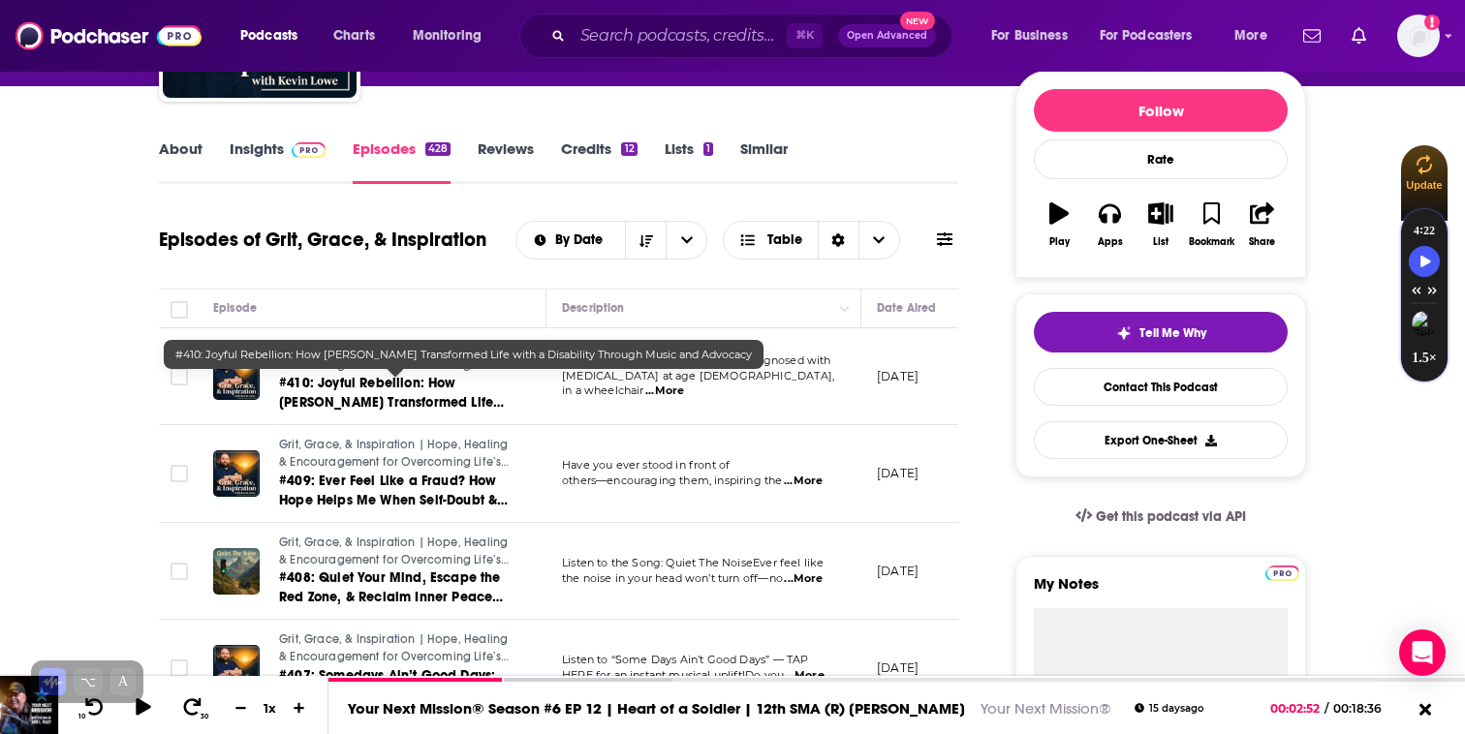
scroll to position [320, 0]
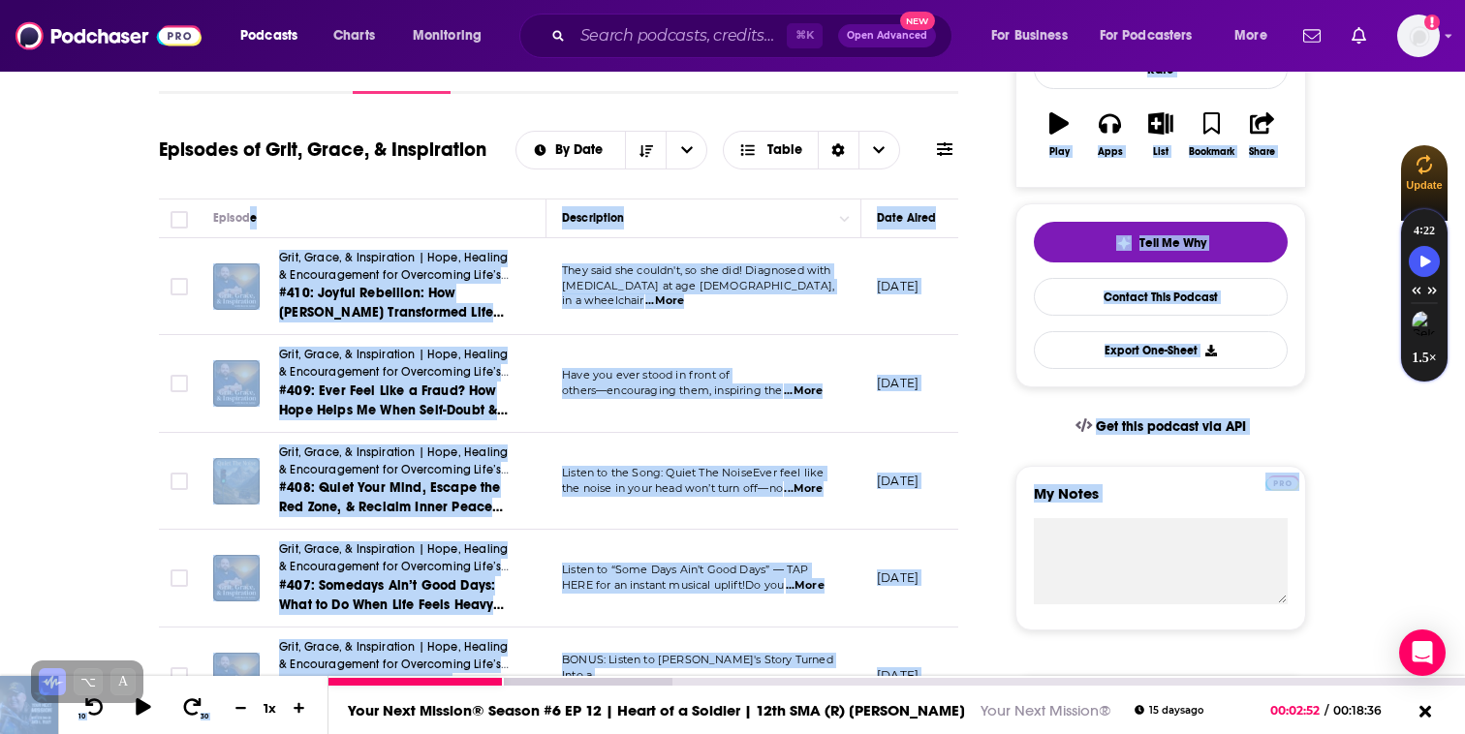
drag, startPoint x: 246, startPoint y: 222, endPoint x: 740, endPoint y: 697, distance: 685.7
copy div "l Ipsumdolors Amet Conse Adipi Elitsed Doeius Tempor Inci, Utlab, & Etdoloremag…"
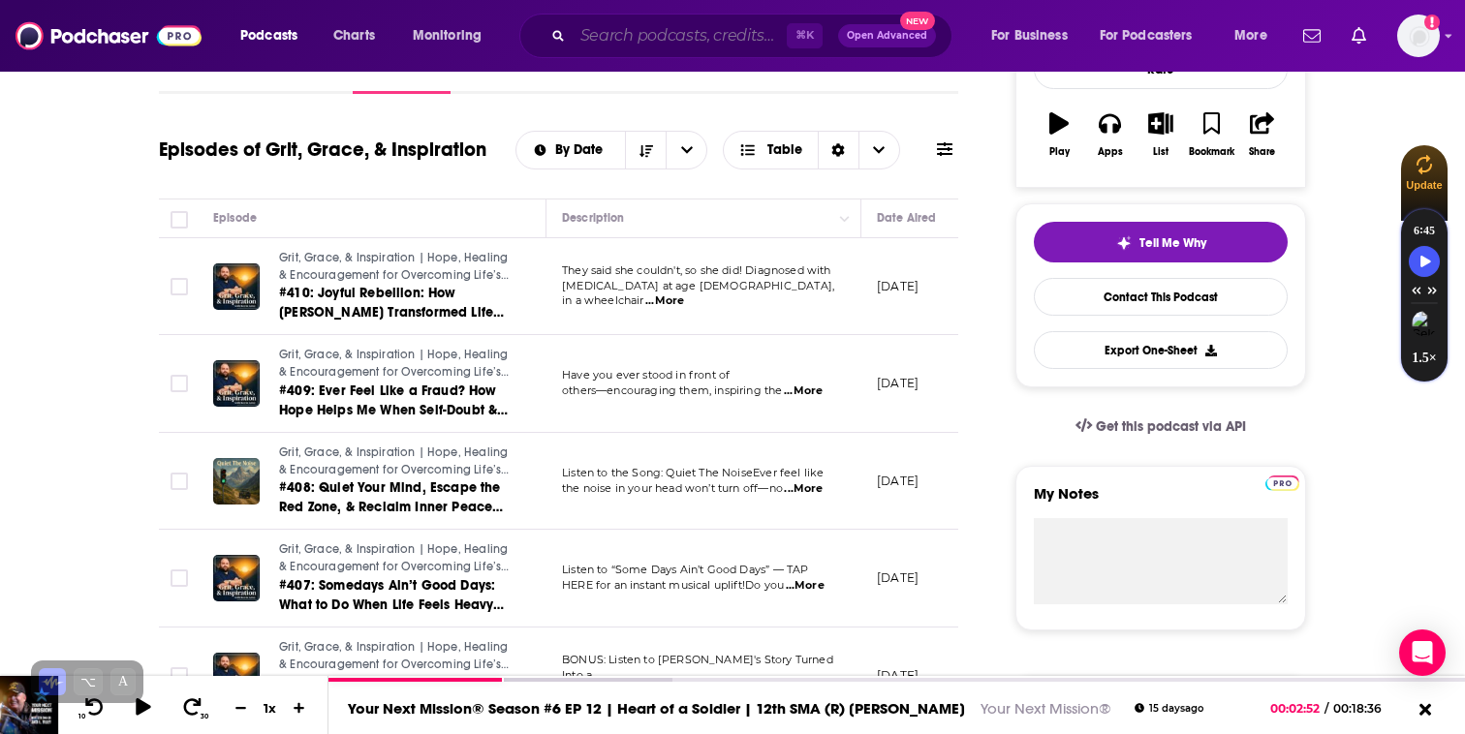
click at [647, 36] on input "Search podcasts, credits, & more..." at bounding box center [679, 35] width 214 height 31
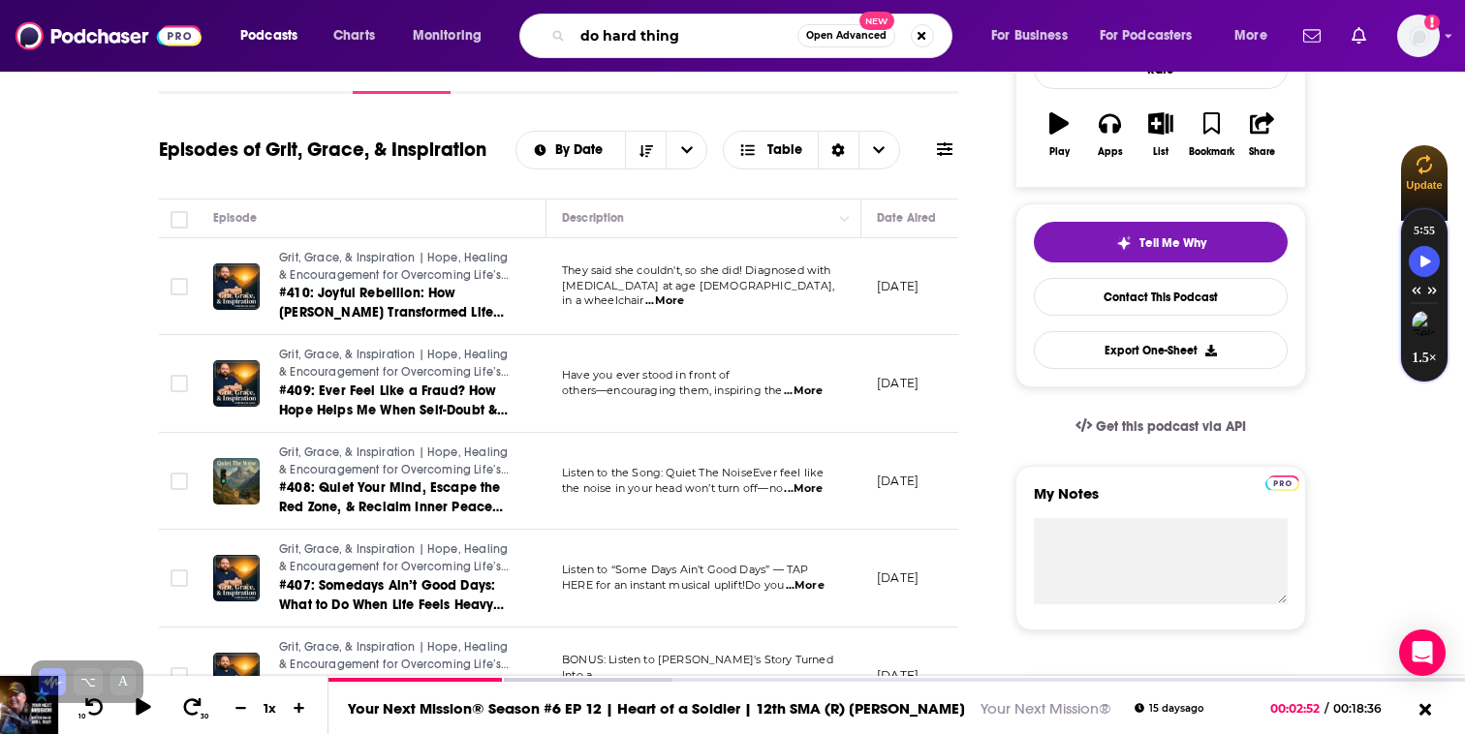
type input "do hard things"
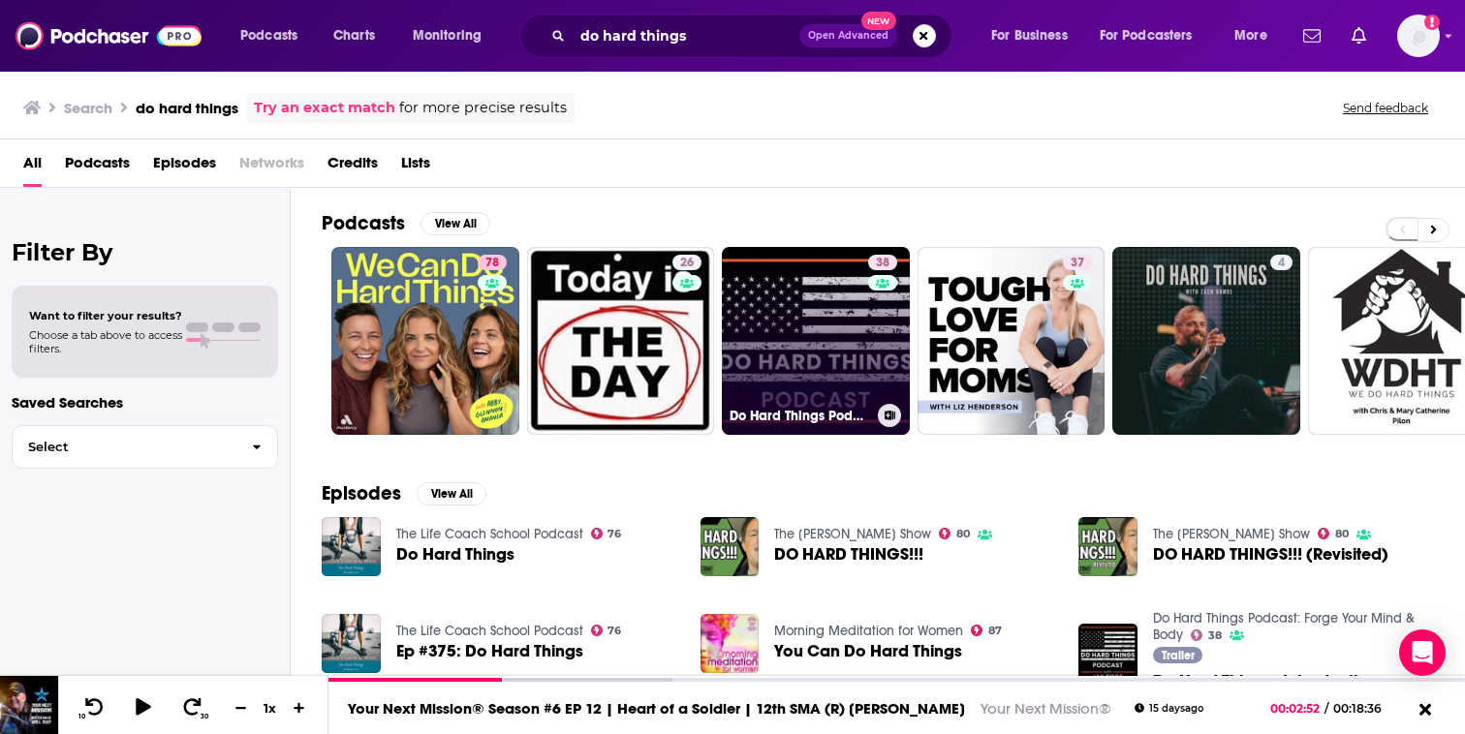
click at [892, 343] on div "38" at bounding box center [885, 329] width 34 height 149
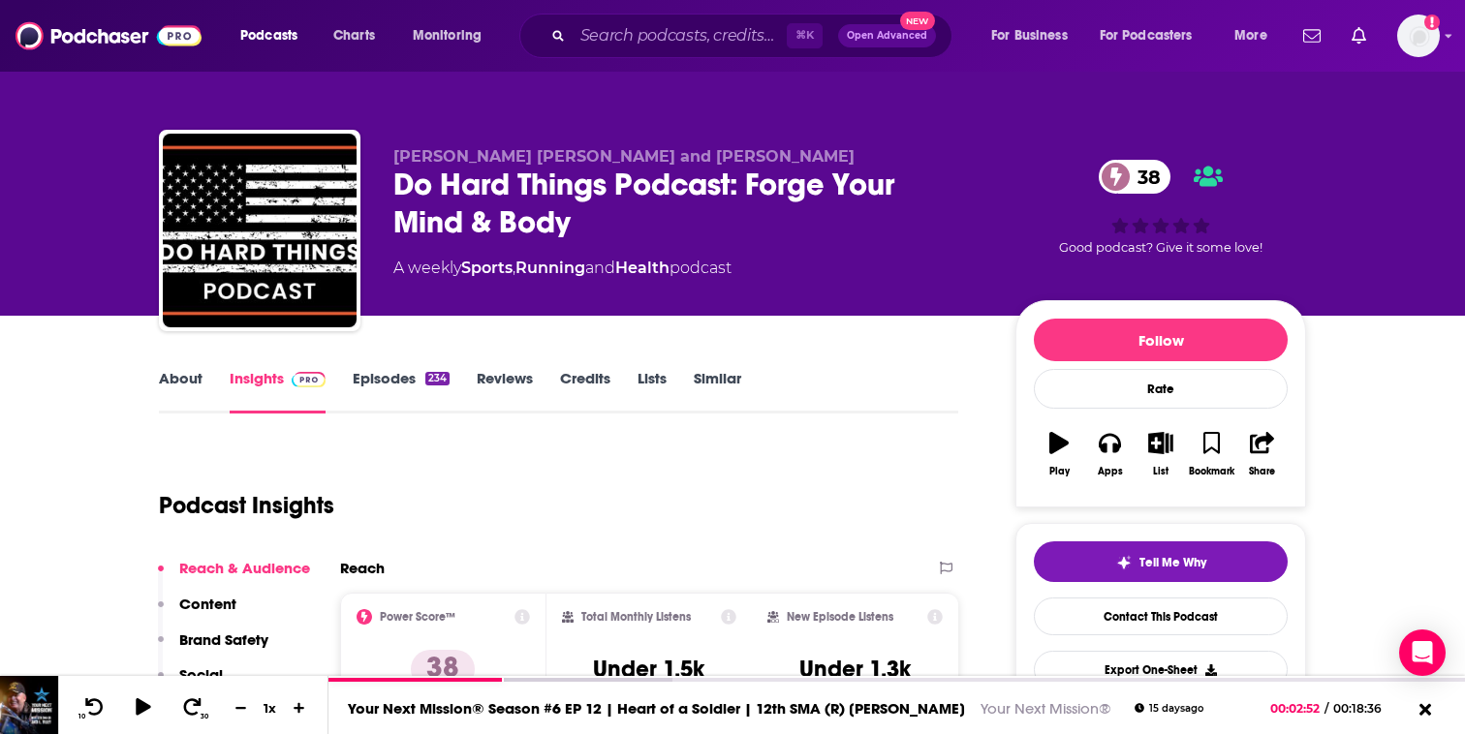
scroll to position [187, 0]
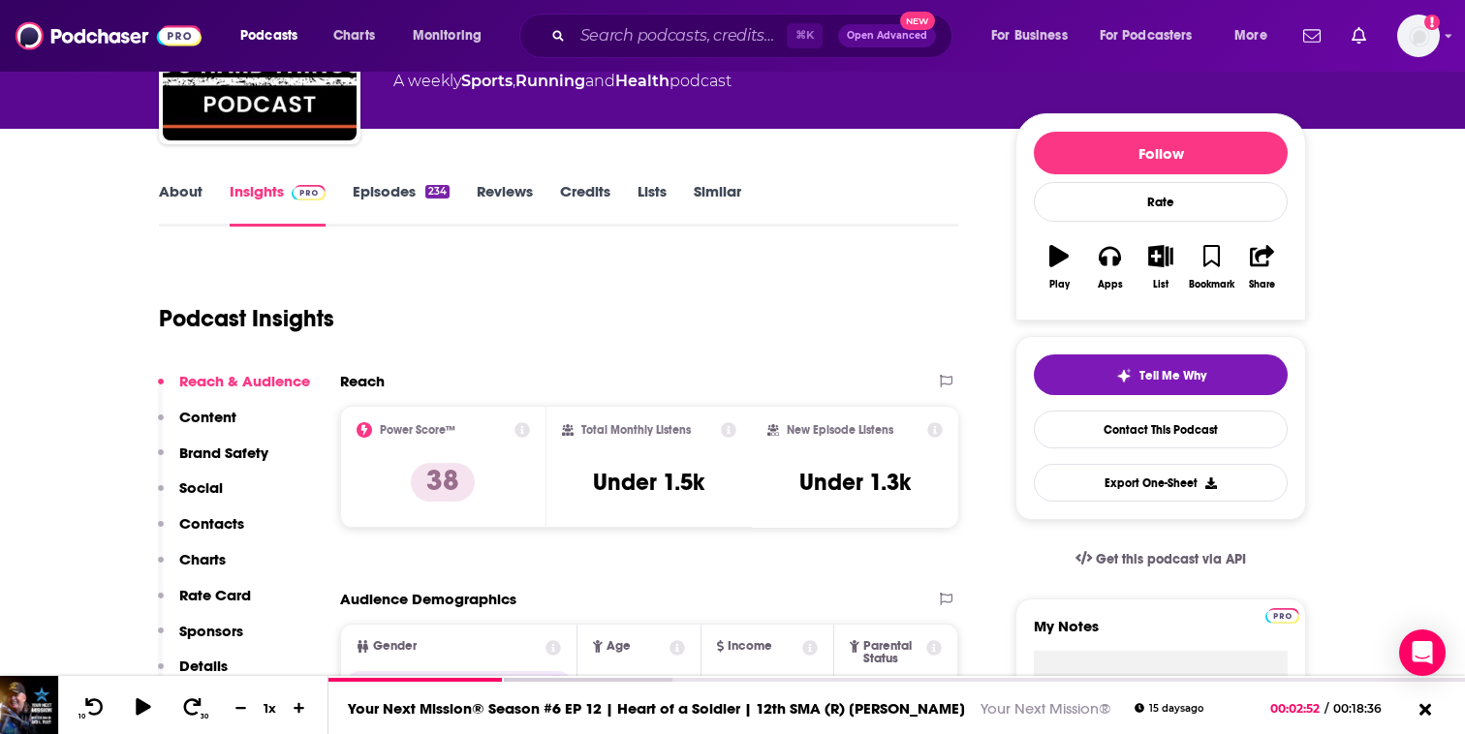
click at [397, 199] on link "Episodes 234" at bounding box center [401, 204] width 97 height 45
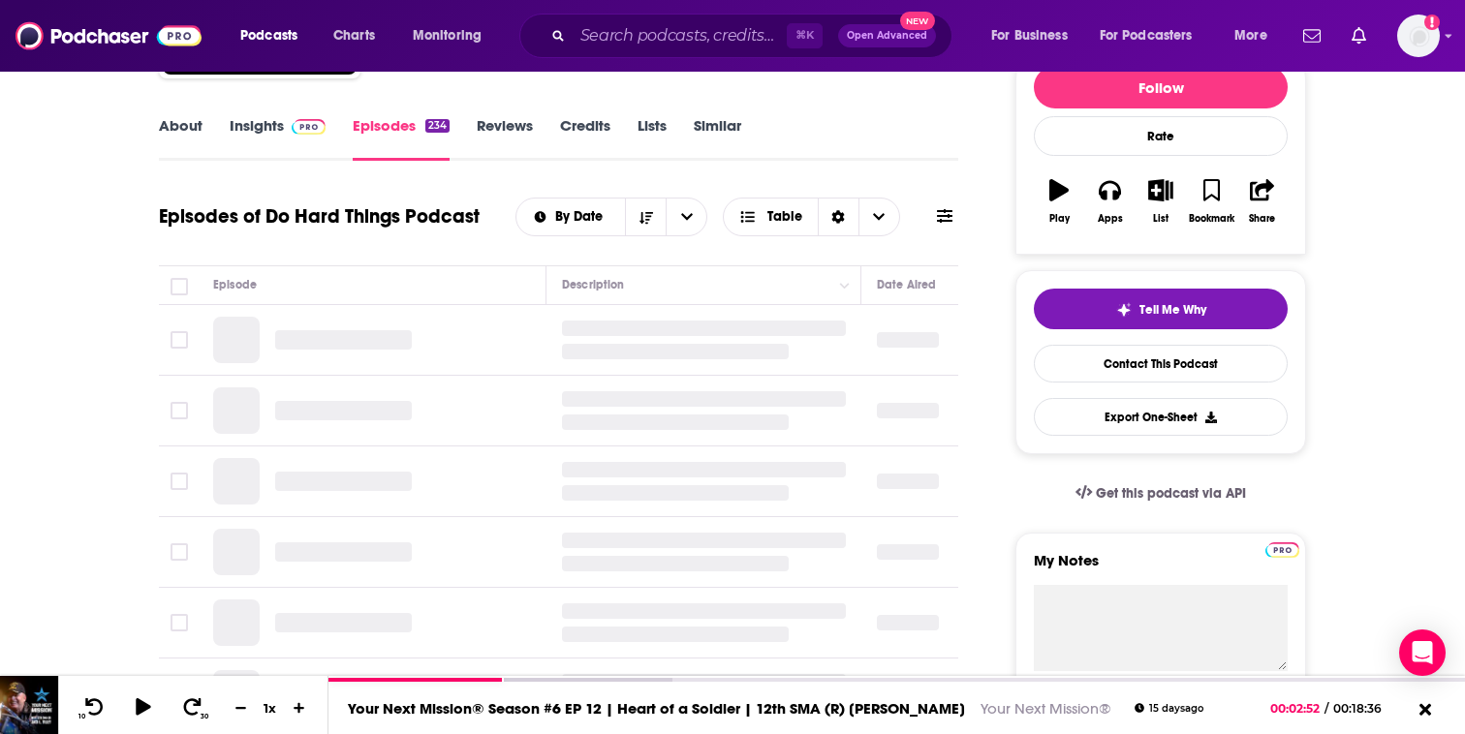
scroll to position [483, 0]
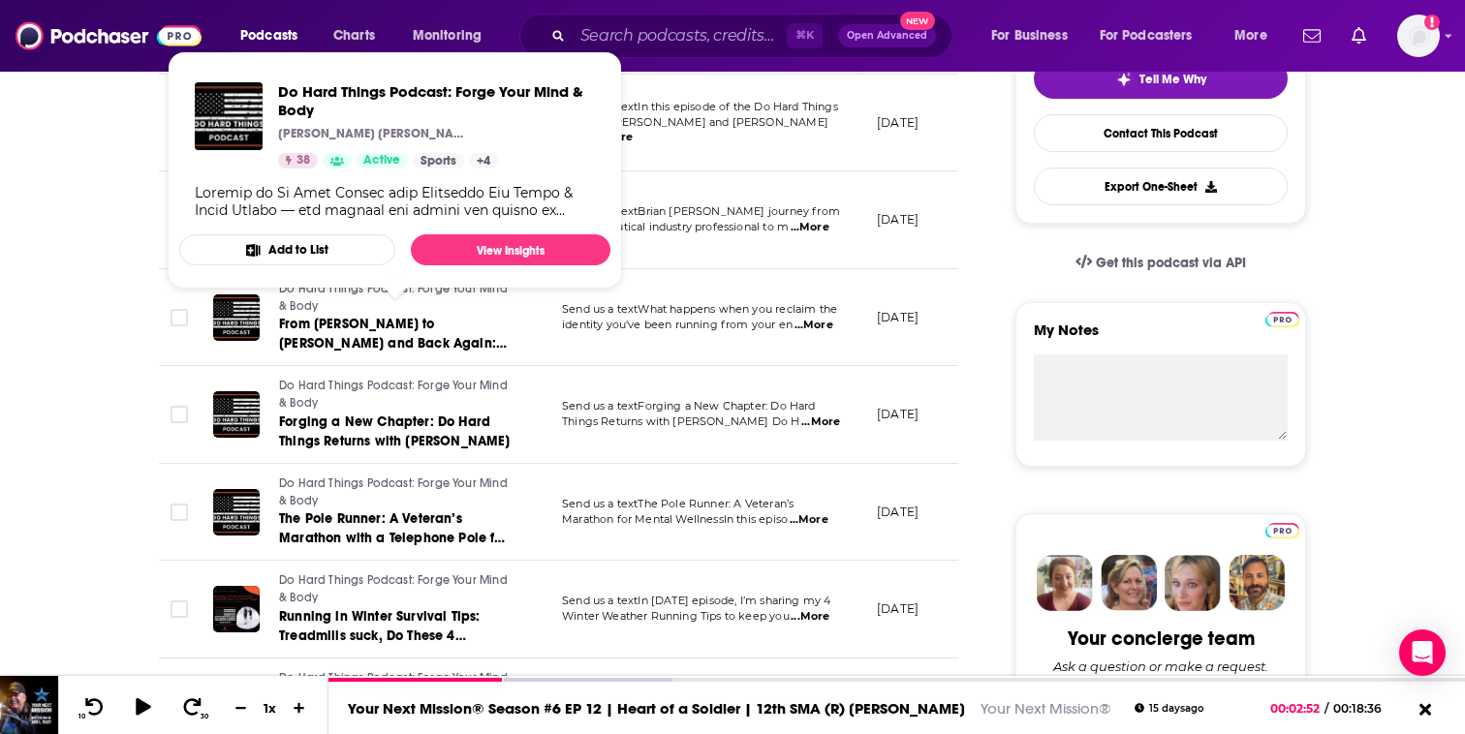
click at [810, 141] on td "Send us a textIn this episode of the Do Hard Things Podcast, [PERSON_NAME] and …" at bounding box center [703, 124] width 315 height 98
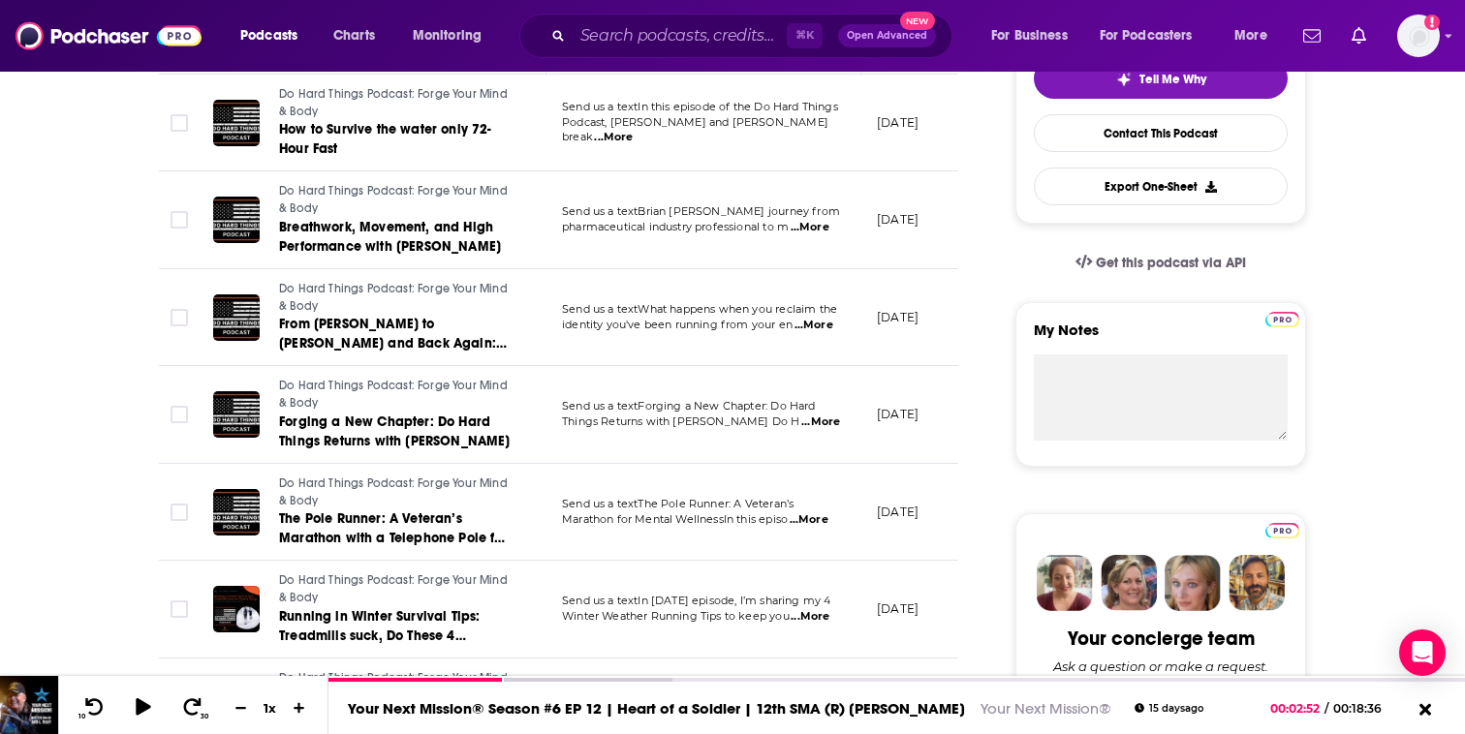
click at [633, 132] on span "...More" at bounding box center [613, 137] width 39 height 15
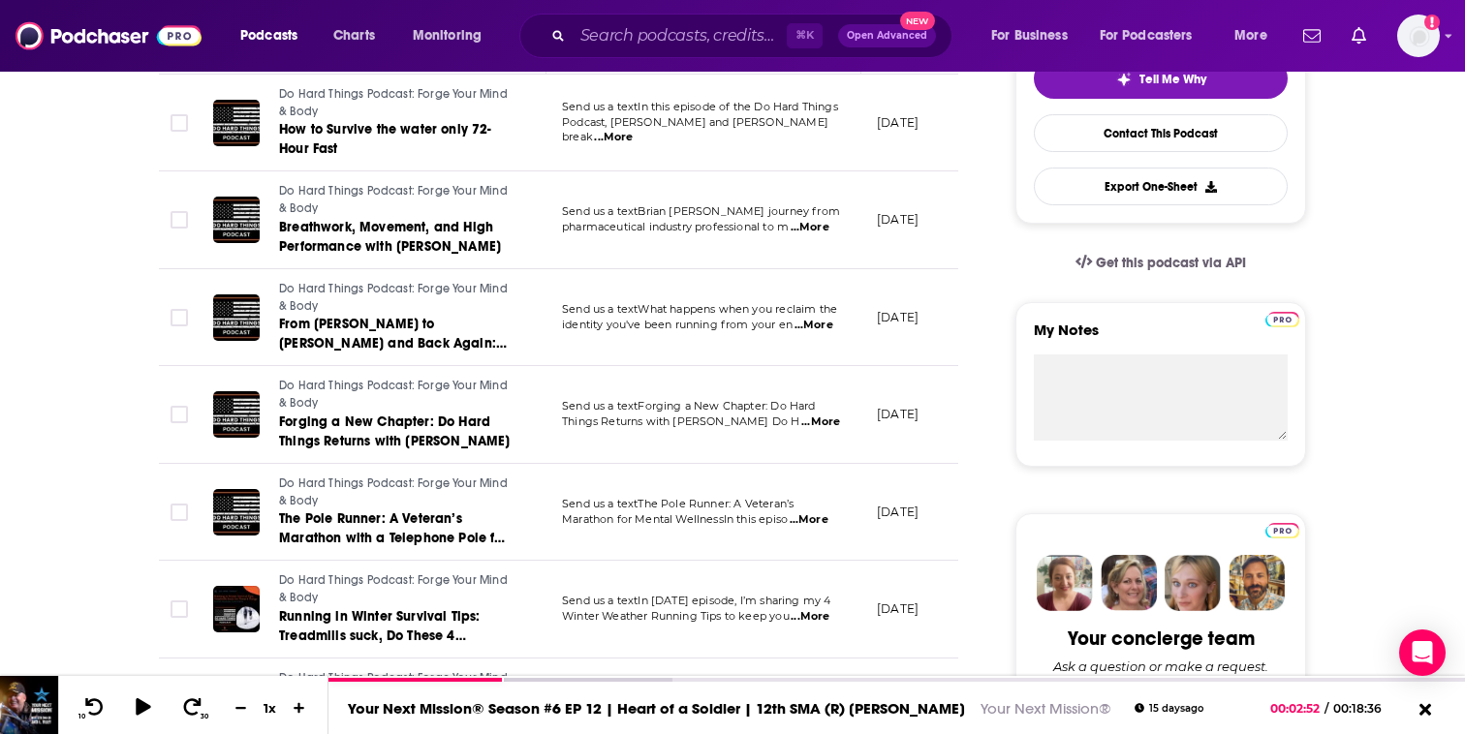
click at [821, 232] on span "...More" at bounding box center [809, 227] width 39 height 15
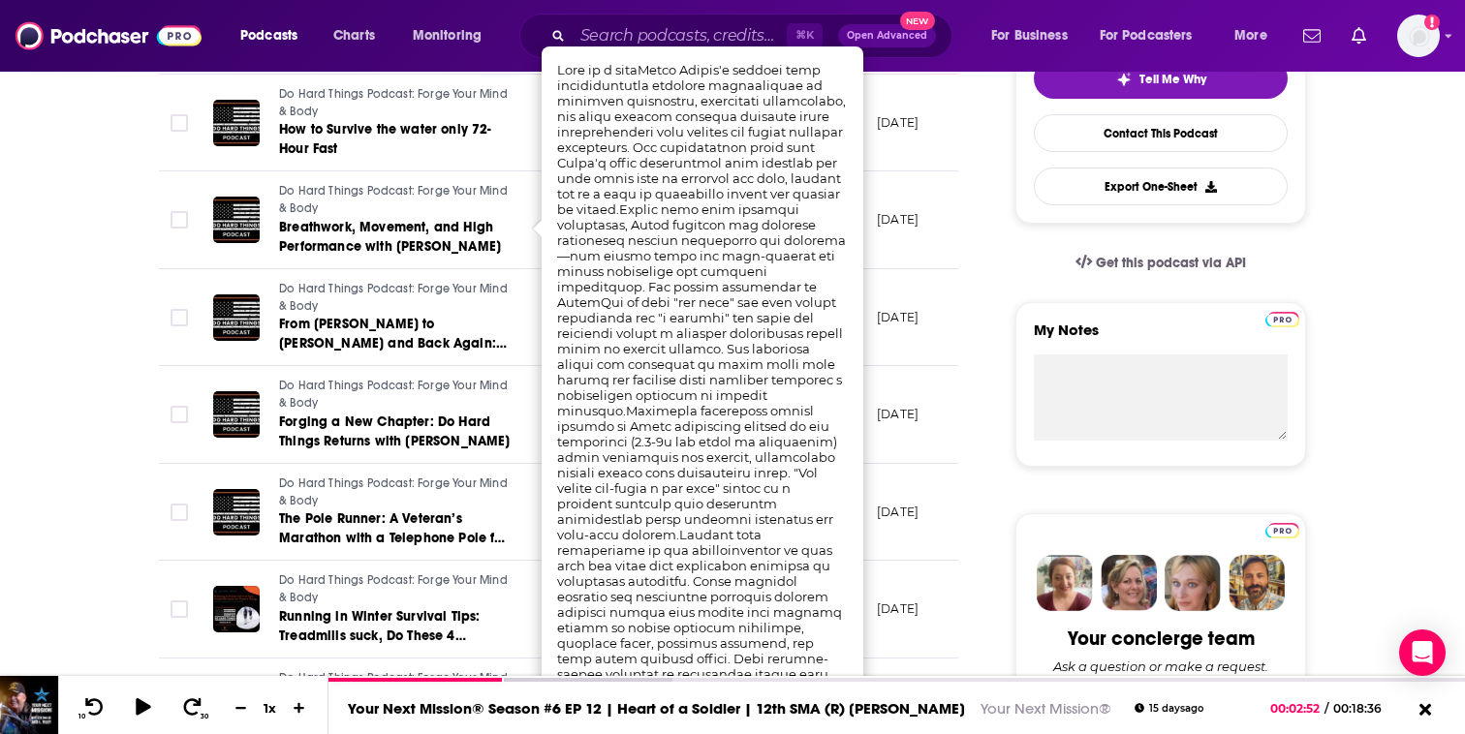
click at [523, 343] on td "Do Hard Things Podcast: Forge Your Mind & Body From [PERSON_NAME] to [PERSON_NA…" at bounding box center [372, 318] width 349 height 98
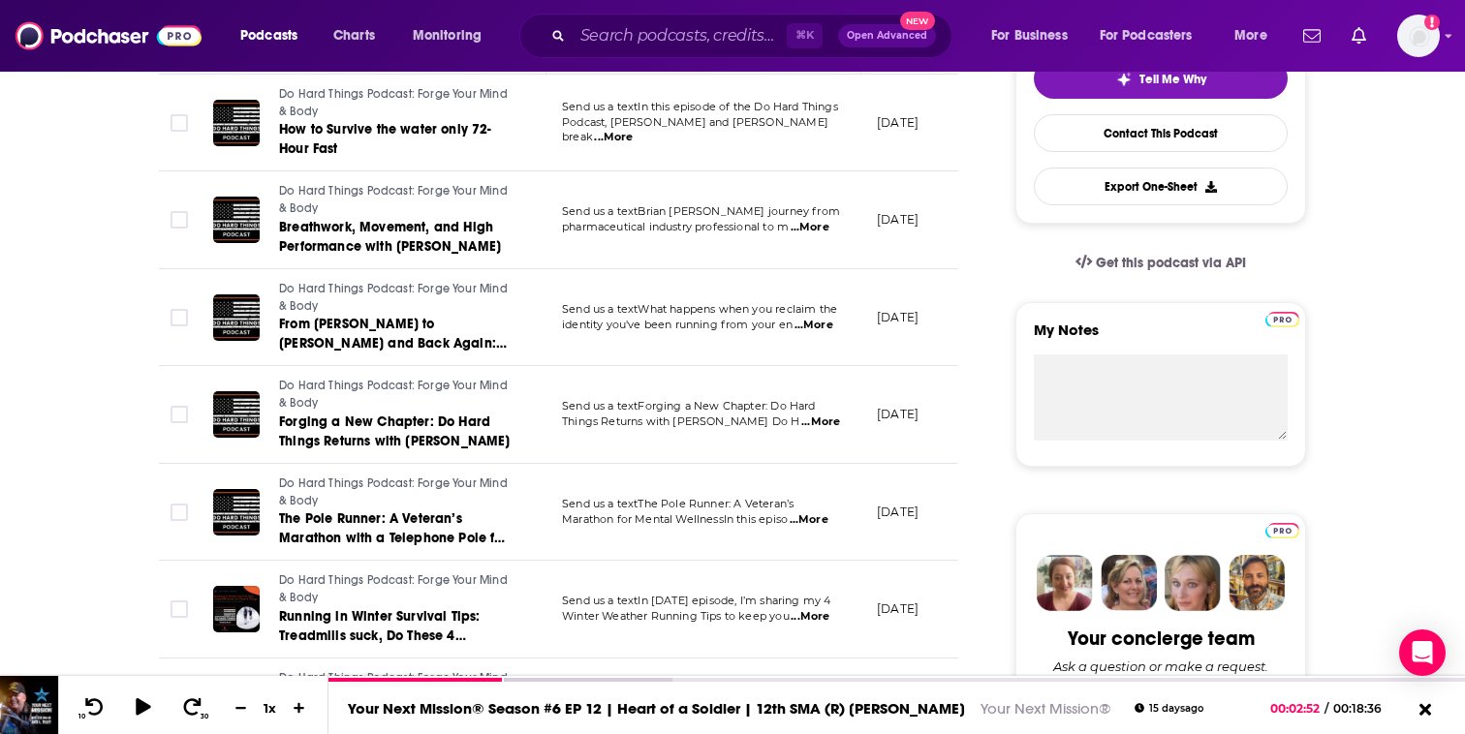
click at [827, 425] on span "...More" at bounding box center [820, 422] width 39 height 15
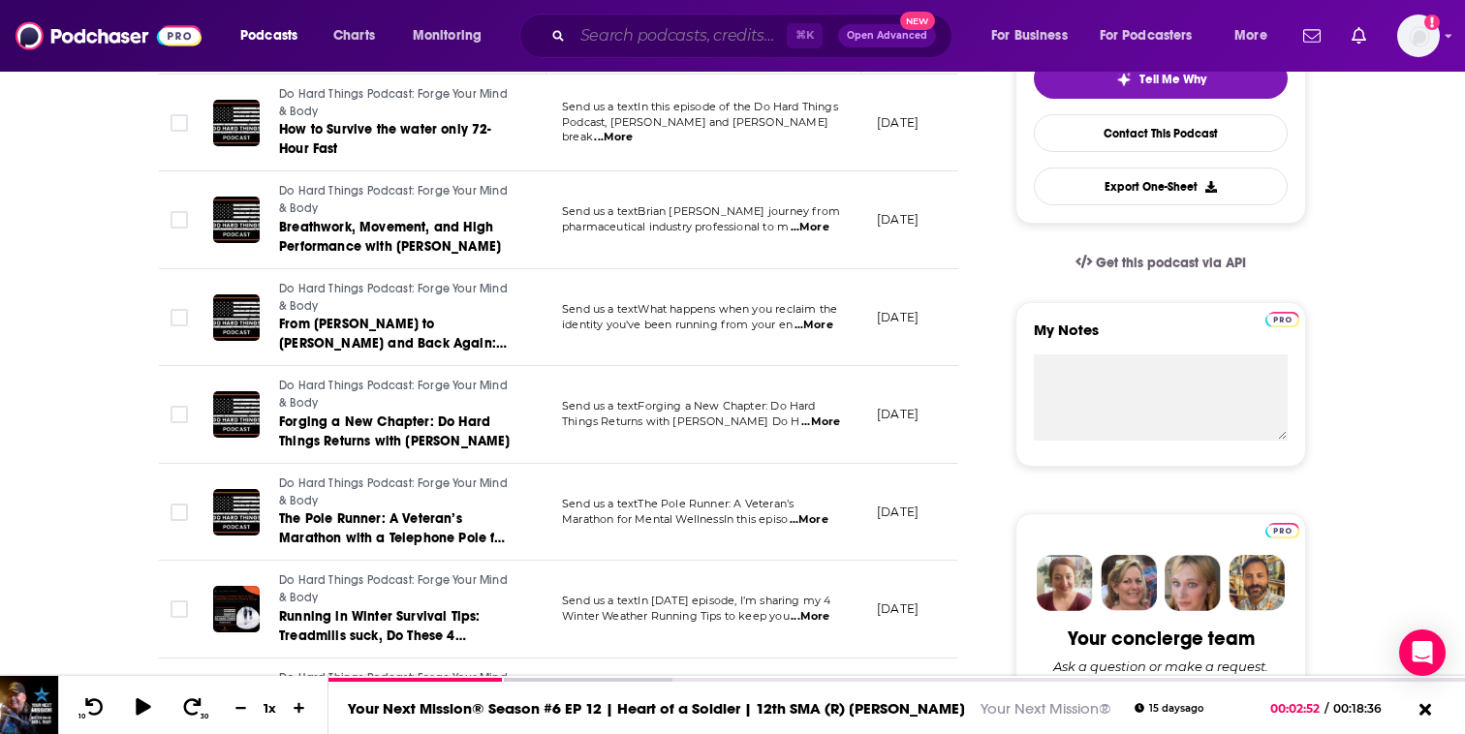
click at [700, 42] on input "Search podcasts, credits, & more..." at bounding box center [679, 35] width 214 height 31
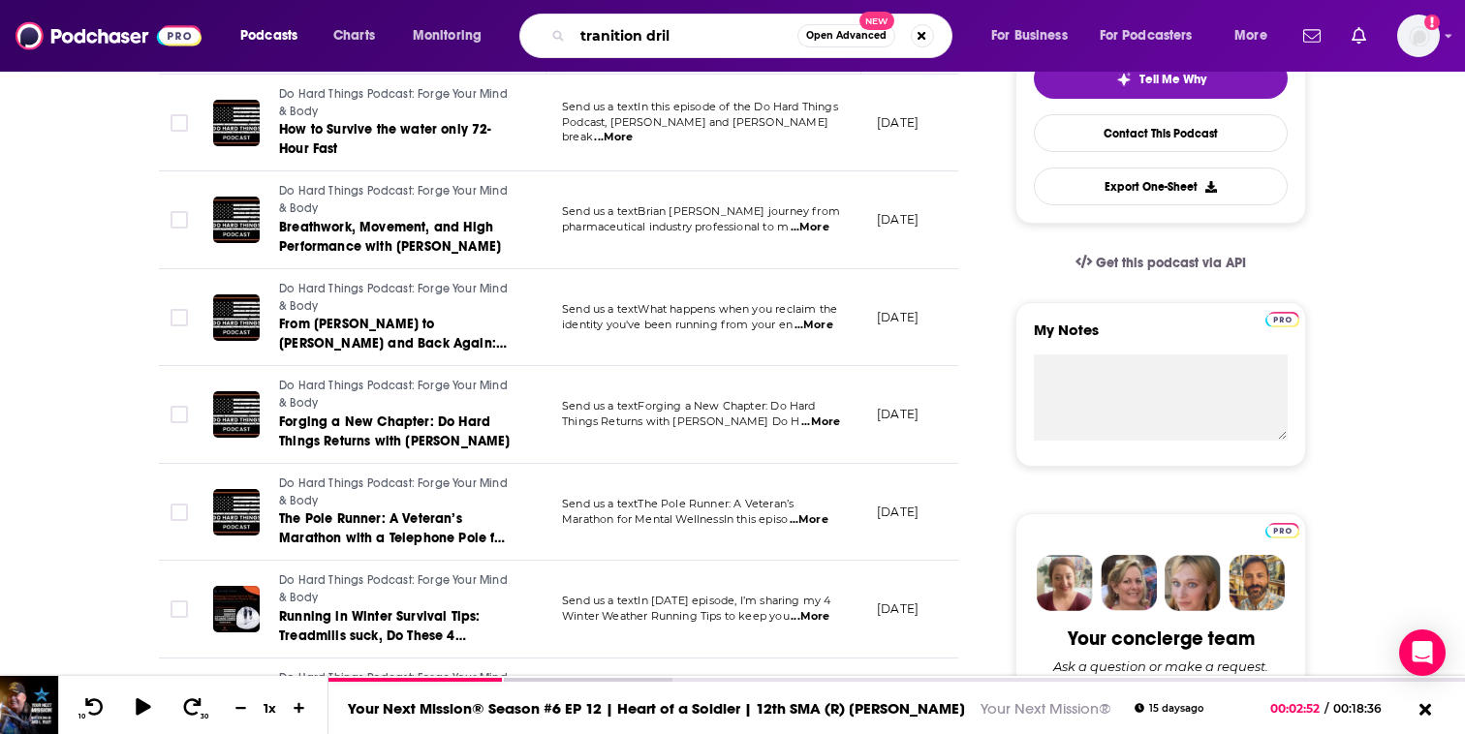
type input "tranition drill"
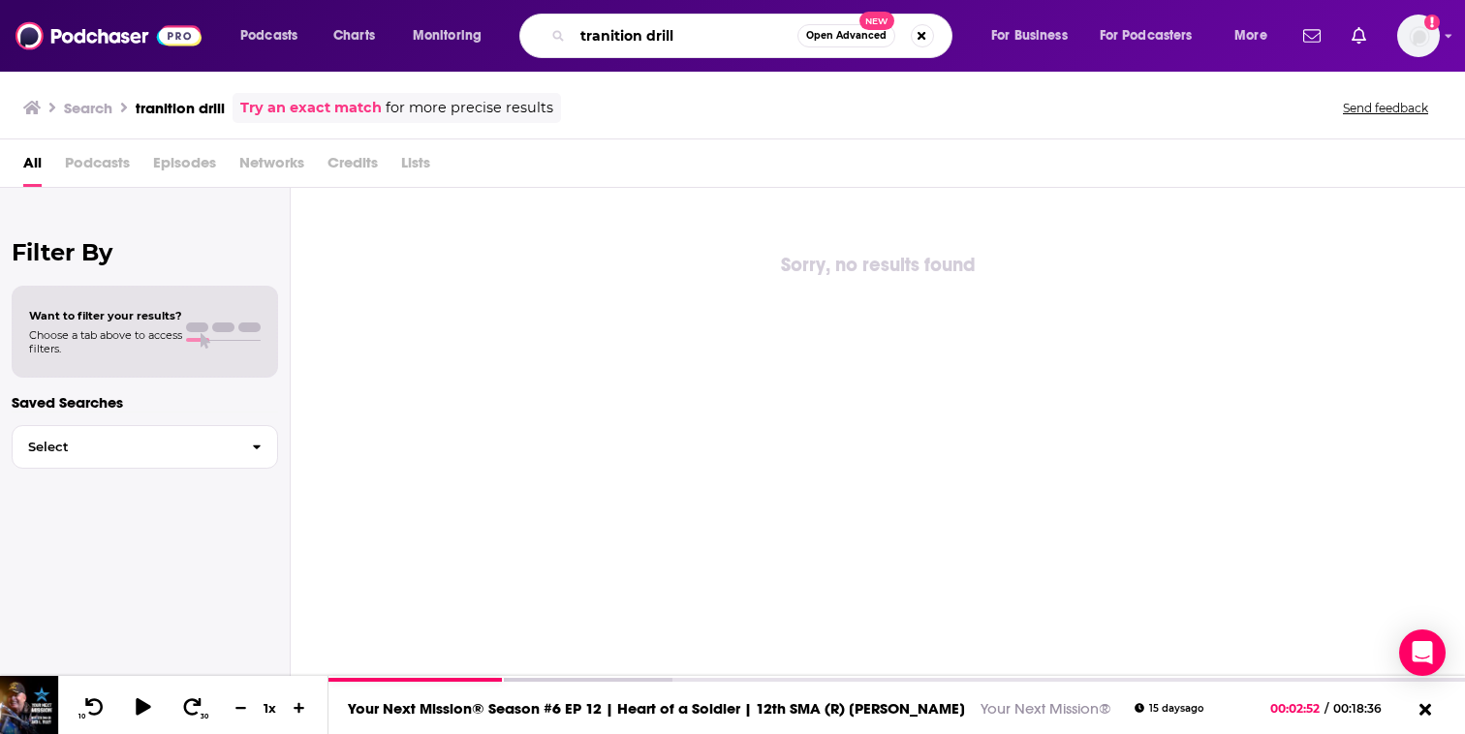
click at [604, 36] on input "tranition drill" at bounding box center [684, 35] width 225 height 31
click at [664, 37] on input "transition drill" at bounding box center [684, 35] width 225 height 31
click at [683, 36] on input "transition drill" at bounding box center [684, 35] width 225 height 31
type input "transition drill"
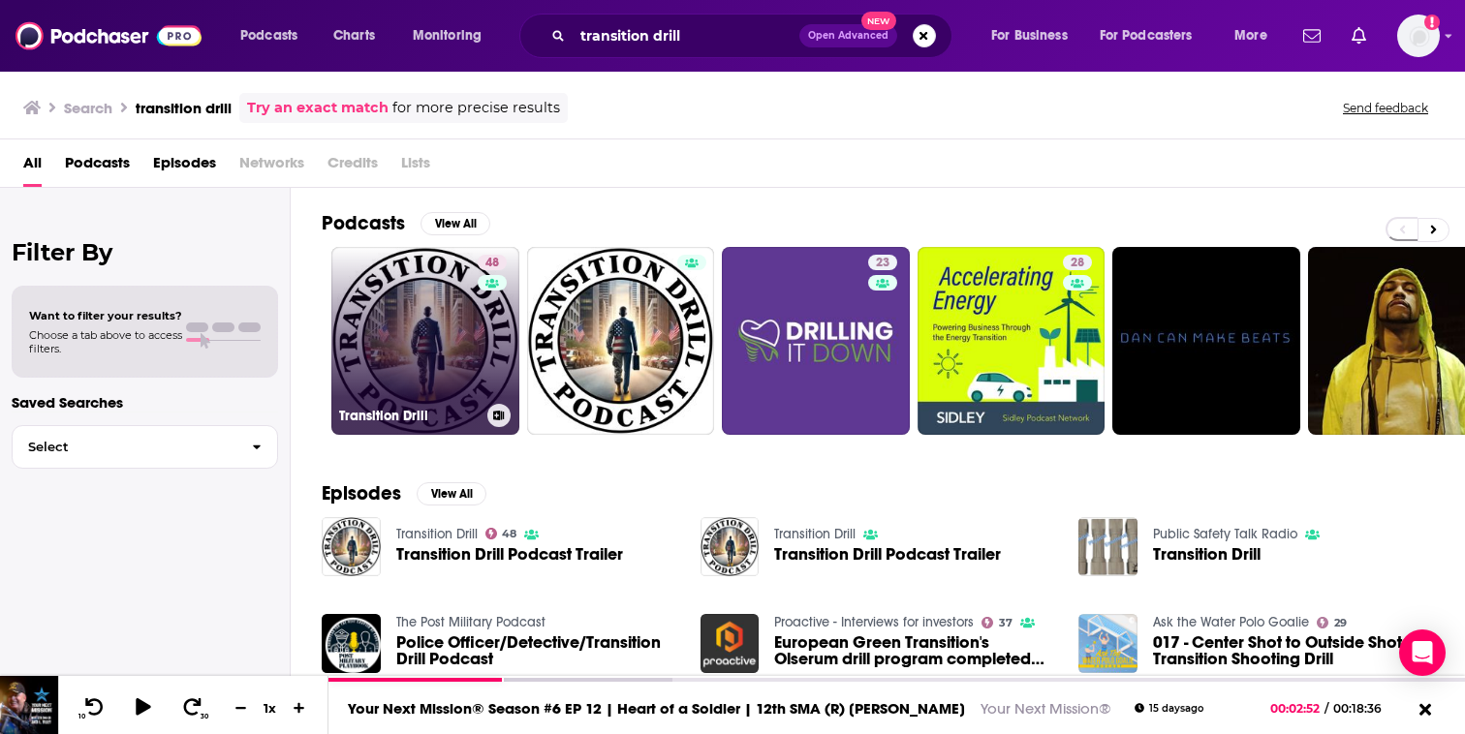
click at [355, 356] on link "48 Transition Drill" at bounding box center [425, 341] width 188 height 188
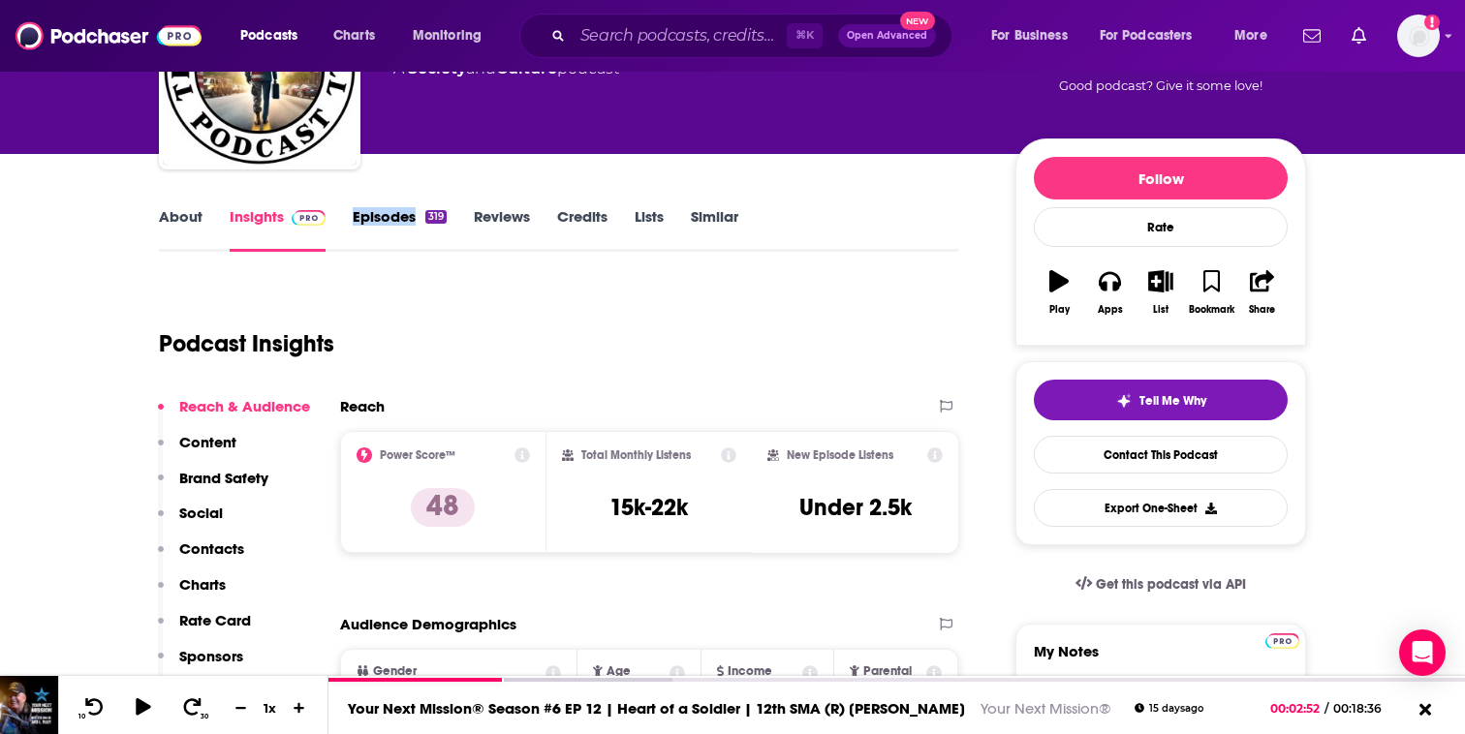
scroll to position [201, 0]
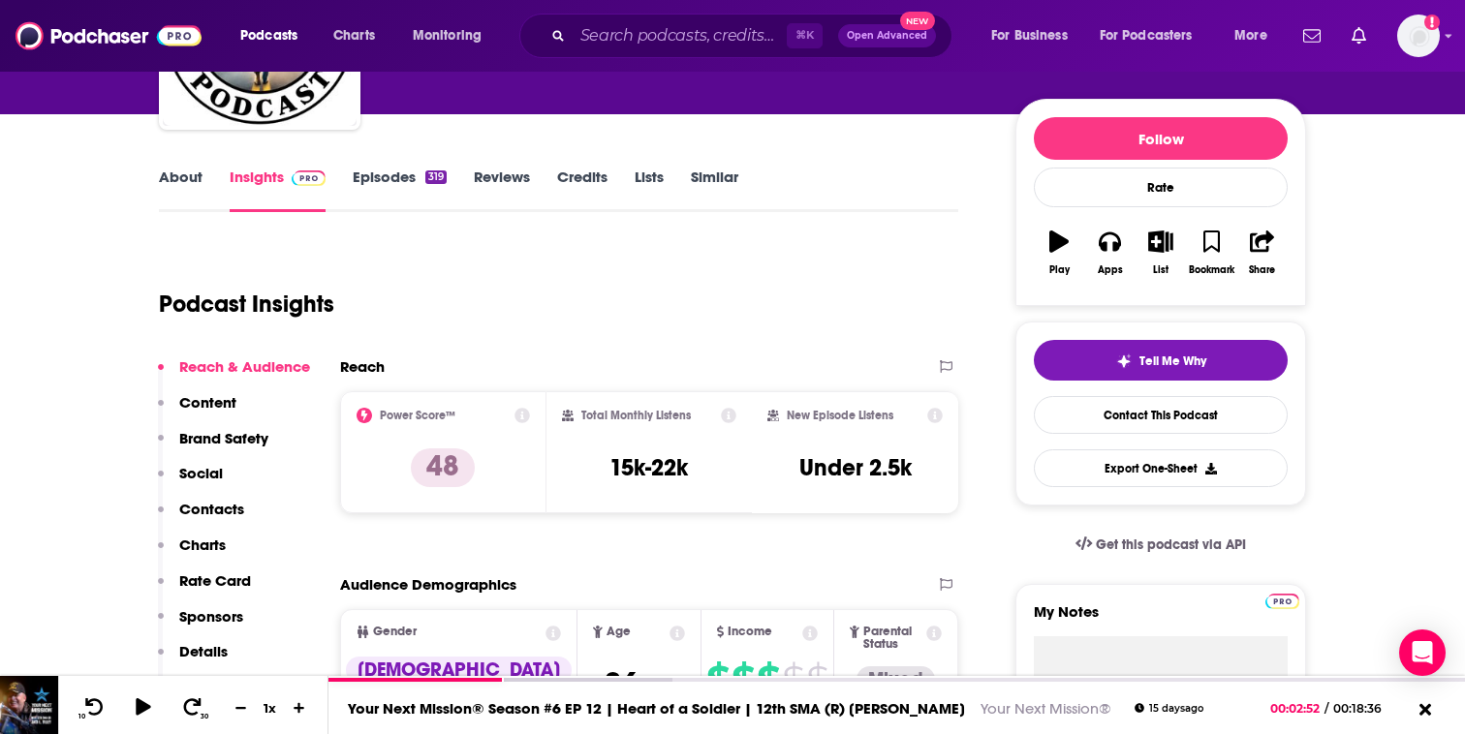
click at [188, 173] on link "About" at bounding box center [181, 190] width 44 height 45
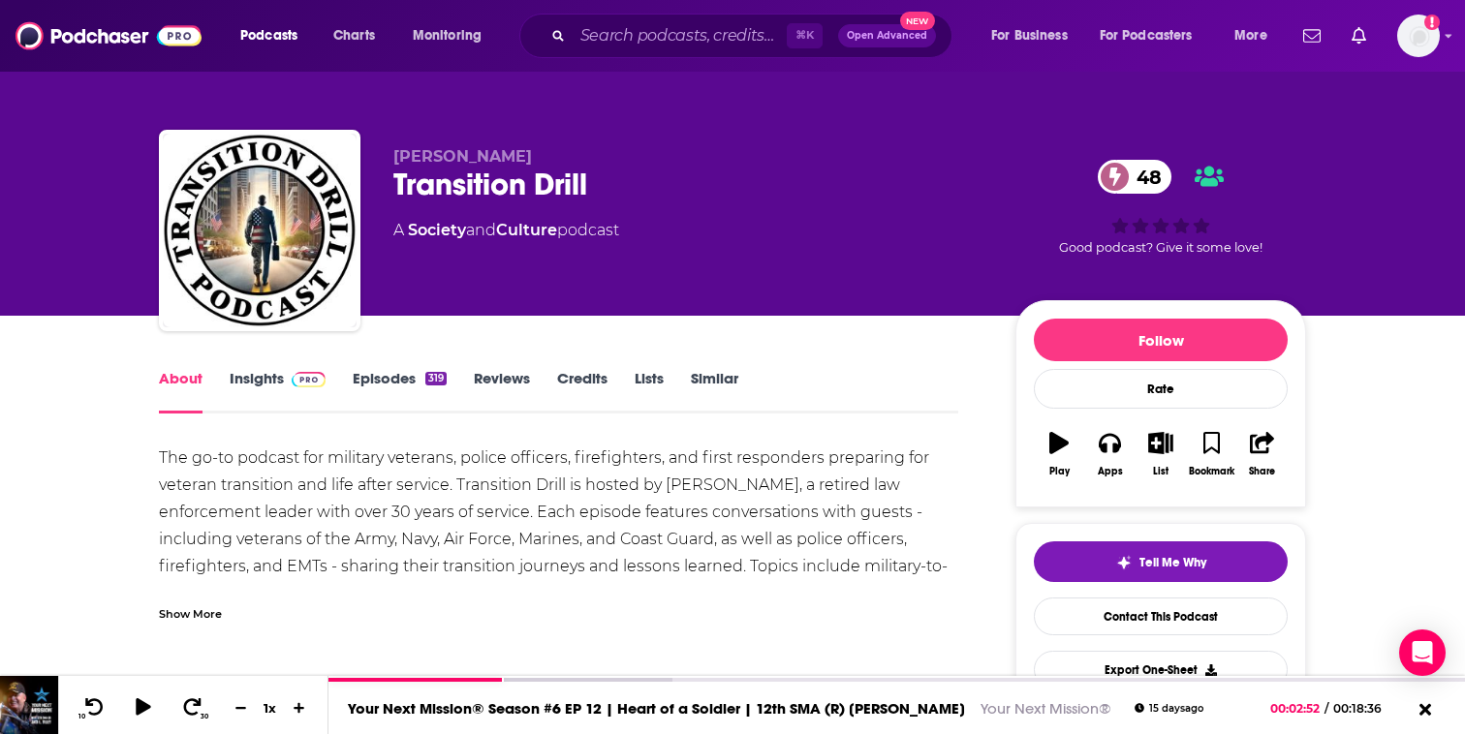
click at [183, 620] on div "Show More" at bounding box center [190, 612] width 63 height 18
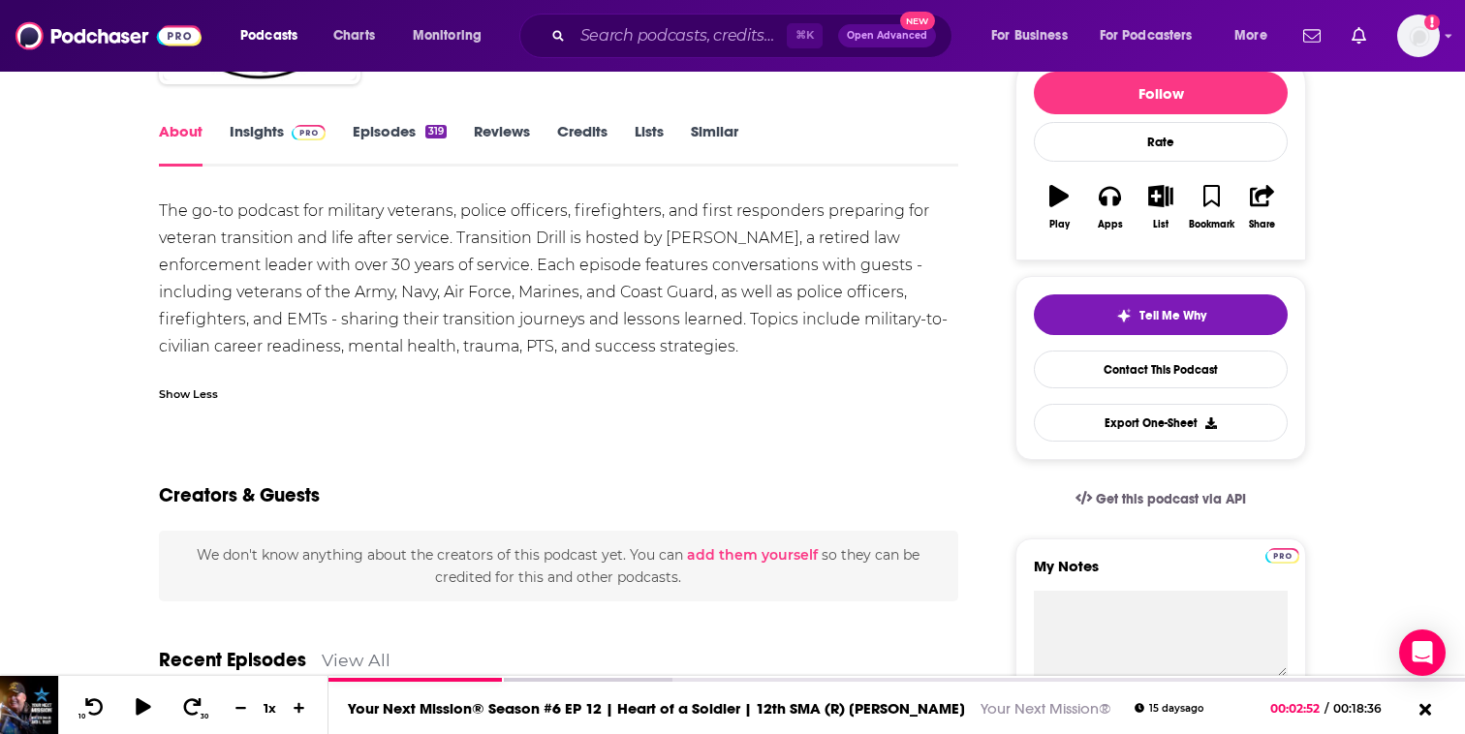
scroll to position [208, 0]
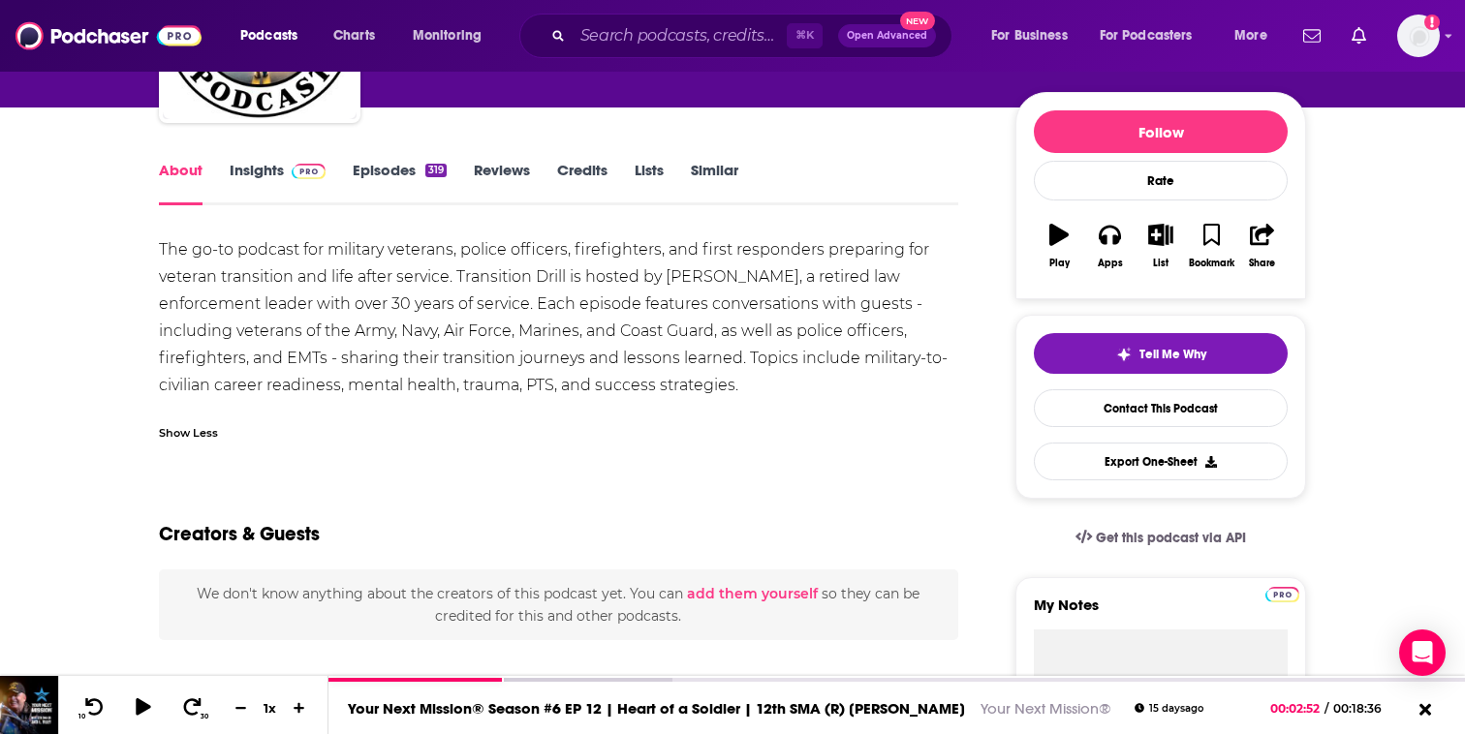
click at [212, 434] on div "Show Less" at bounding box center [188, 431] width 59 height 18
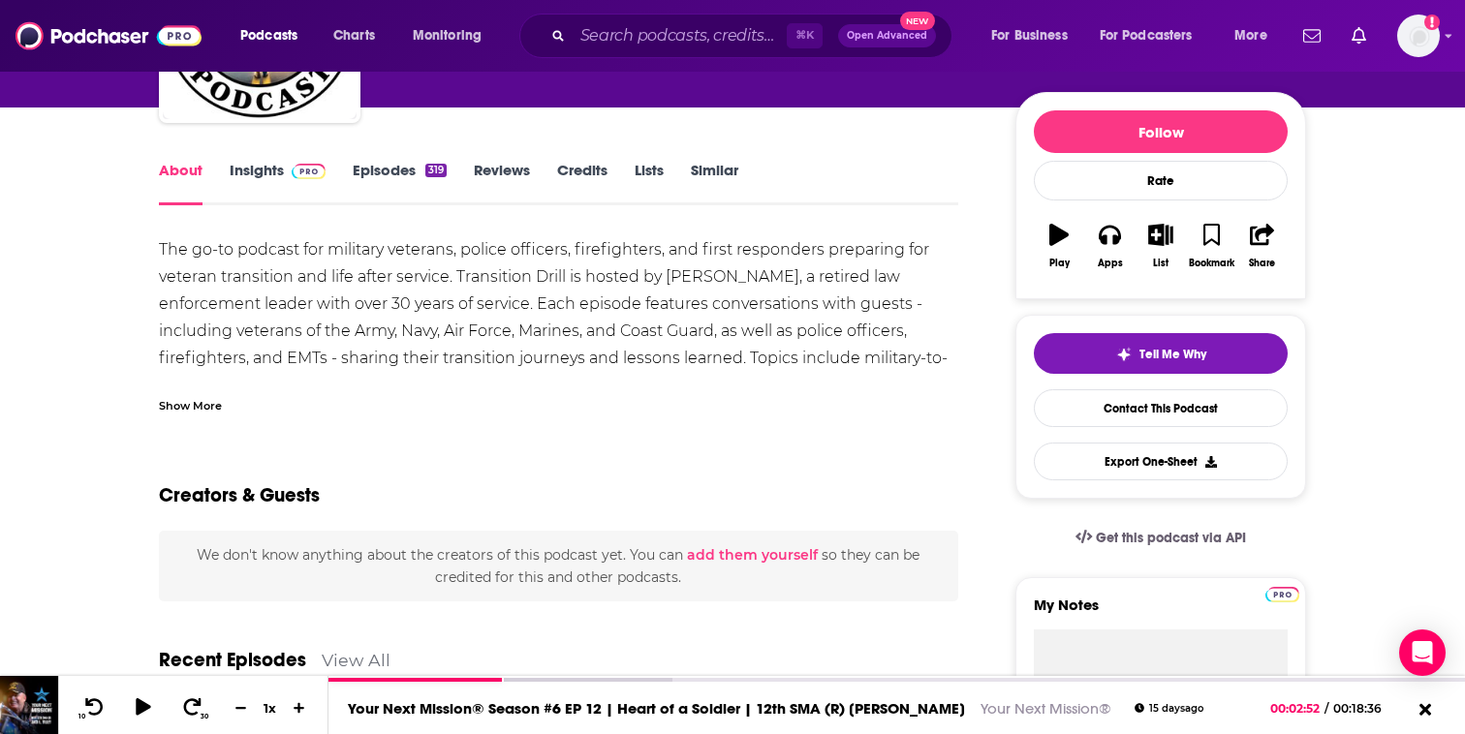
click at [201, 399] on div "Show More" at bounding box center [190, 404] width 63 height 18
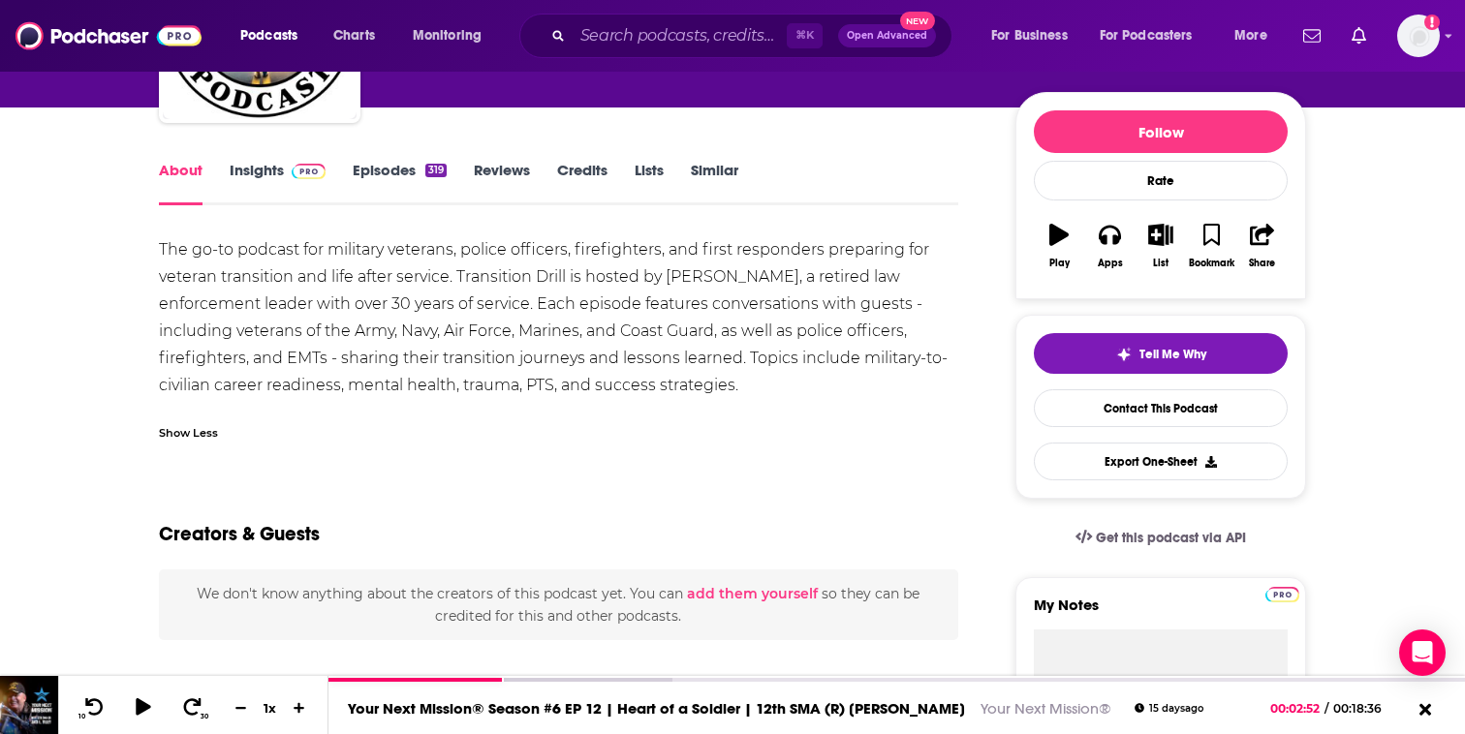
click at [380, 170] on link "Episodes 319" at bounding box center [400, 183] width 94 height 45
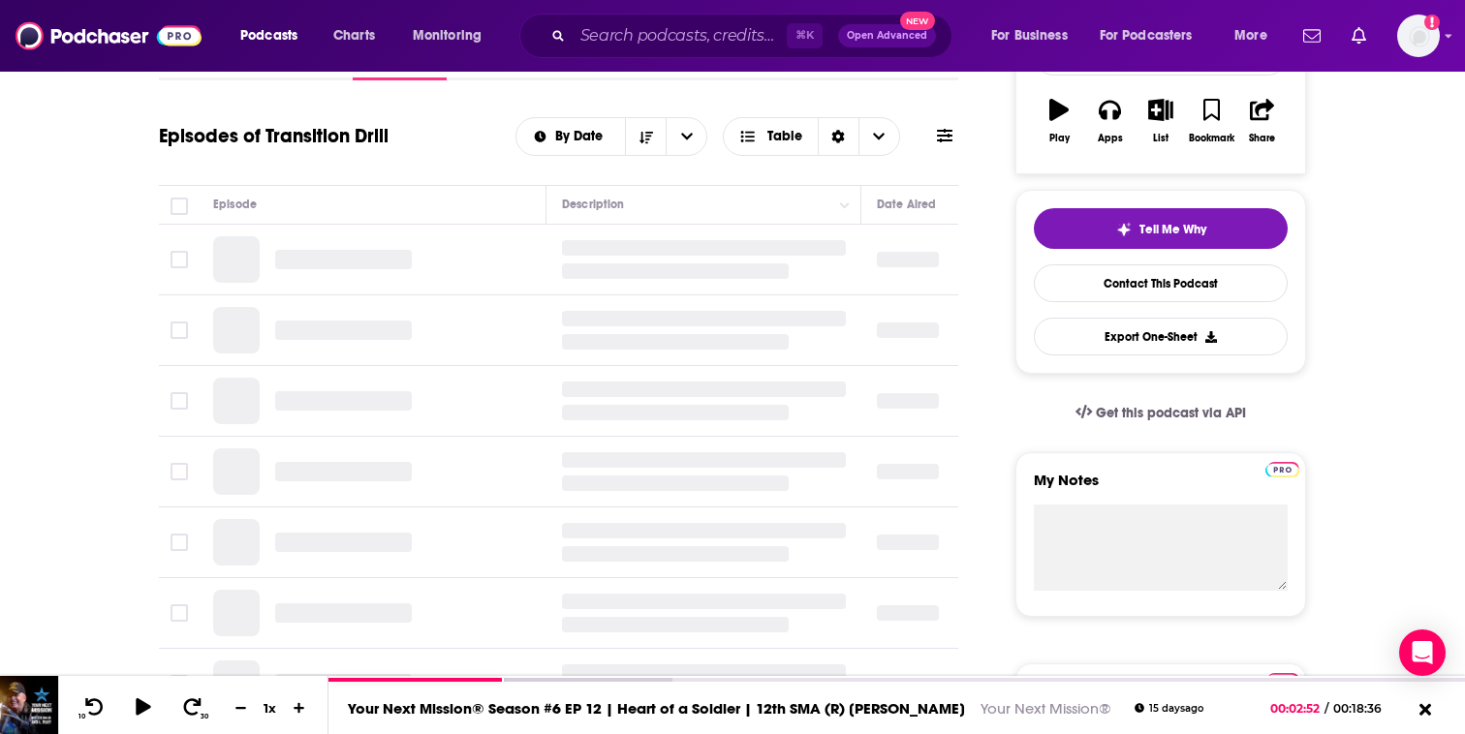
scroll to position [334, 0]
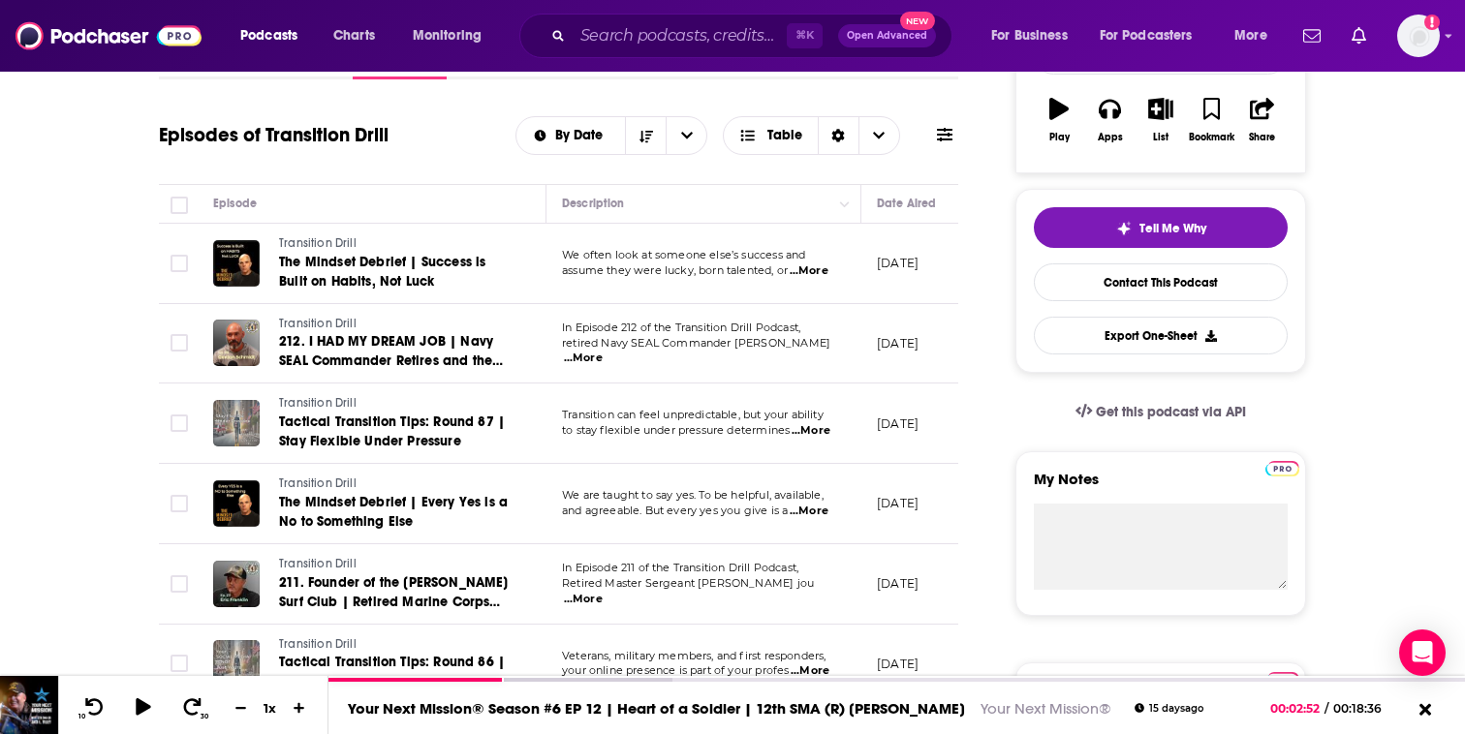
click at [602, 352] on span "...More" at bounding box center [583, 358] width 39 height 15
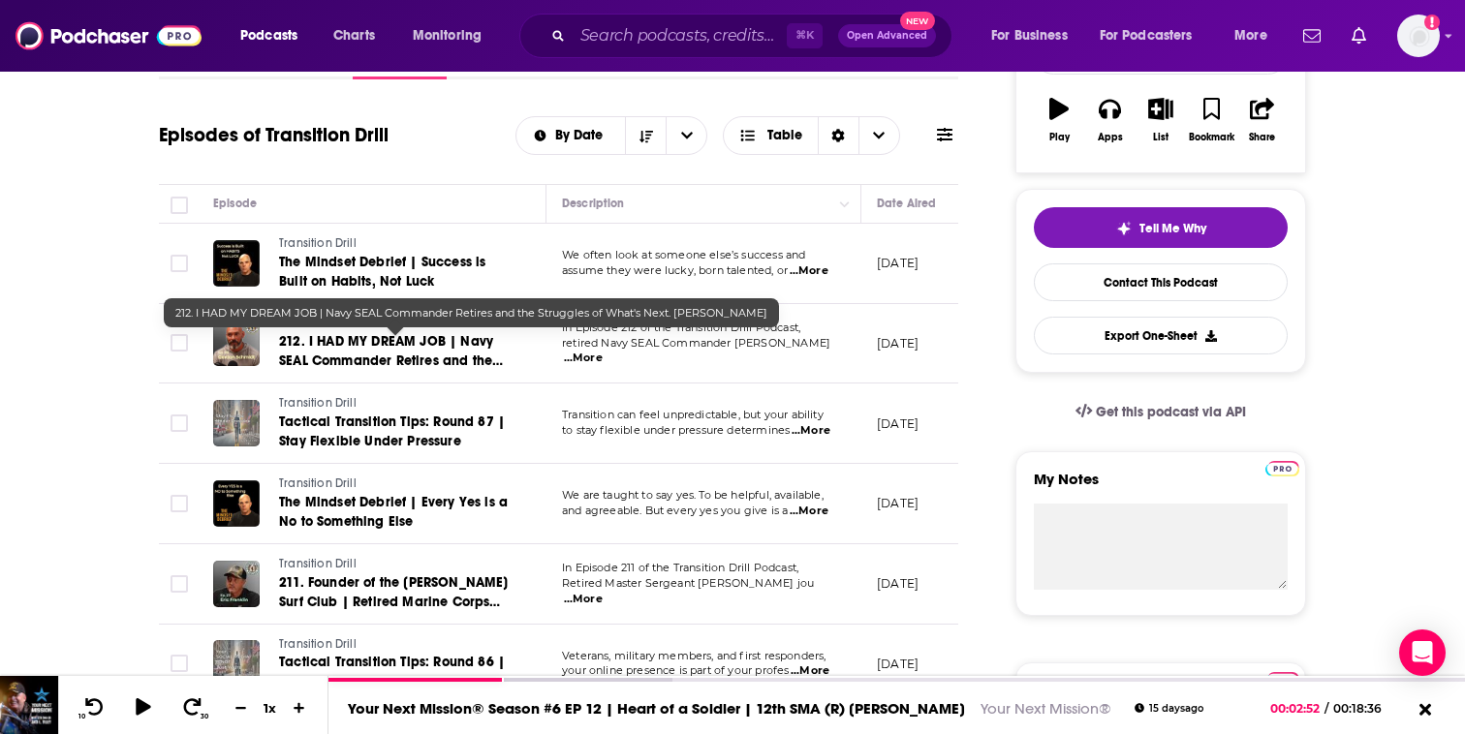
click at [336, 340] on span "212. I HAD MY DREAM JOB | Navy SEAL Commander Retires and the Struggles of What…" at bounding box center [391, 370] width 224 height 75
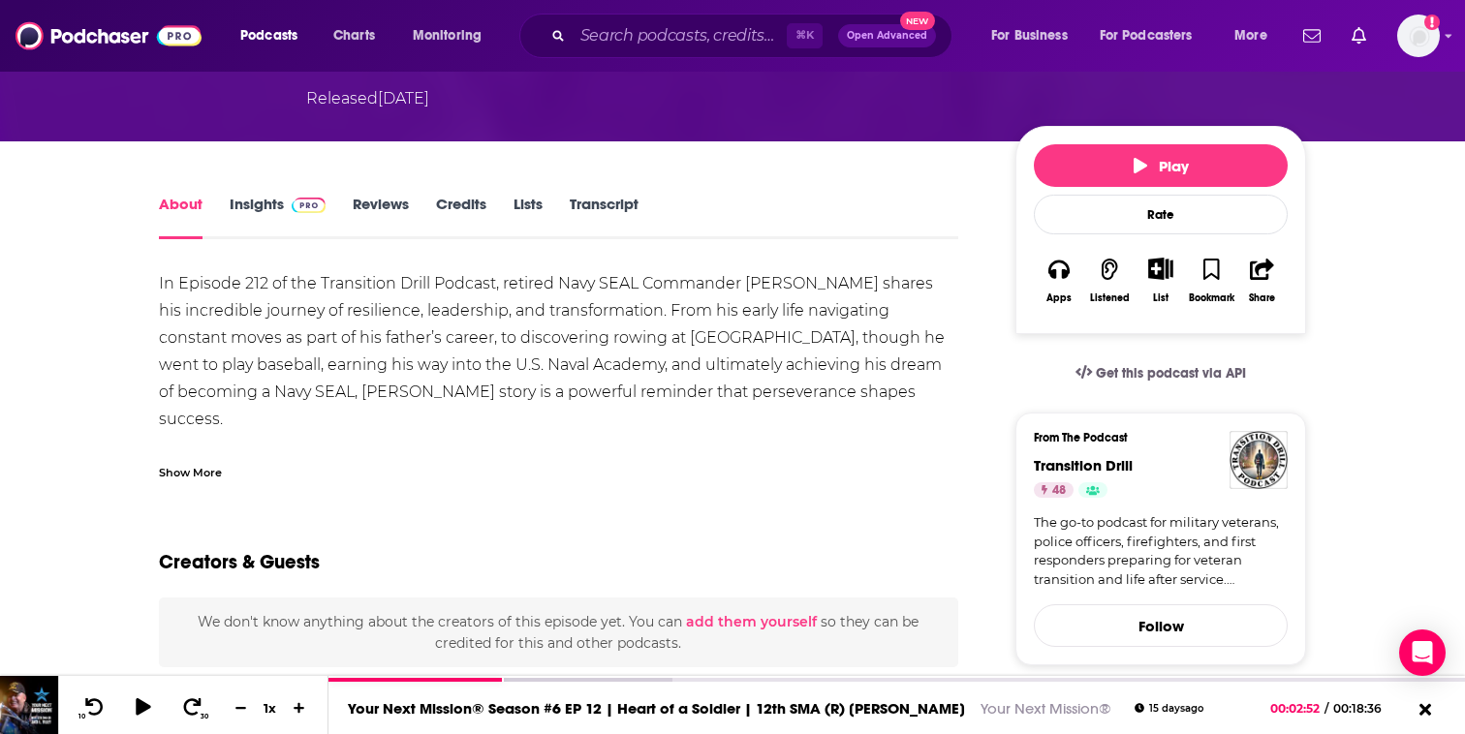
scroll to position [64, 0]
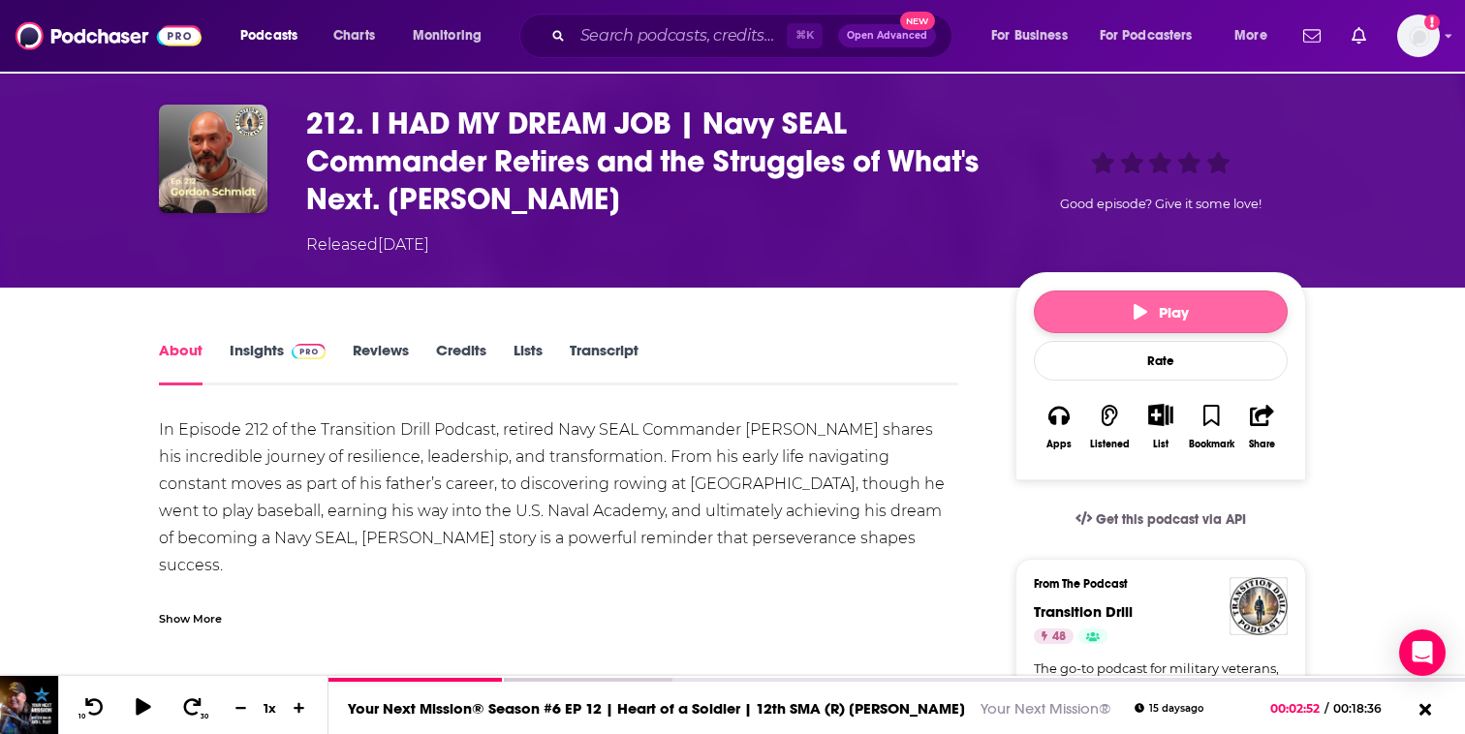
click at [1134, 297] on button "Play" at bounding box center [1161, 312] width 254 height 43
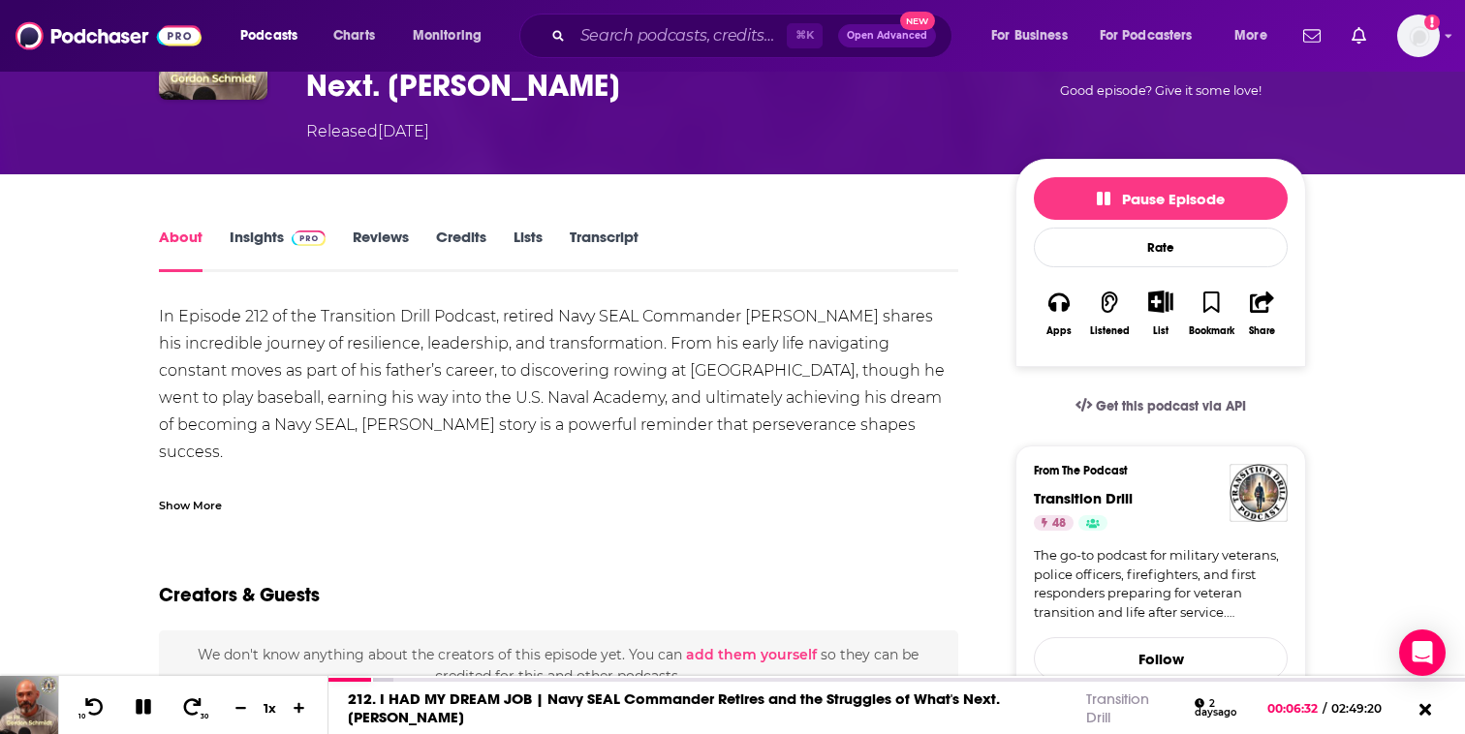
scroll to position [185, 0]
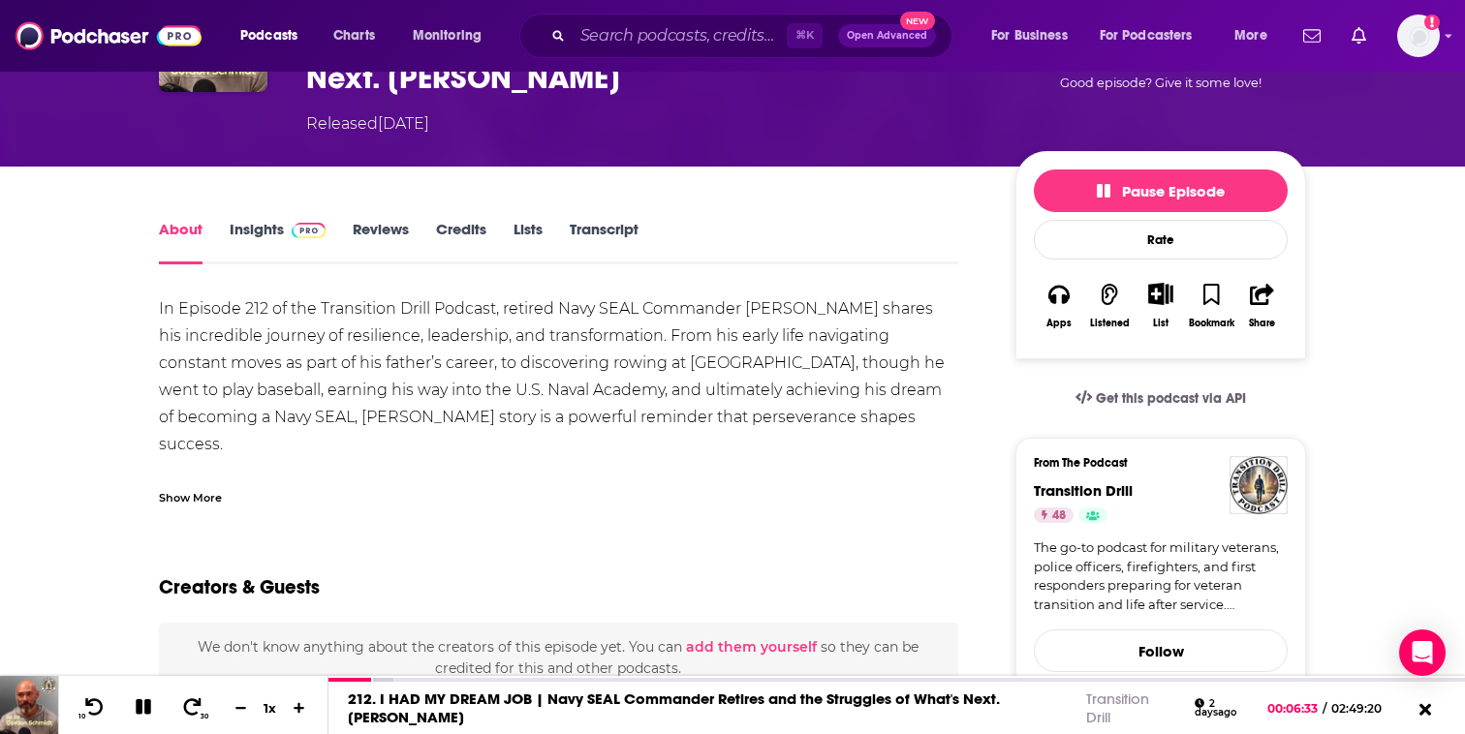
click at [206, 498] on div "Show More" at bounding box center [190, 496] width 63 height 18
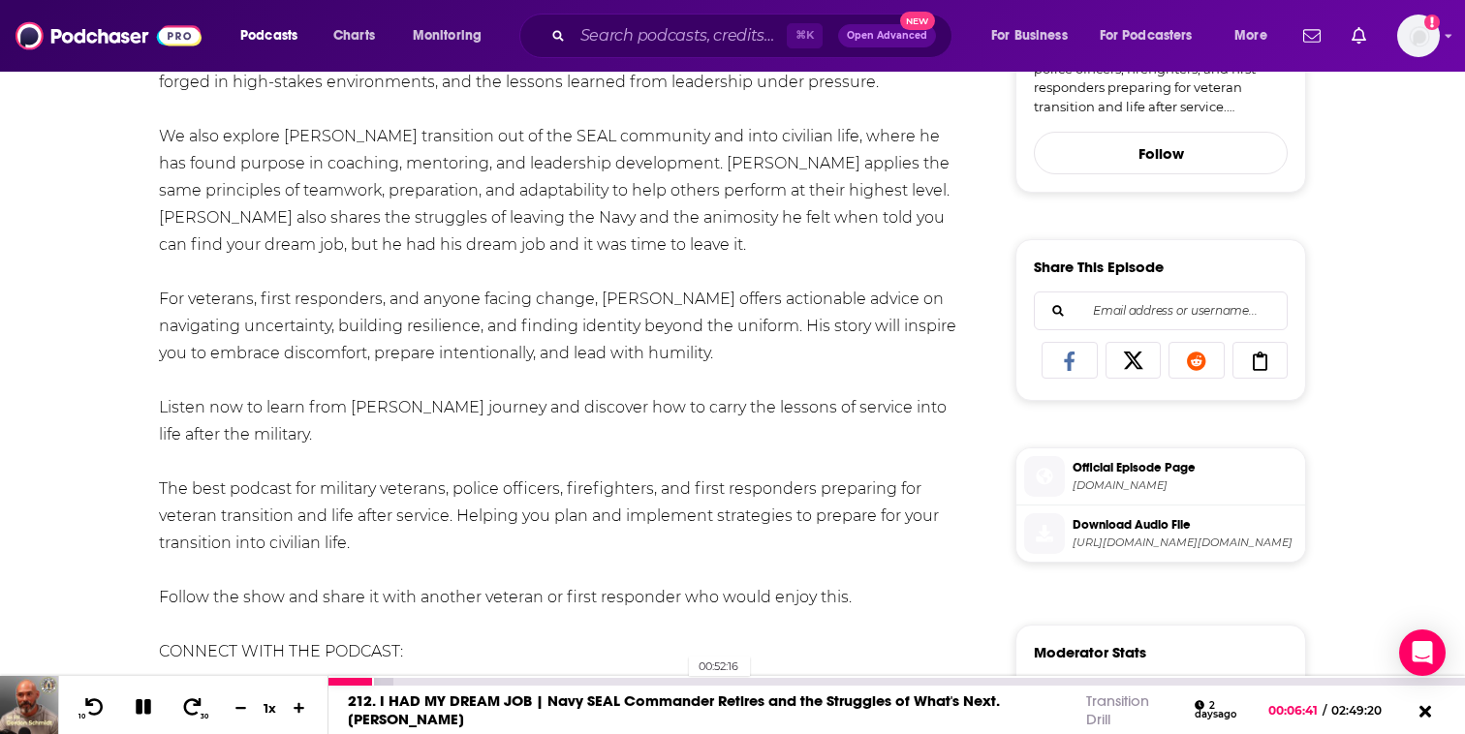
scroll to position [716, 0]
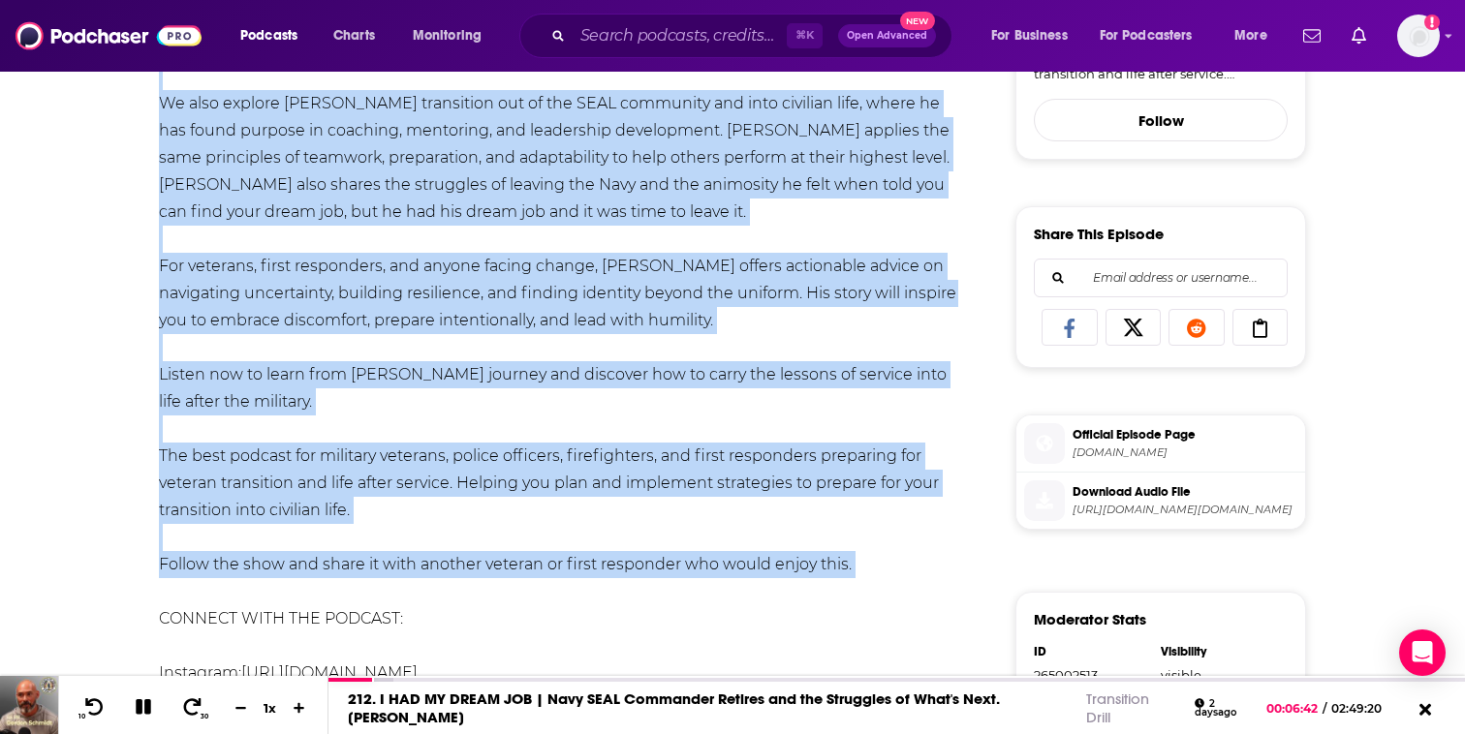
drag, startPoint x: 300, startPoint y: 186, endPoint x: 850, endPoint y: 550, distance: 659.8
copy div "615. L IPS DO SITAM CON | Adip ELIT Seddoeius Tempori utl etd Magnaaliq en Admi…"
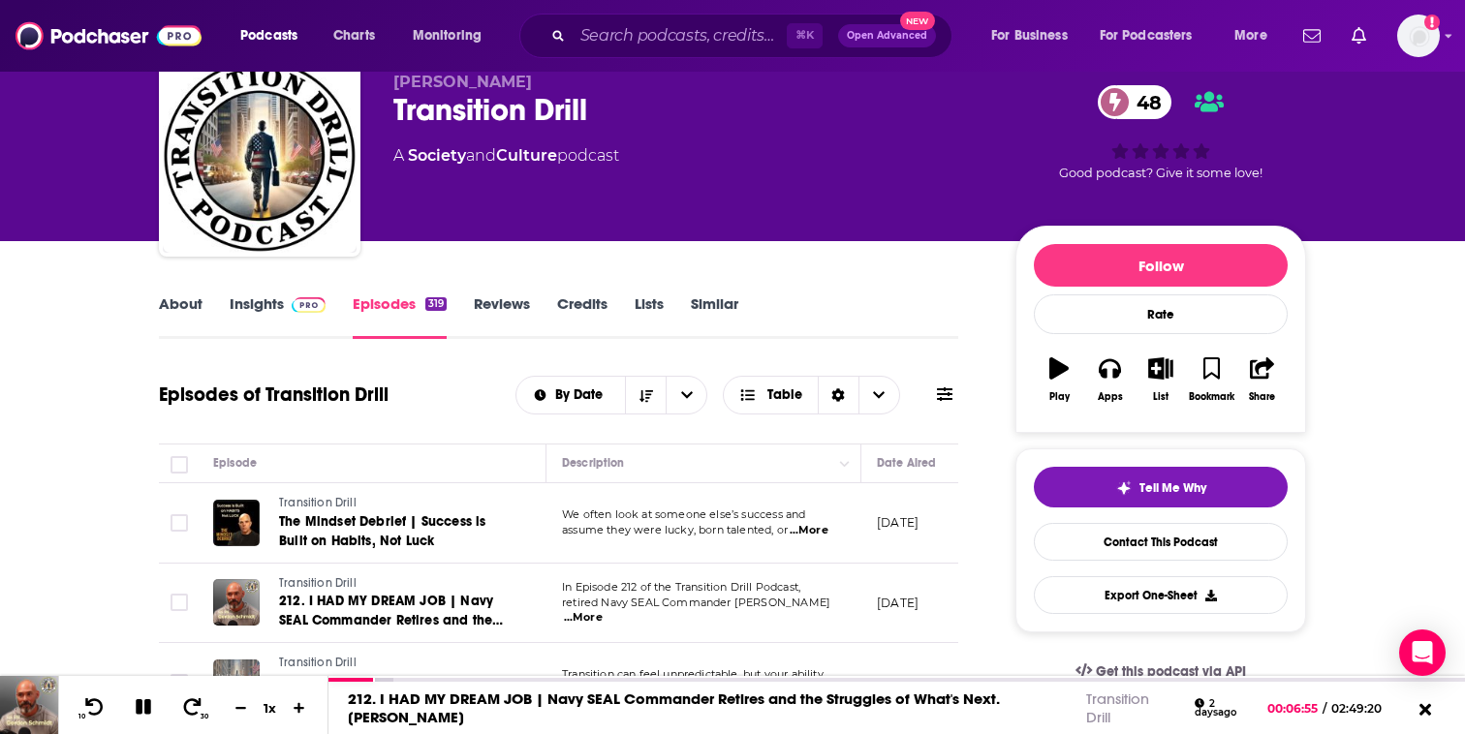
scroll to position [135, 0]
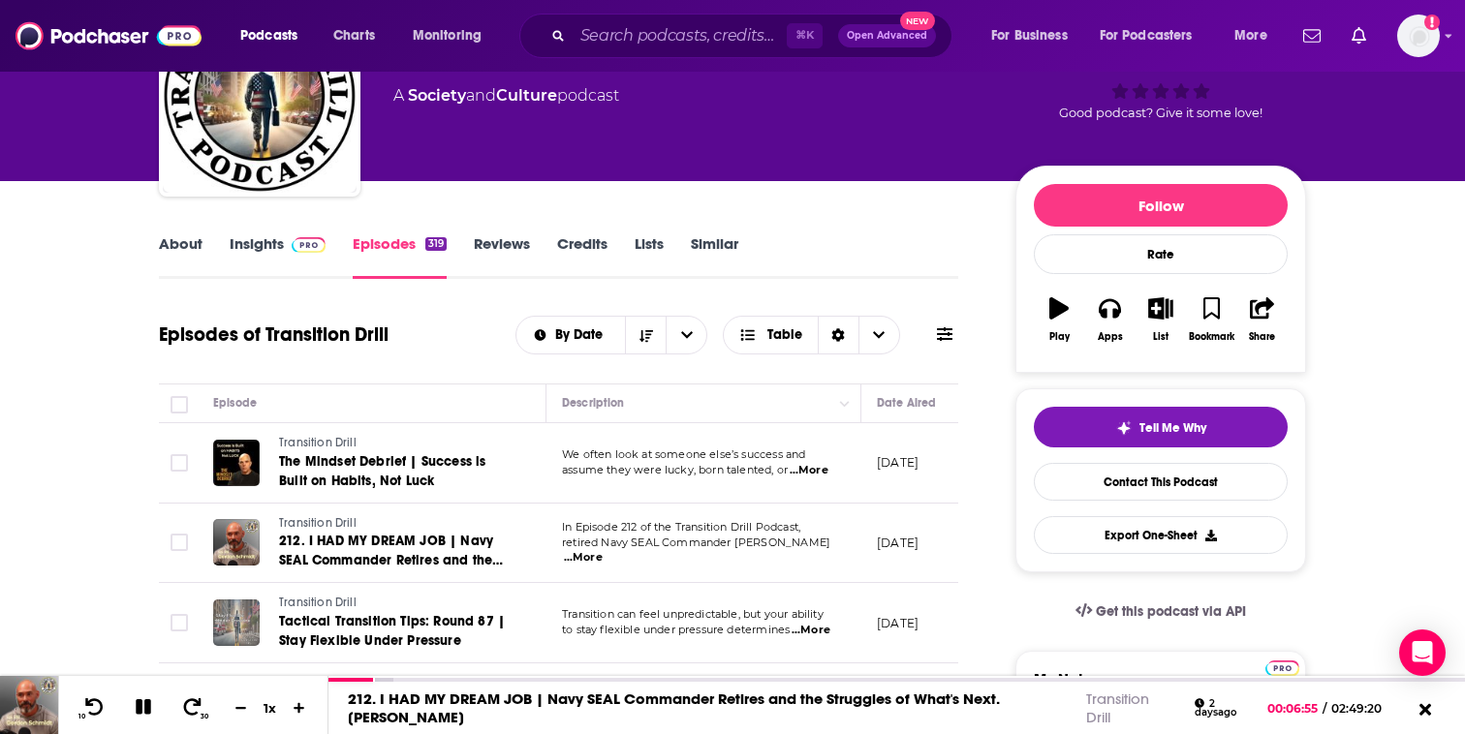
click at [179, 241] on link "About" at bounding box center [181, 256] width 44 height 45
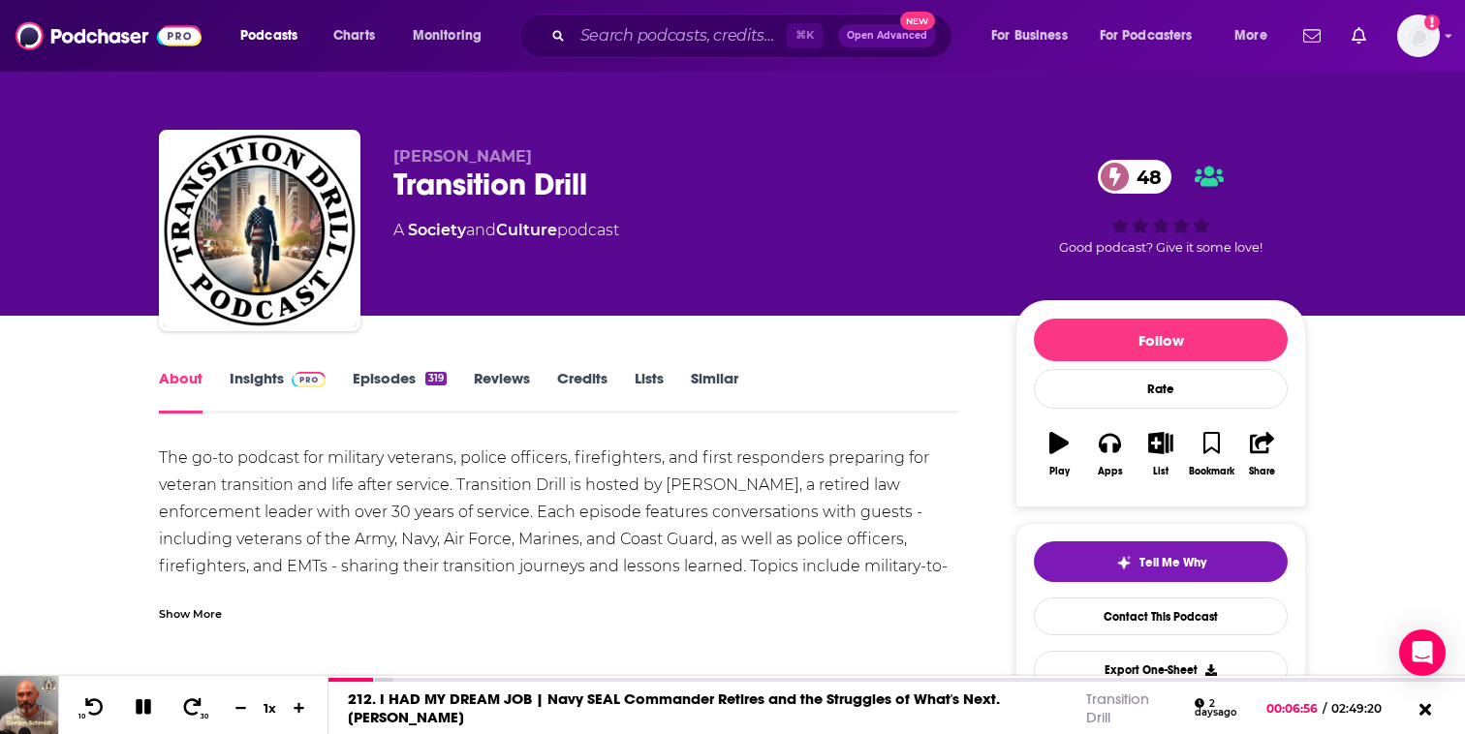
scroll to position [146, 0]
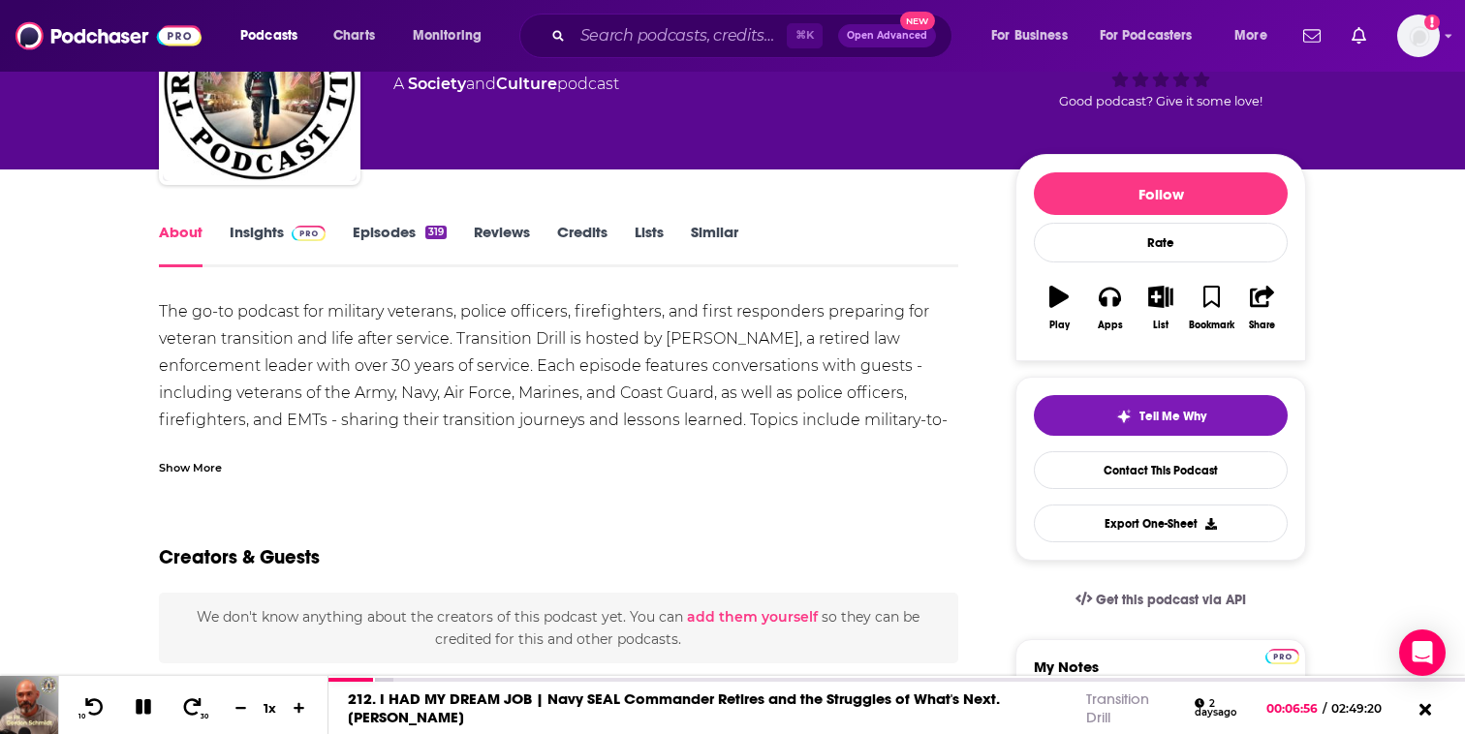
click at [210, 467] on div "Show More" at bounding box center [190, 466] width 63 height 18
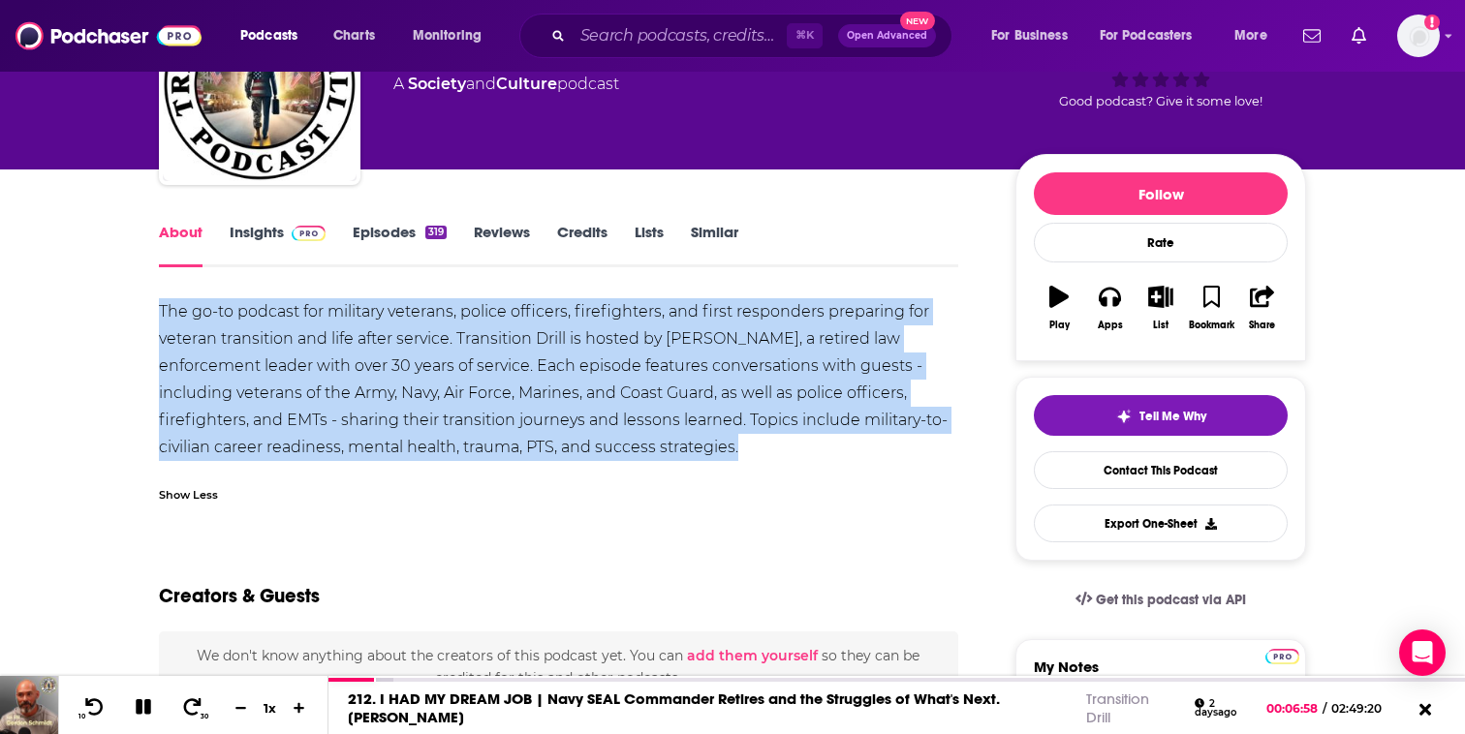
drag, startPoint x: 155, startPoint y: 311, endPoint x: 749, endPoint y: 468, distance: 614.2
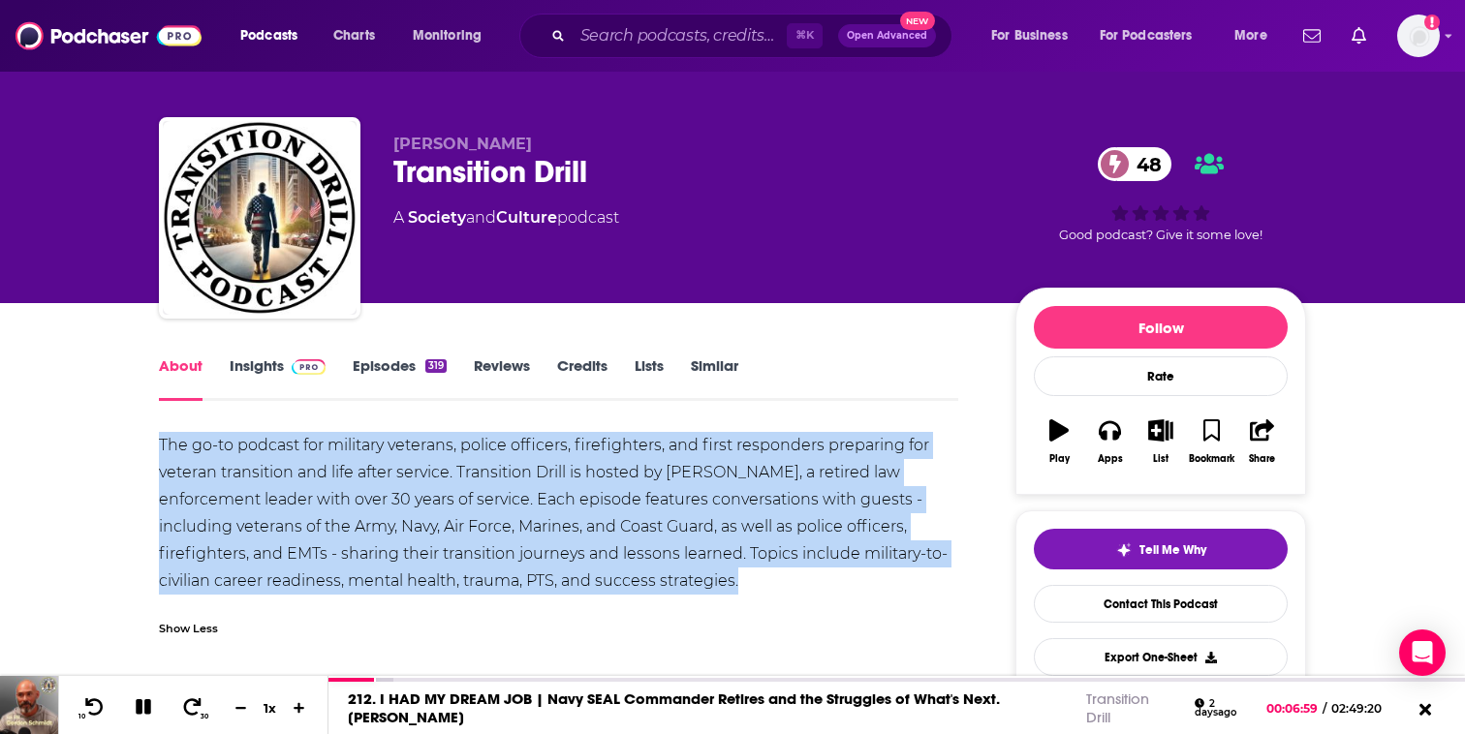
scroll to position [0, 0]
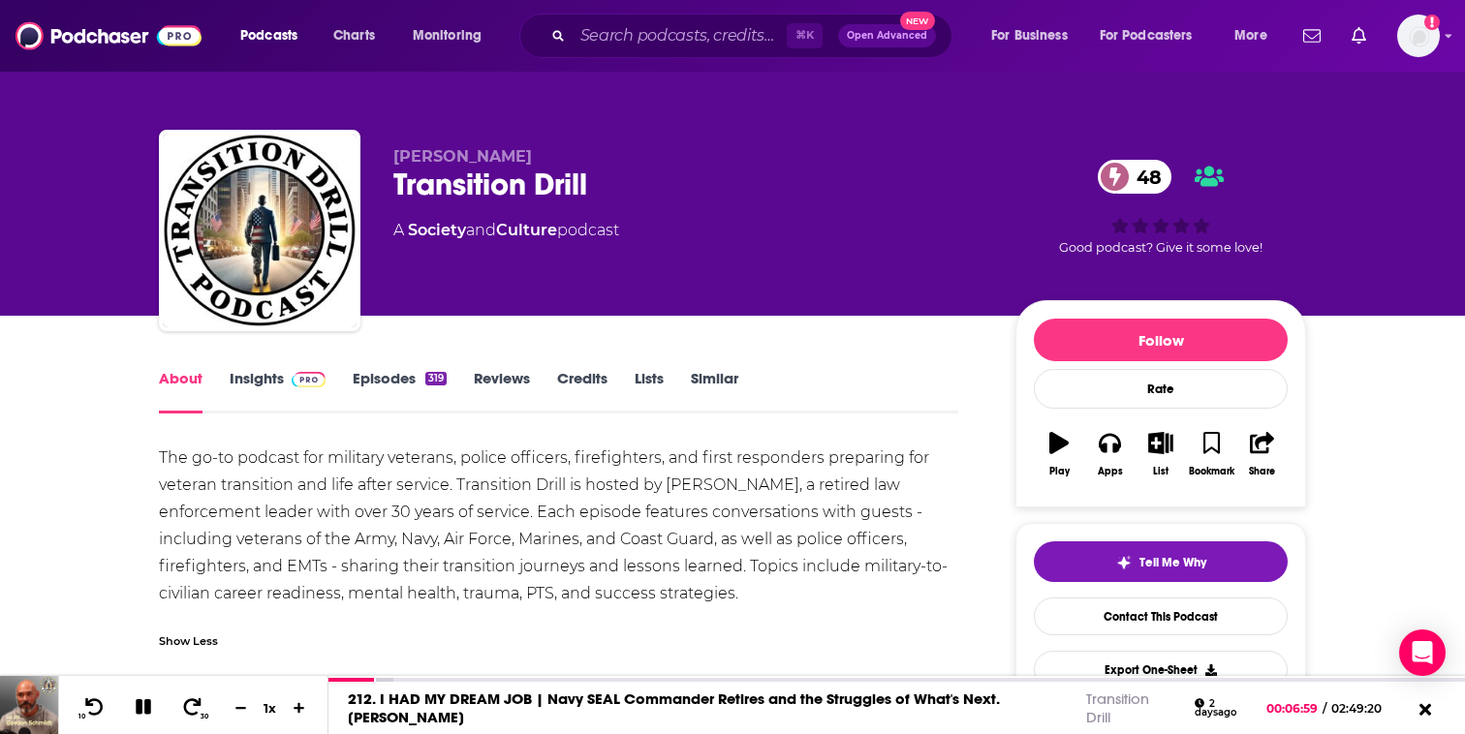
click at [400, 183] on div "Transition Drill 48" at bounding box center [688, 185] width 591 height 38
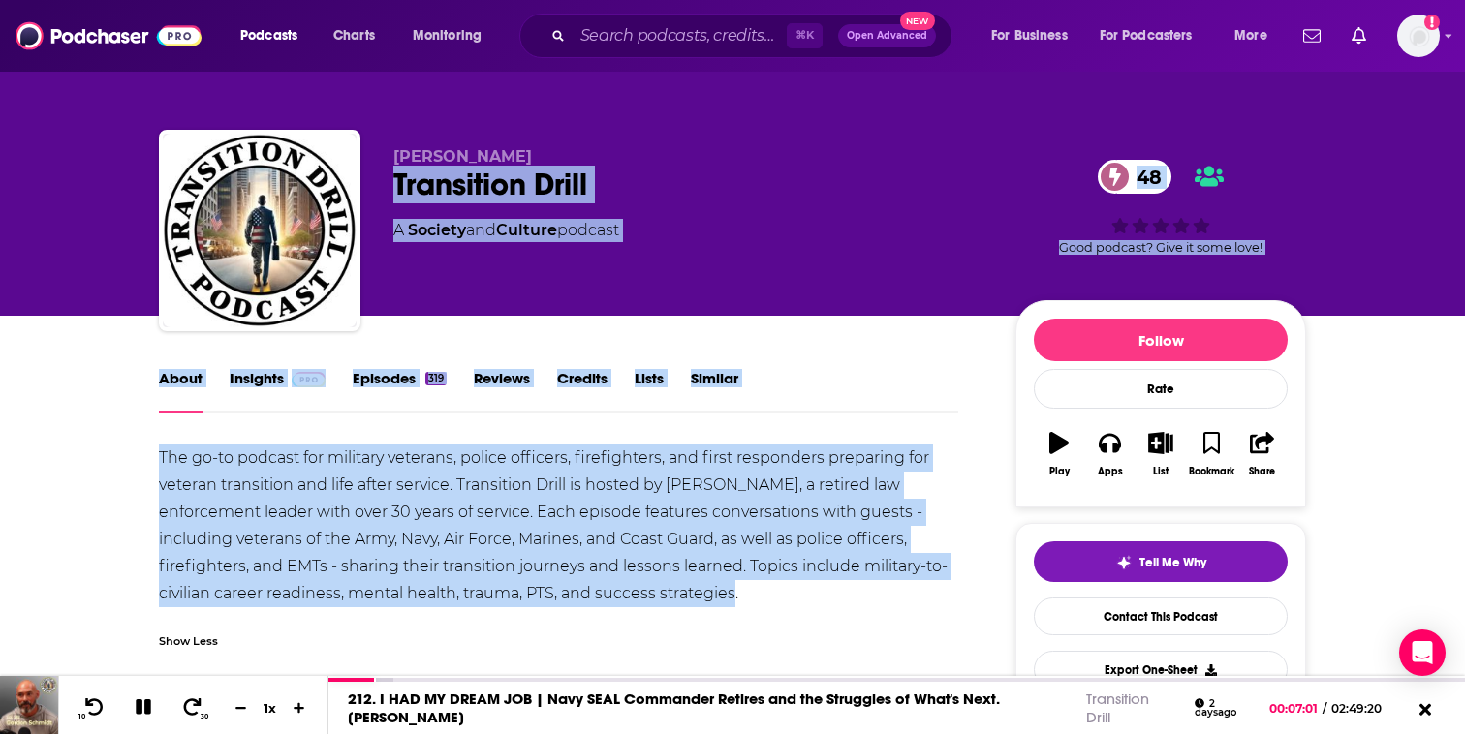
drag, startPoint x: 387, startPoint y: 182, endPoint x: 761, endPoint y: 597, distance: 558.3
copy div "Transition Drill 48 A Society and Culture podcast 48 Good podcast? Give it some…"
click at [142, 704] on icon at bounding box center [144, 706] width 22 height 17
click at [400, 383] on link "Episodes 319" at bounding box center [400, 391] width 94 height 45
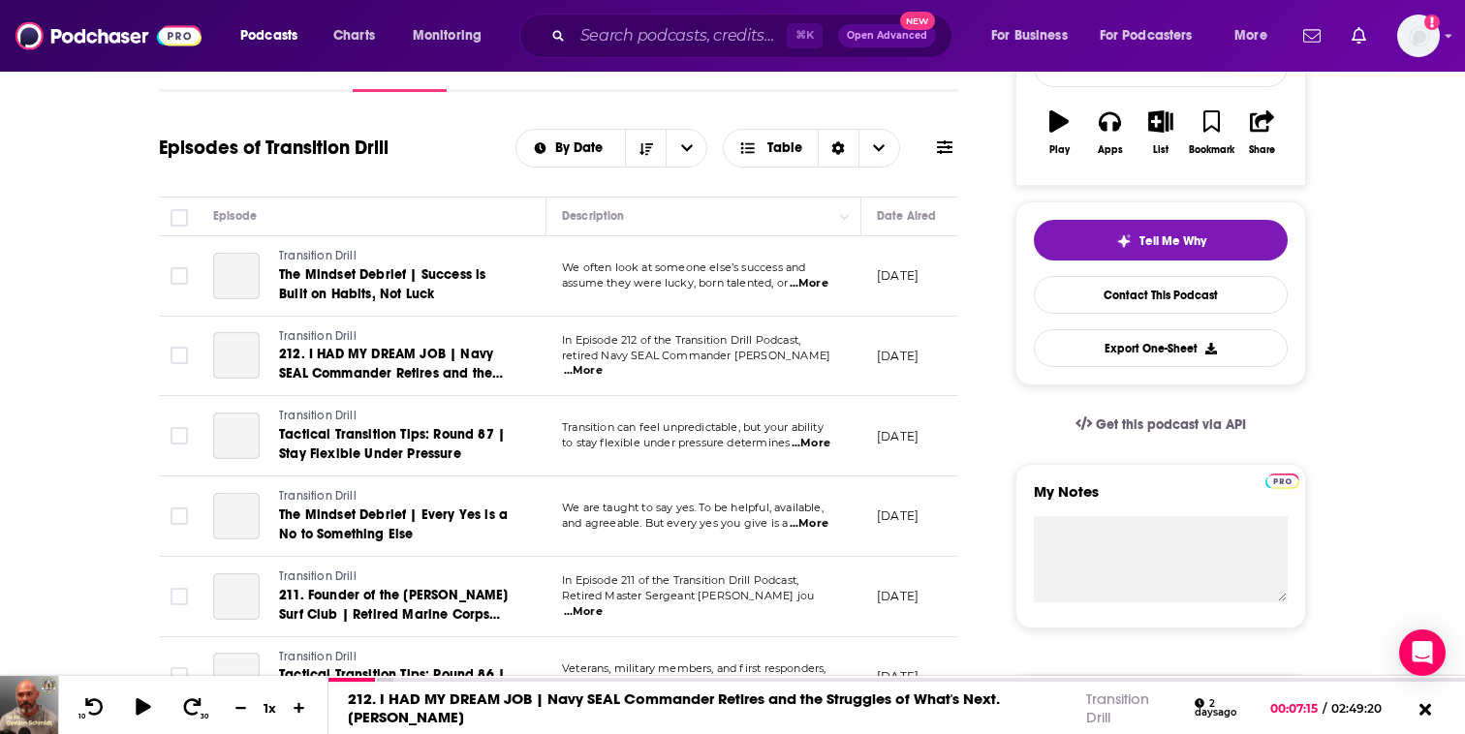
scroll to position [324, 0]
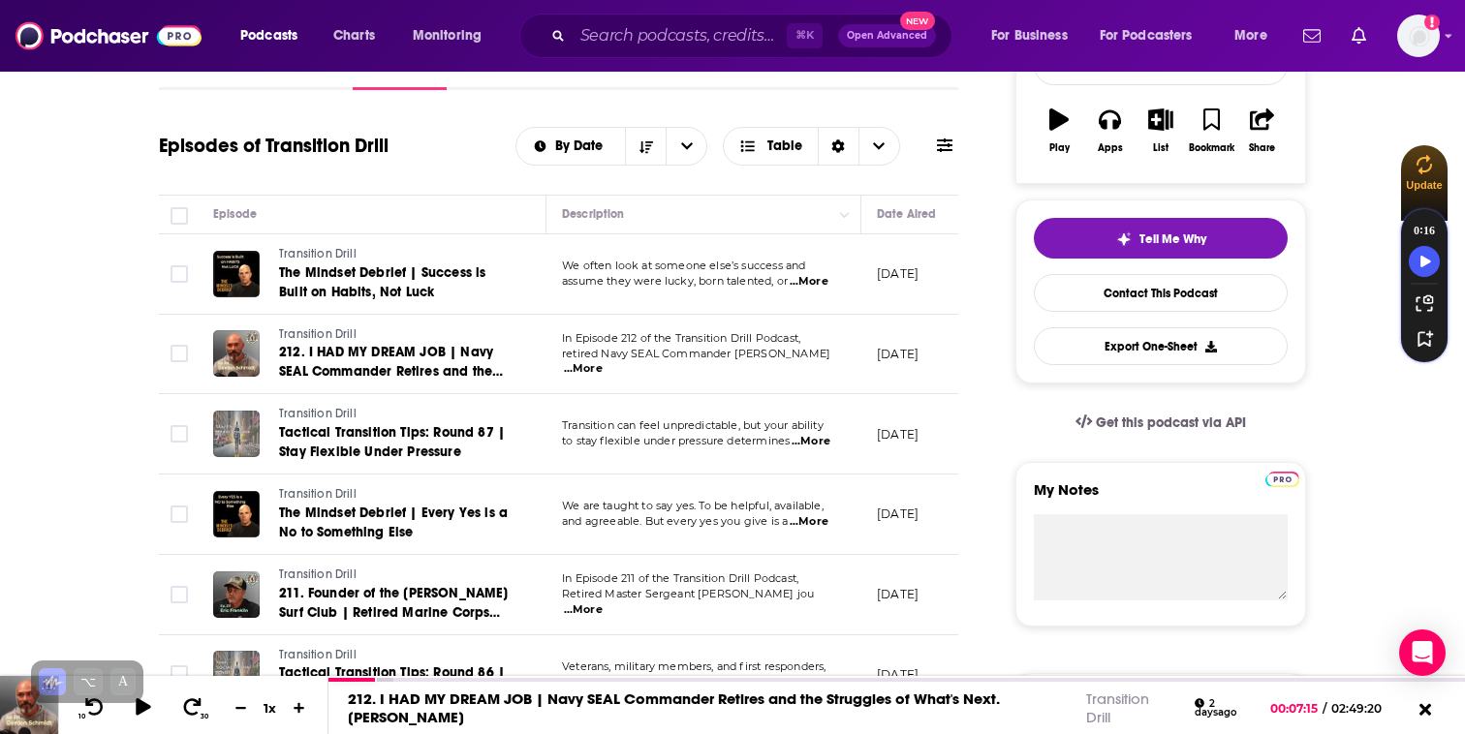
drag, startPoint x: 255, startPoint y: 215, endPoint x: 606, endPoint y: 617, distance: 534.1
copy table "Loremipsumd Sita Conse Adipi Elitsed Doeius Tempor Incididunt Utlab Etd Magnaal…"
